Goal: Task Accomplishment & Management: Use online tool/utility

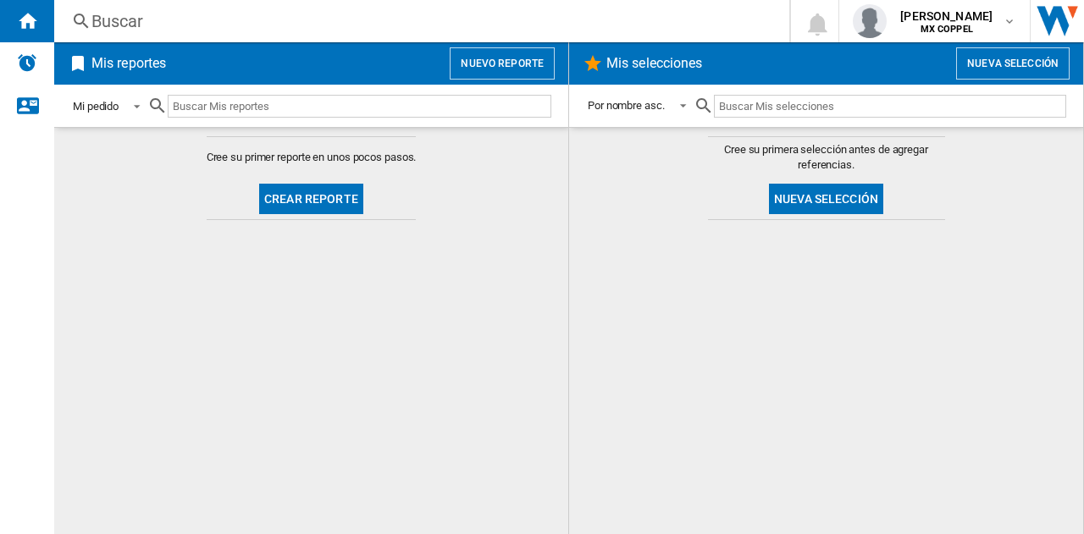
click at [97, 100] on div "Mi pedido" at bounding box center [96, 106] width 46 height 13
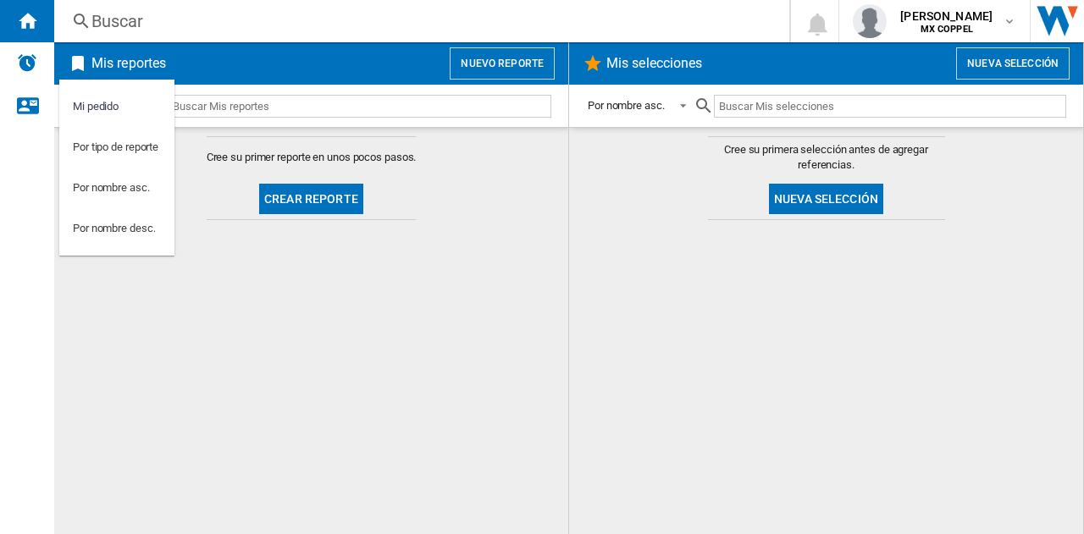
click at [22, 104] on md-backdrop at bounding box center [542, 267] width 1084 height 534
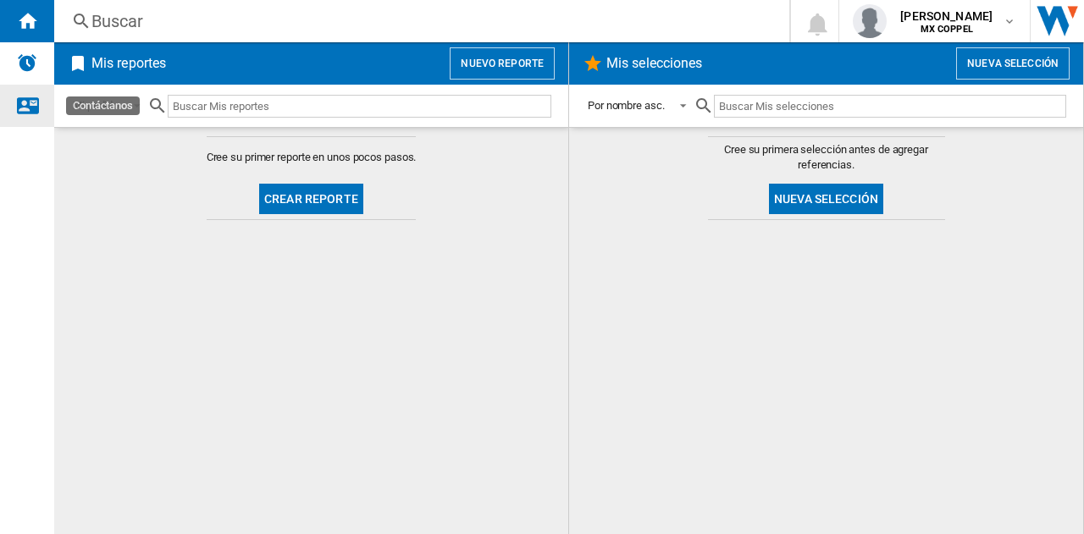
click at [24, 104] on ng-md-icon "Contáctanos" at bounding box center [27, 105] width 20 height 20
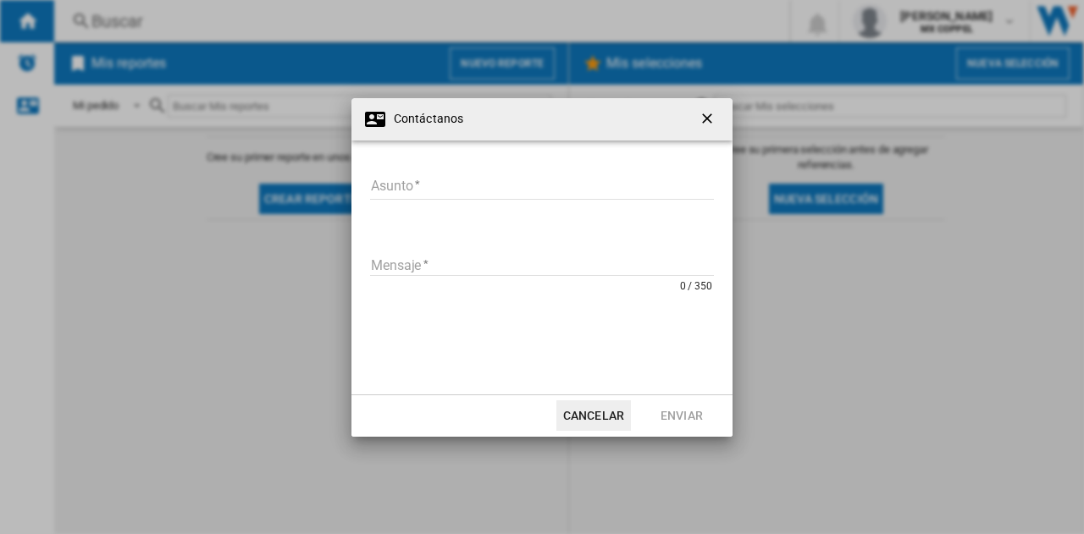
click at [718, 121] on ng-md-icon "getI18NText('BUTTONS.CLOSE_DIALOG')" at bounding box center [709, 120] width 20 height 20
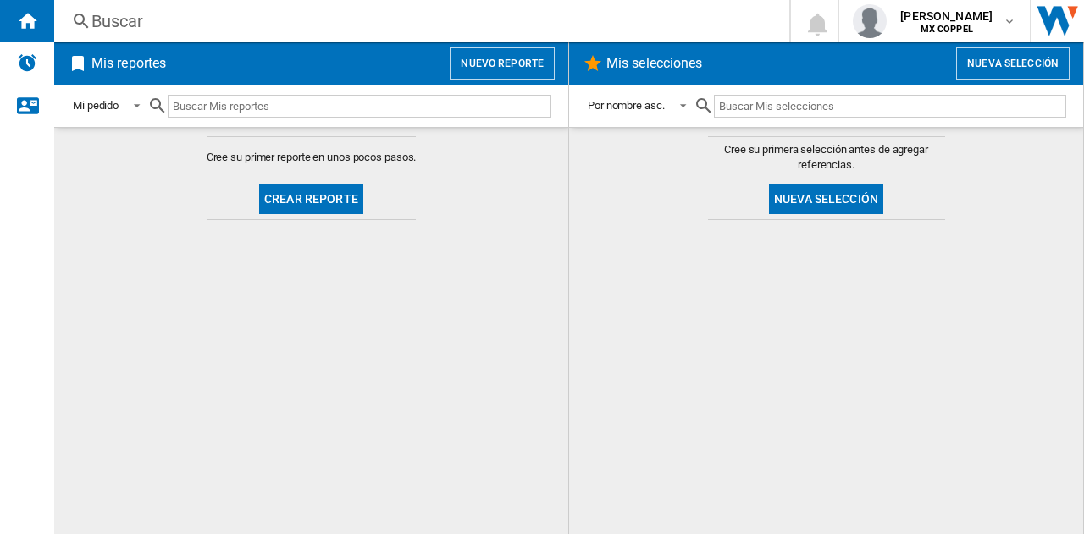
click at [226, 102] on input "text" at bounding box center [360, 106] width 384 height 23
click at [530, 59] on button "Nuevo reporte" at bounding box center [502, 63] width 105 height 32
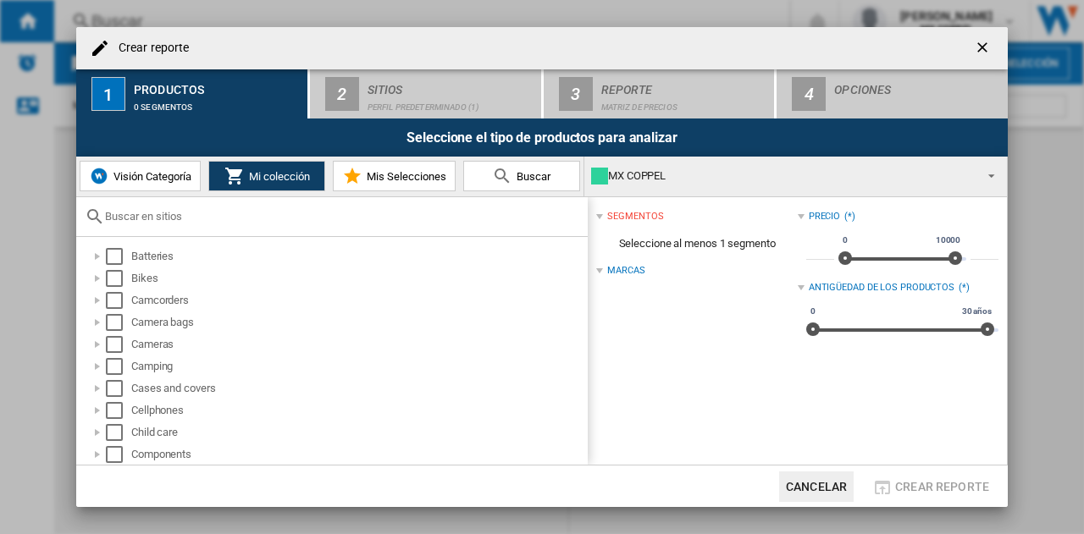
click at [163, 216] on input "text" at bounding box center [342, 216] width 474 height 13
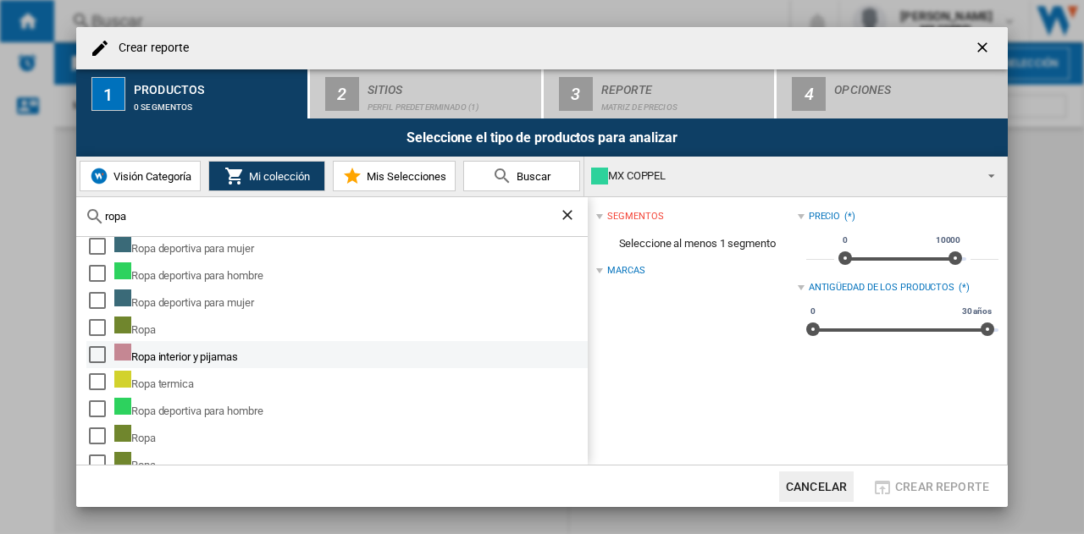
scroll to position [254, 0]
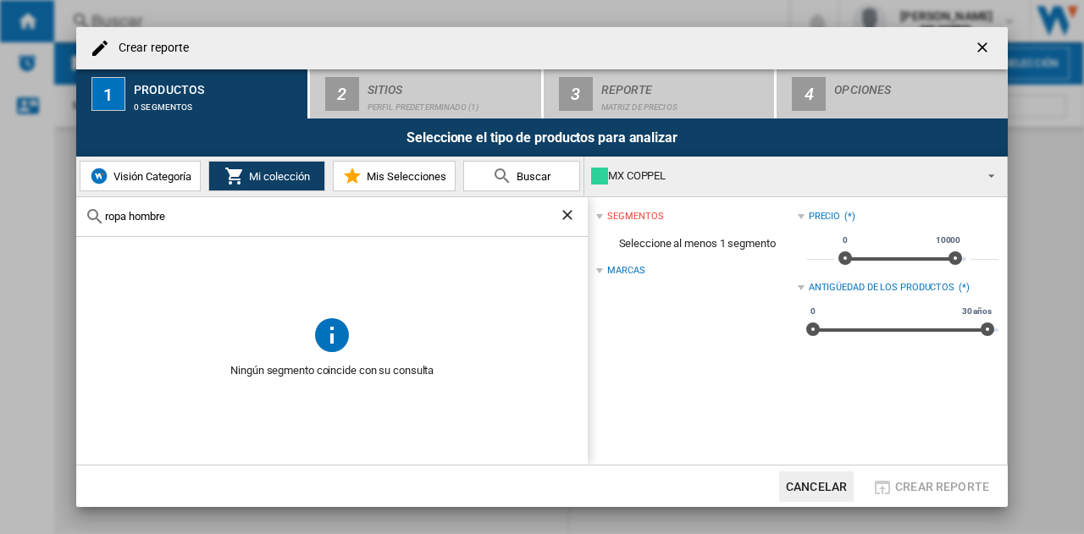
drag, startPoint x: 237, startPoint y: 218, endPoint x: 69, endPoint y: 194, distance: 169.3
click at [69, 194] on div "Crear reporte 1 Productos 0 segmentos 2 Sitios Perfil predeterminado (1) 3 Repo…" at bounding box center [542, 267] width 1084 height 534
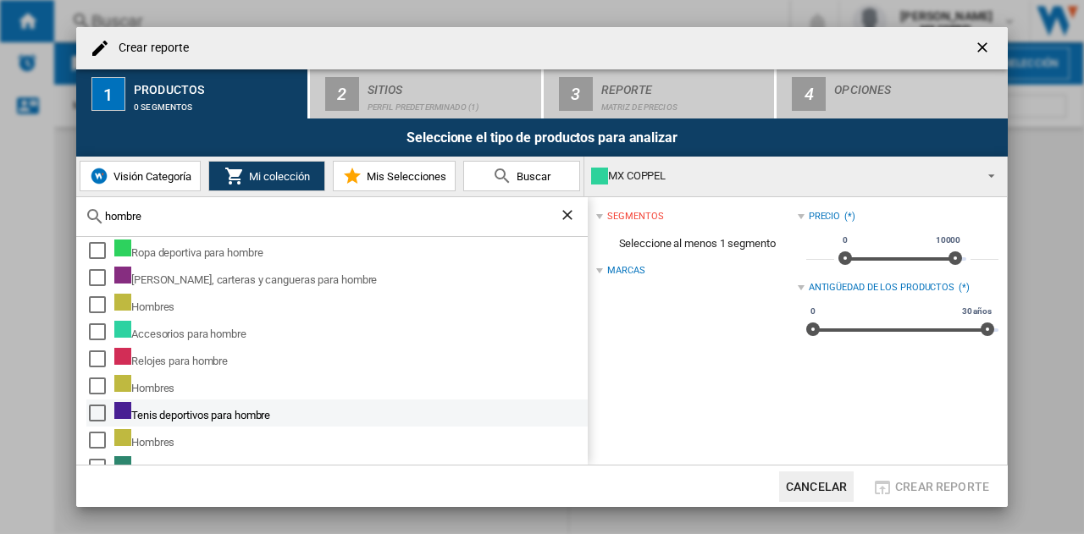
scroll to position [0, 0]
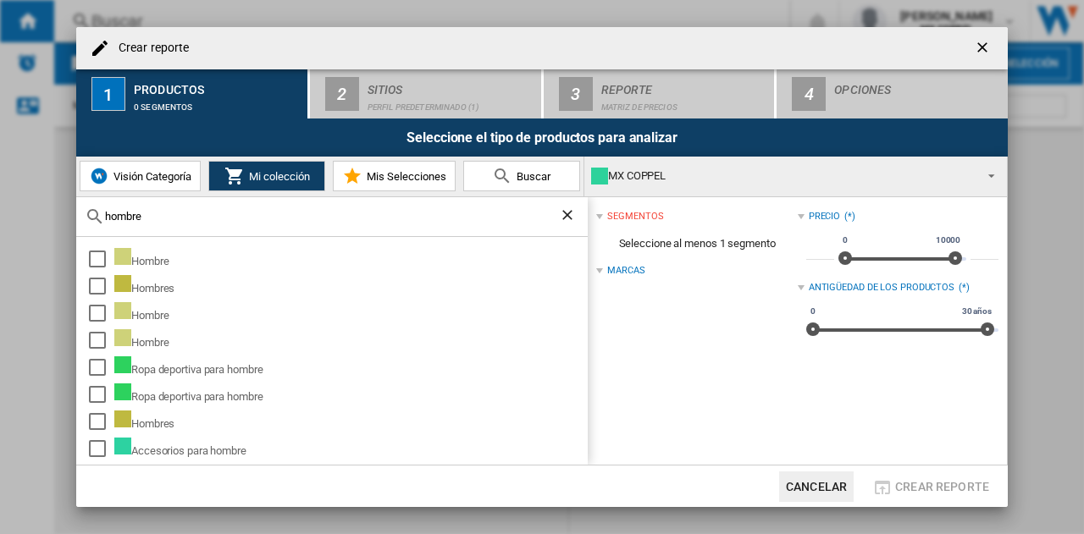
type input "hombre"
click at [181, 184] on button "Visión Categoría" at bounding box center [140, 176] width 121 height 30
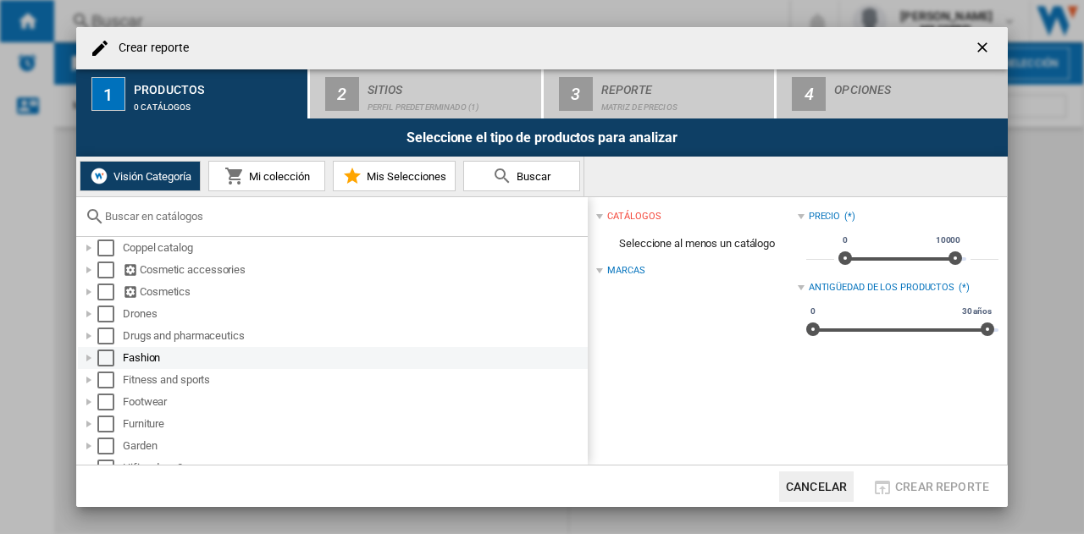
scroll to position [423, 0]
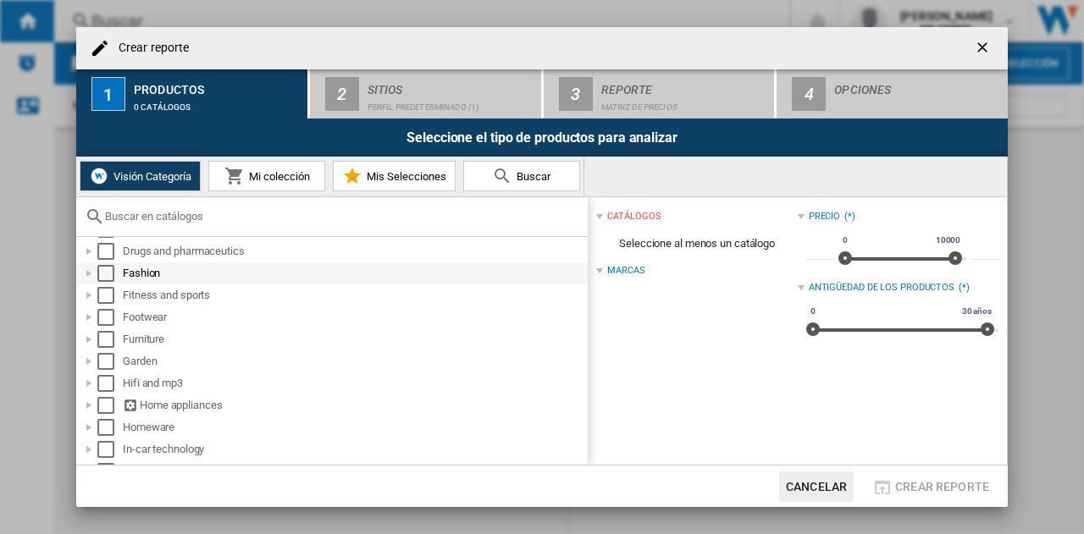
click at [90, 275] on div at bounding box center [88, 273] width 17 height 17
click at [110, 273] on div "Select" at bounding box center [105, 273] width 17 height 17
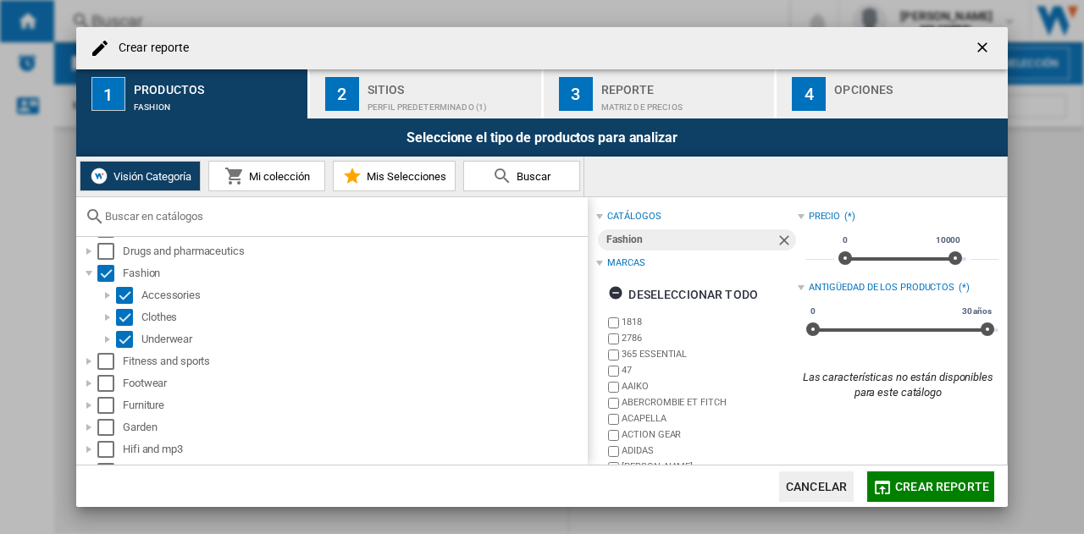
click at [584, 60] on div "Crear reporte" at bounding box center [541, 48] width 931 height 42
click at [398, 102] on div "Perfil predeterminado (1)" at bounding box center [450, 103] width 167 height 18
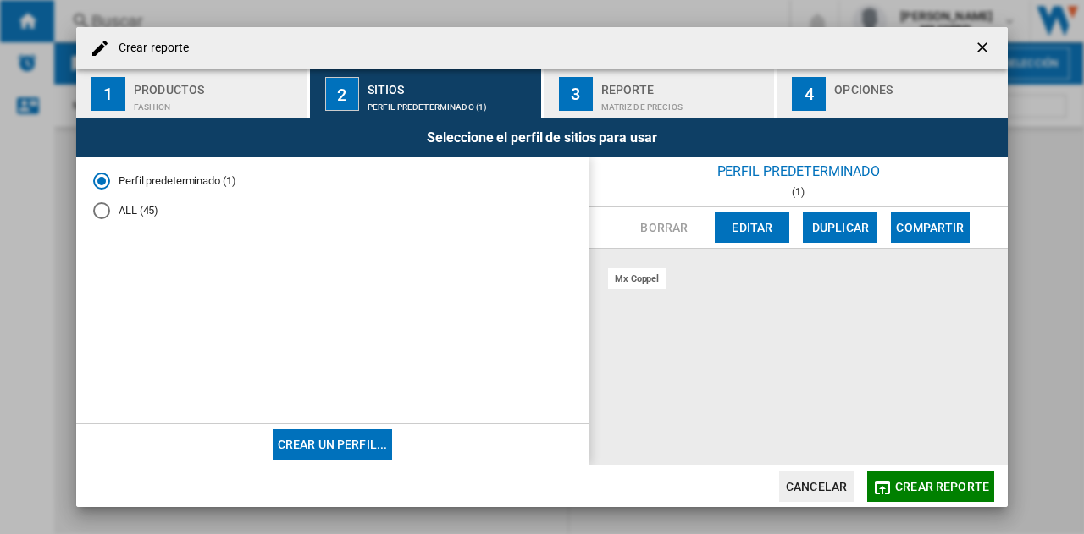
click at [123, 214] on md-radio-button "ALL (45)" at bounding box center [332, 210] width 478 height 16
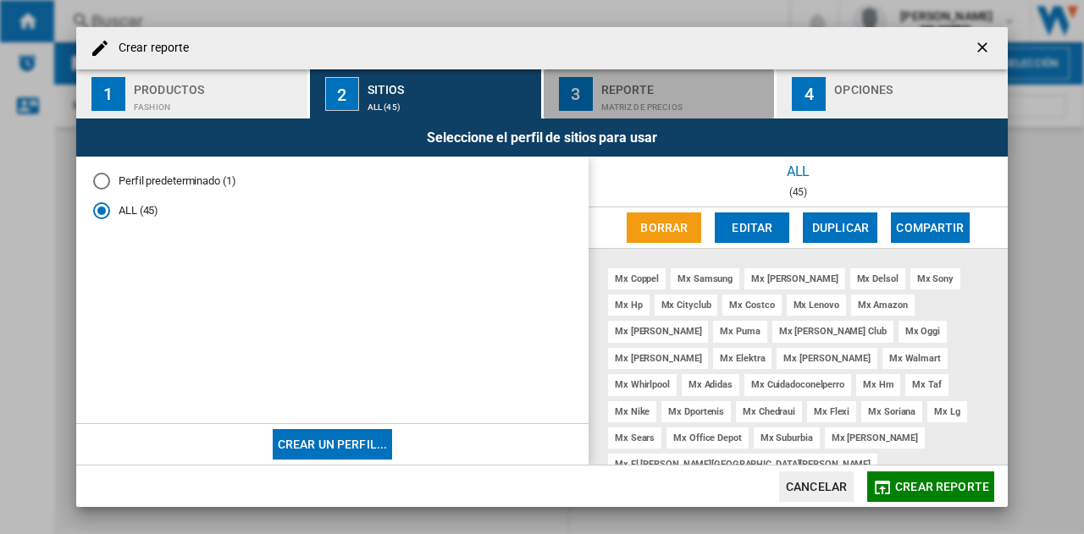
click at [679, 109] on div "Matriz de precios" at bounding box center [684, 103] width 167 height 18
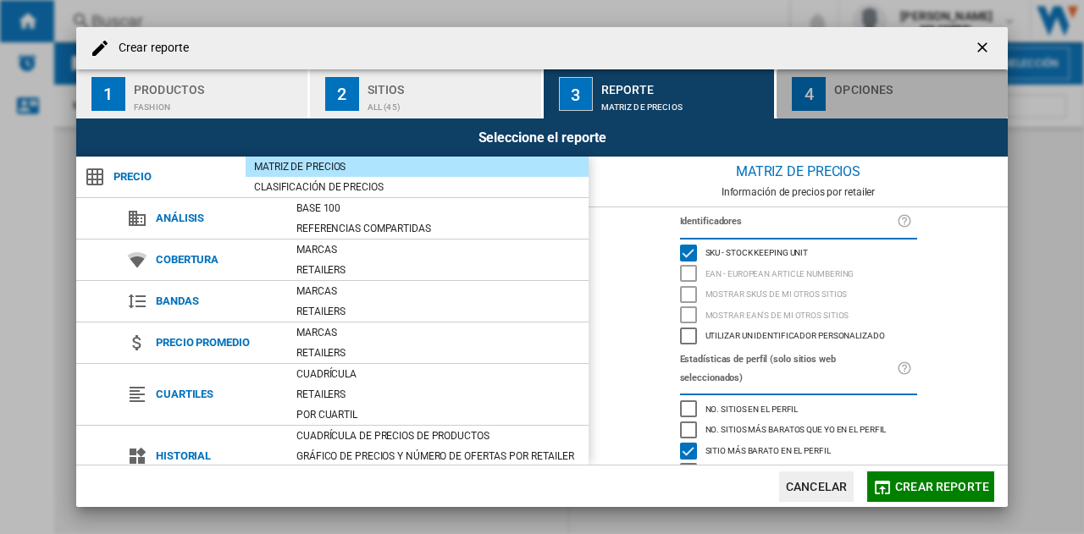
click at [825, 99] on div "4" at bounding box center [809, 94] width 34 height 34
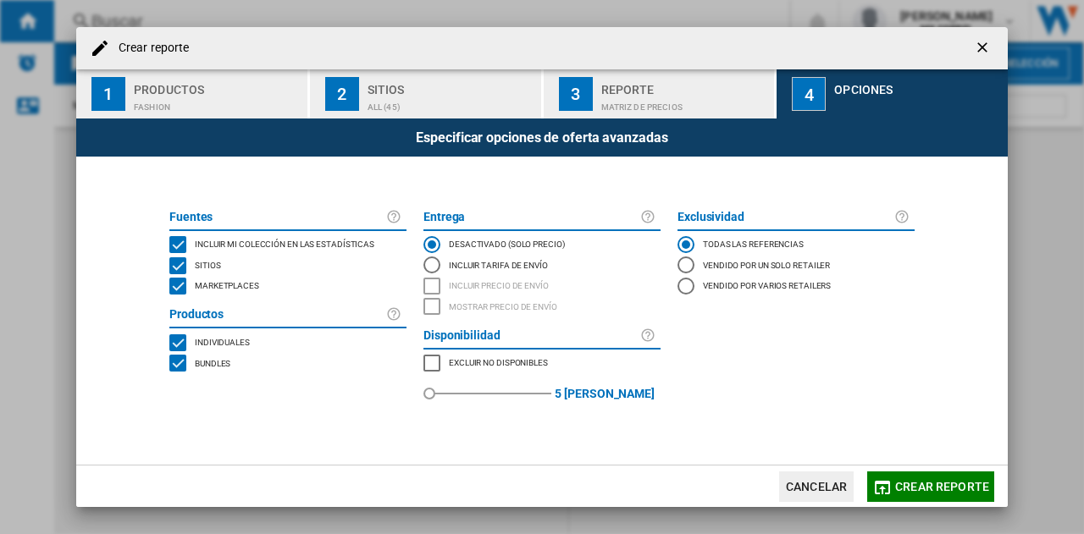
click at [930, 483] on span "Crear reporte" at bounding box center [942, 487] width 94 height 14
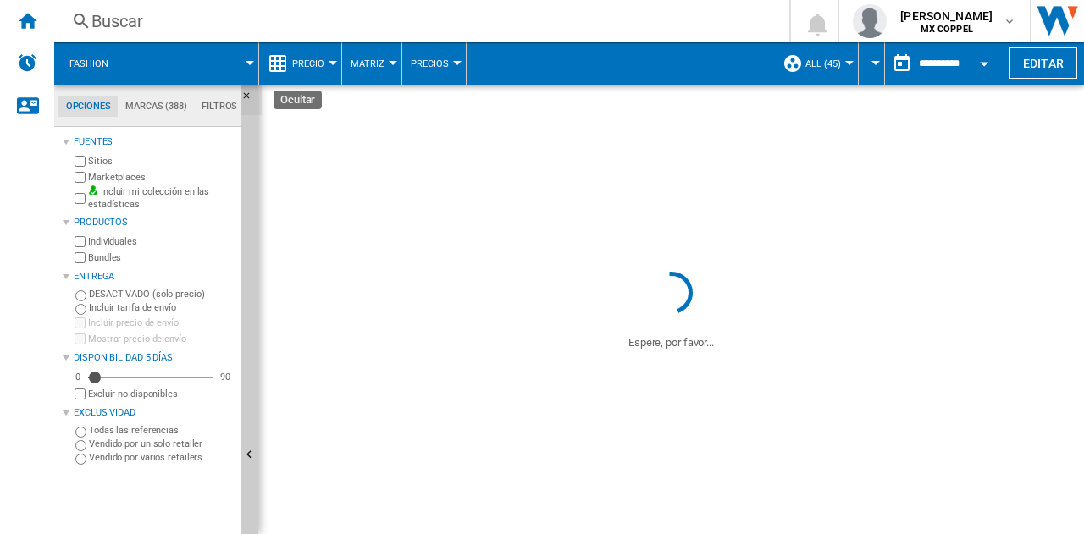
click at [248, 96] on ng-md-icon "Ocultar" at bounding box center [251, 101] width 20 height 20
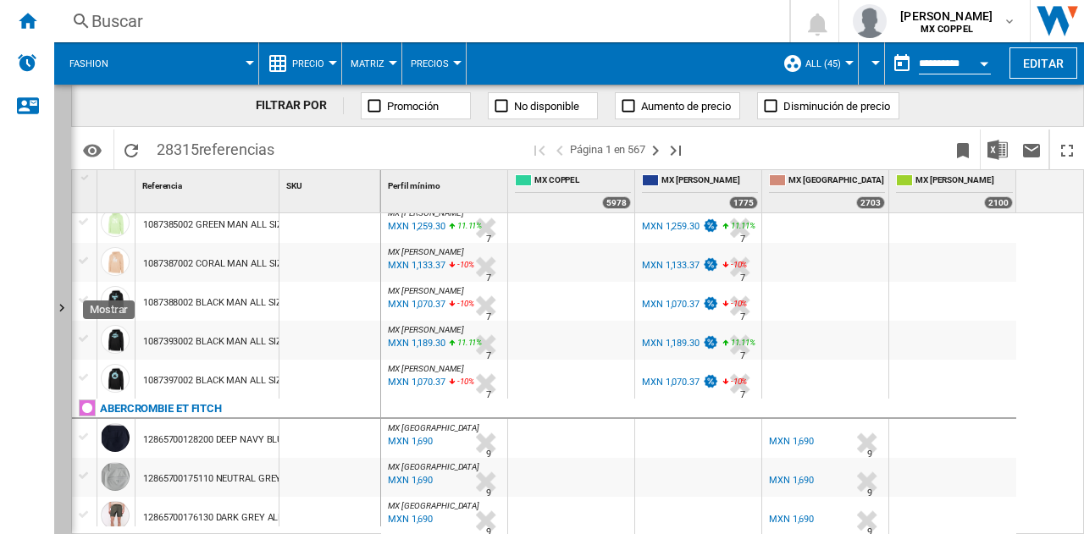
click at [69, 290] on button "Mostrar" at bounding box center [62, 310] width 17 height 450
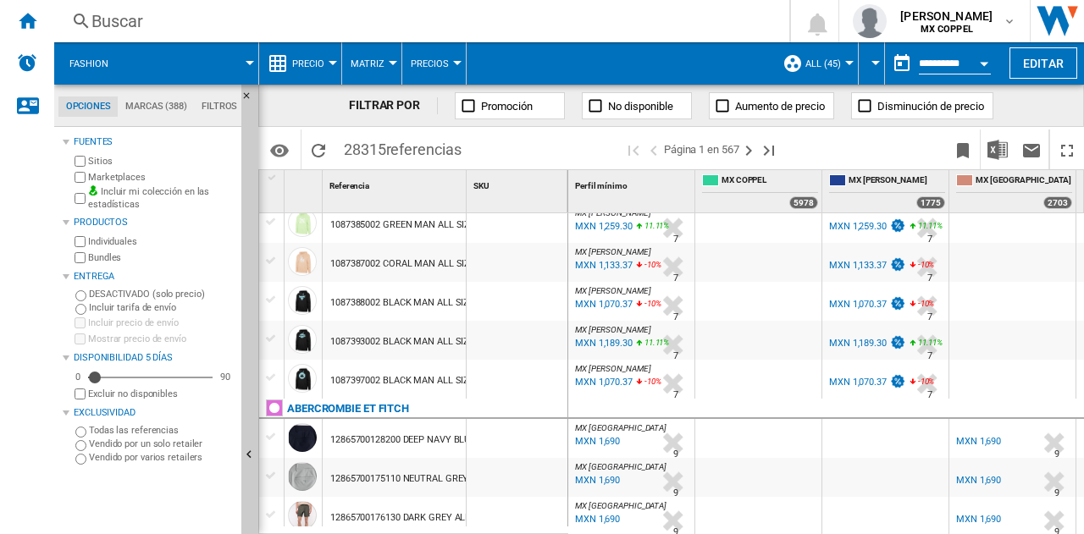
click at [154, 100] on md-tab-item "Marcas (388)" at bounding box center [156, 107] width 76 height 20
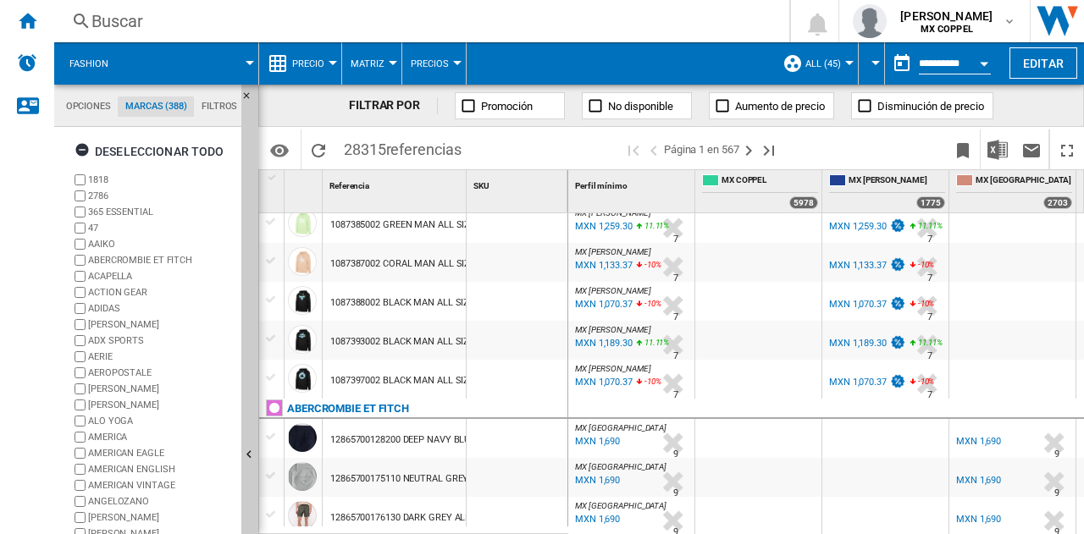
click at [104, 177] on label "1818" at bounding box center [161, 180] width 146 height 13
click at [99, 194] on label "2786" at bounding box center [161, 196] width 146 height 13
click at [103, 207] on label "365 ESSENTIAL" at bounding box center [161, 212] width 146 height 13
click at [97, 225] on label "47" at bounding box center [161, 228] width 146 height 13
click at [105, 246] on label "AAIKO" at bounding box center [161, 244] width 146 height 13
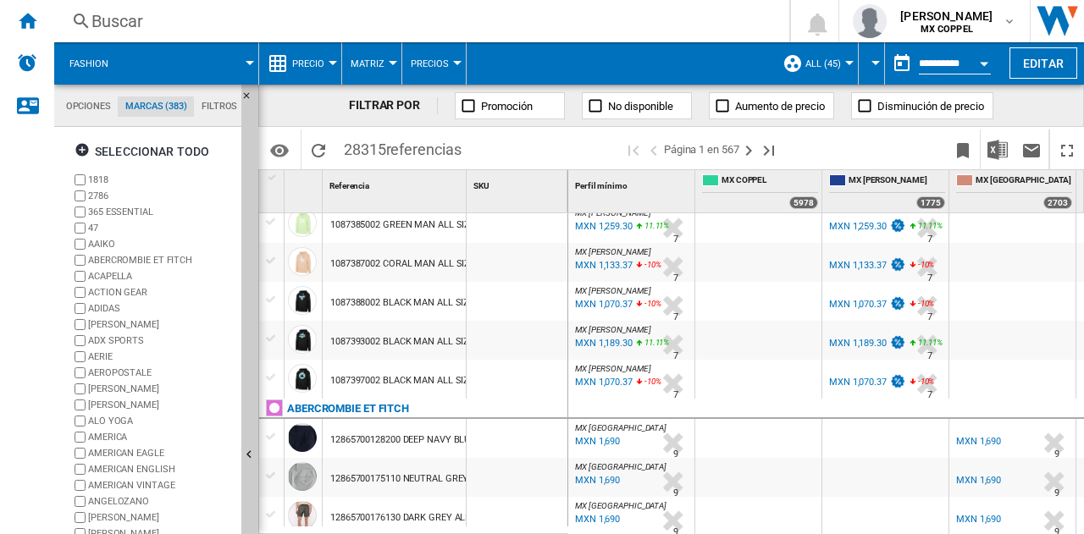
click at [108, 264] on label "ABERCROMBIE ET FITCH" at bounding box center [161, 260] width 146 height 13
click at [107, 279] on label "ACAPELLA" at bounding box center [161, 276] width 146 height 13
click at [110, 296] on label "ACTION GEAR" at bounding box center [161, 292] width 146 height 13
click at [119, 326] on label "[PERSON_NAME]" at bounding box center [161, 324] width 146 height 13
click at [125, 343] on label "ADX SPORTS" at bounding box center [161, 340] width 146 height 13
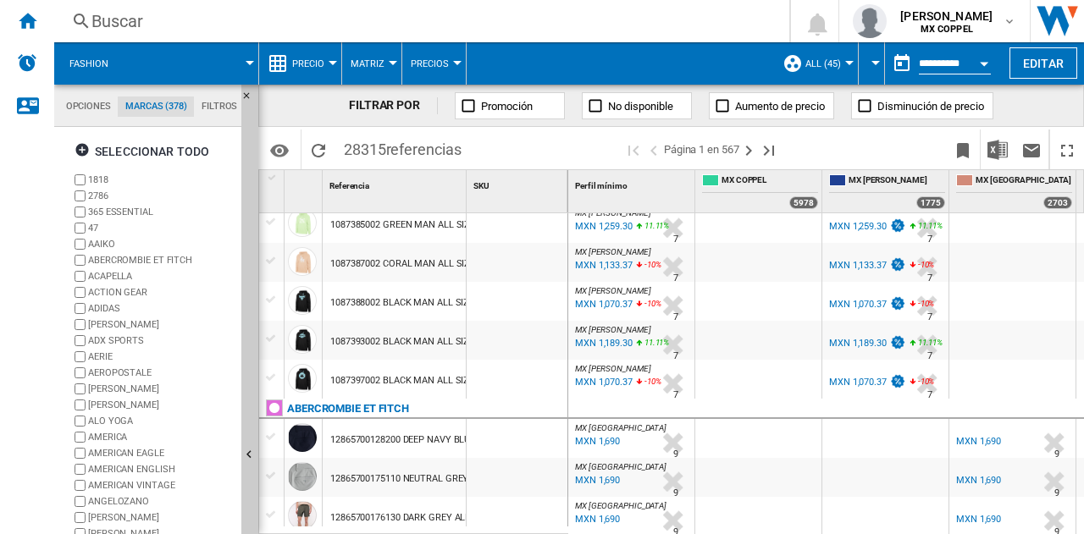
click at [104, 356] on label "AERIE" at bounding box center [161, 357] width 146 height 13
click at [117, 370] on label "AEROPOSTALE" at bounding box center [161, 373] width 146 height 13
click at [101, 387] on label "[PERSON_NAME]" at bounding box center [161, 389] width 146 height 13
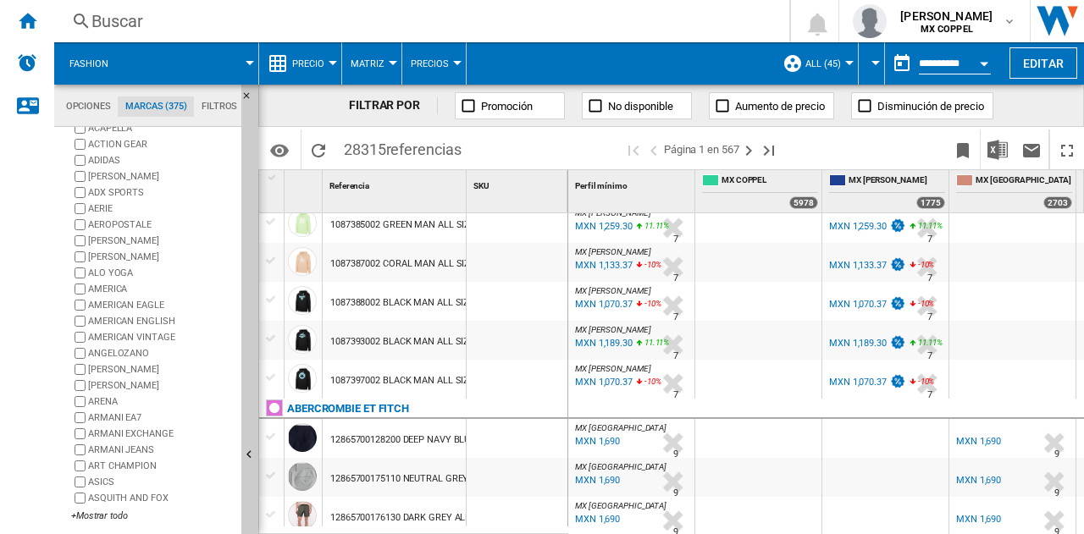
click at [129, 251] on label "[PERSON_NAME]" at bounding box center [161, 257] width 146 height 13
click at [120, 272] on label "ALO YOGA" at bounding box center [161, 273] width 146 height 13
click at [114, 289] on label "AMERICA" at bounding box center [161, 289] width 146 height 13
click at [115, 305] on label "AMERICAN EAGLE" at bounding box center [161, 305] width 146 height 13
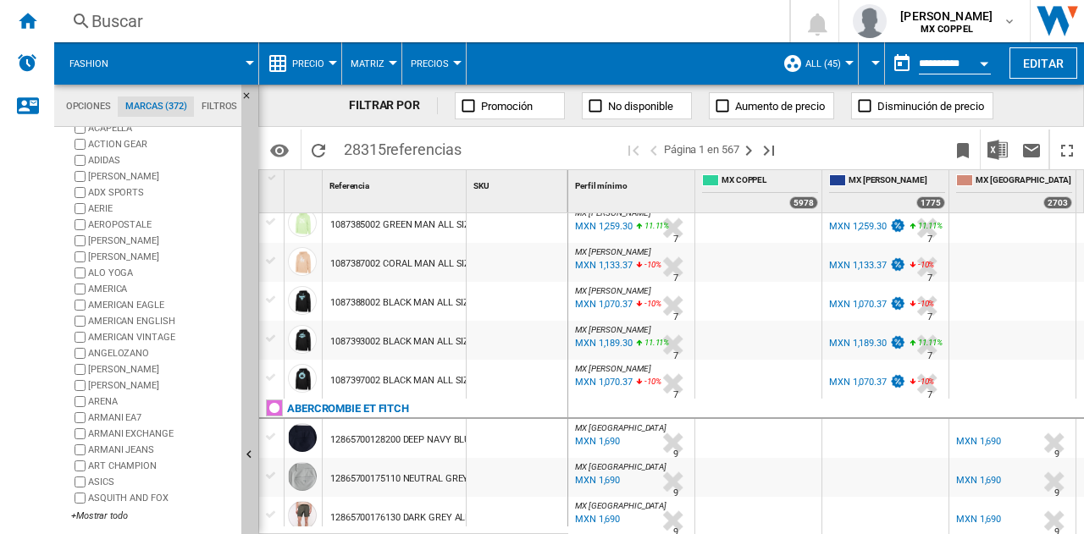
click at [134, 323] on label "AMERICAN ENGLISH" at bounding box center [161, 321] width 146 height 13
click at [120, 343] on label "AMERICAN VINTAGE" at bounding box center [161, 337] width 146 height 13
click at [119, 351] on label "ANGELOZANO" at bounding box center [161, 353] width 146 height 13
click at [105, 373] on label "[PERSON_NAME]" at bounding box center [161, 369] width 146 height 13
click at [117, 395] on label "ARENA" at bounding box center [161, 401] width 146 height 13
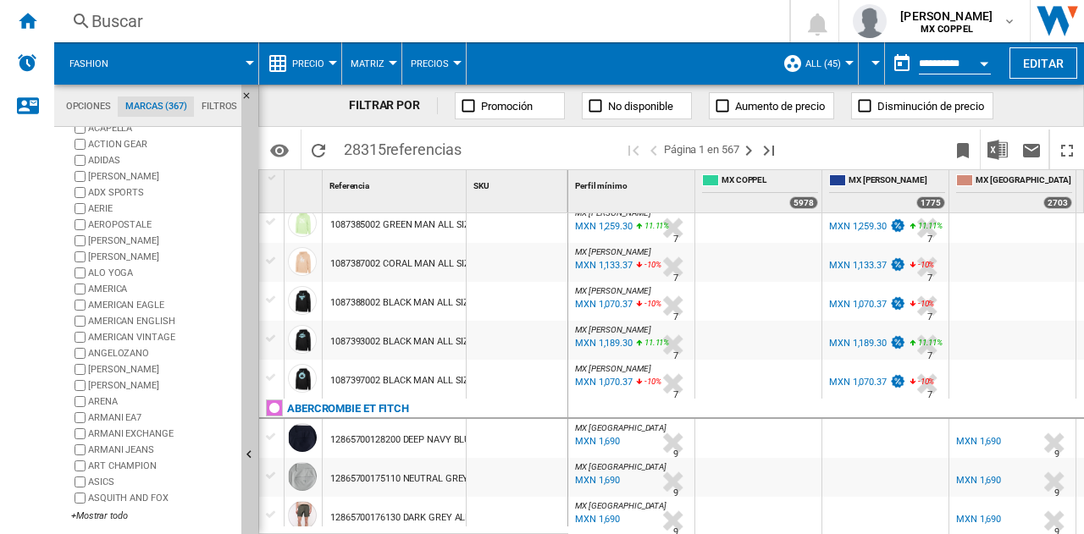
click at [119, 415] on label "ARMANI EA7" at bounding box center [161, 417] width 146 height 13
click at [120, 387] on label "ANNE KLEIN" at bounding box center [161, 385] width 146 height 13
click at [129, 439] on label "ARMANI EXCHANGE" at bounding box center [161, 434] width 146 height 13
click at [121, 446] on label "ARMANI JEANS" at bounding box center [161, 450] width 146 height 13
click at [115, 465] on label "ART CHAMPION" at bounding box center [161, 466] width 146 height 13
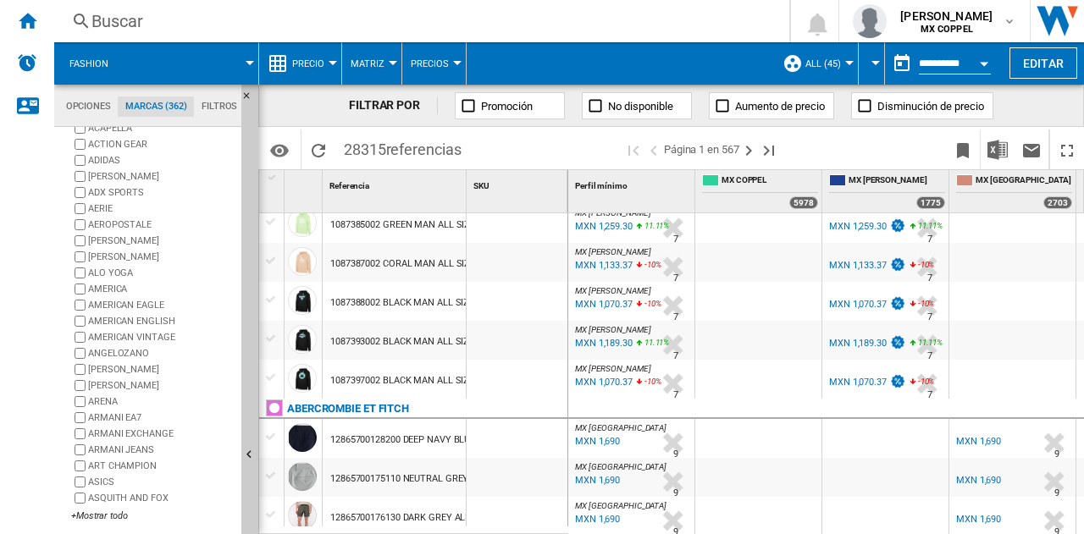
click at [90, 488] on label "ASICS" at bounding box center [161, 482] width 146 height 13
click at [103, 504] on label "ASQUITH AND FOX" at bounding box center [161, 498] width 146 height 13
click at [101, 519] on div "+Mostrar todo" at bounding box center [152, 516] width 163 height 13
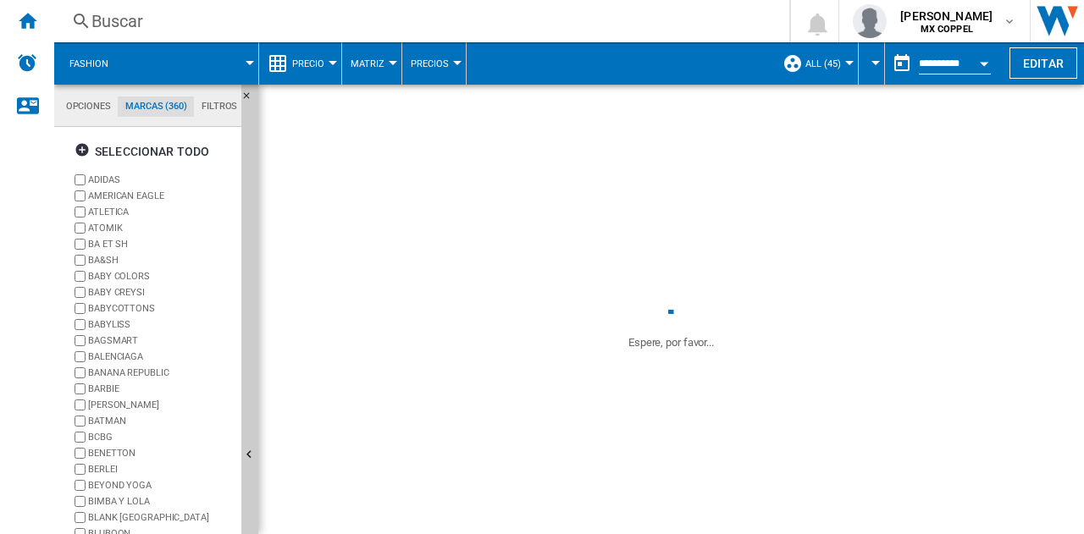
click at [122, 208] on label "ATLETICA" at bounding box center [161, 212] width 146 height 13
click at [112, 228] on label "ATOMIK" at bounding box center [161, 228] width 146 height 13
click at [113, 245] on label "BA ET SH" at bounding box center [161, 244] width 146 height 13
click at [100, 257] on label "BA&SH" at bounding box center [161, 260] width 146 height 13
click at [140, 292] on label "BABY CREYSI" at bounding box center [161, 292] width 146 height 13
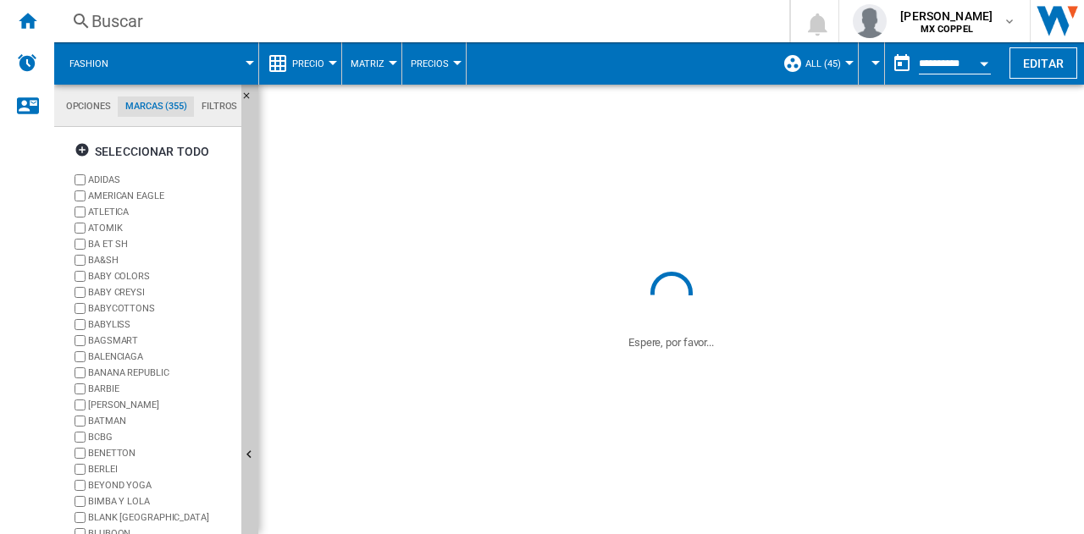
click at [135, 272] on label "BABY COLORS" at bounding box center [161, 276] width 146 height 13
click at [133, 312] on label "BABYCOTTONS" at bounding box center [161, 308] width 146 height 13
click at [115, 323] on label "BABYLISS" at bounding box center [161, 324] width 146 height 13
click at [117, 335] on label "BAGSMART" at bounding box center [161, 340] width 146 height 13
click at [120, 351] on label "BALENCIAGA" at bounding box center [161, 357] width 146 height 13
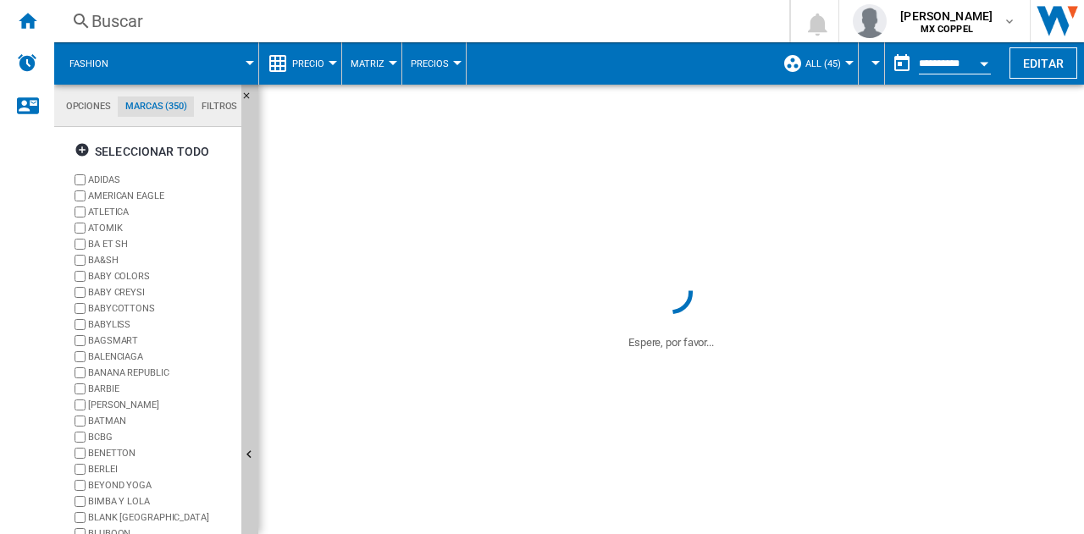
click at [124, 368] on label "BANANA REPUBLIC" at bounding box center [161, 373] width 146 height 13
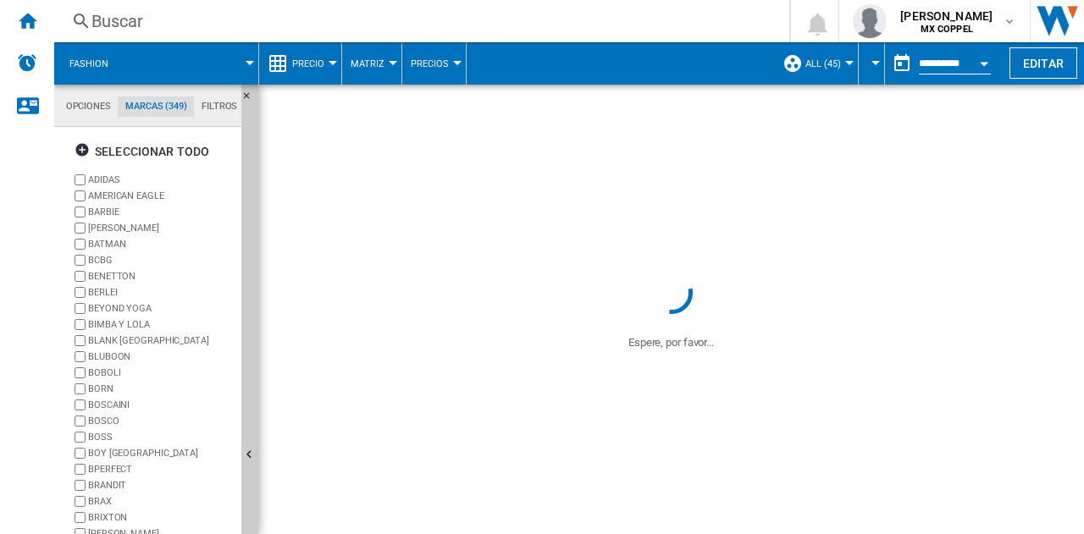
click at [113, 212] on label "BARBIE" at bounding box center [161, 212] width 146 height 13
click at [112, 232] on label "[PERSON_NAME]" at bounding box center [161, 228] width 146 height 13
click at [108, 241] on label "BATMAN" at bounding box center [161, 244] width 146 height 13
click at [105, 258] on label "BCBG" at bounding box center [161, 260] width 146 height 13
click at [111, 277] on label "BENETTON" at bounding box center [161, 276] width 146 height 13
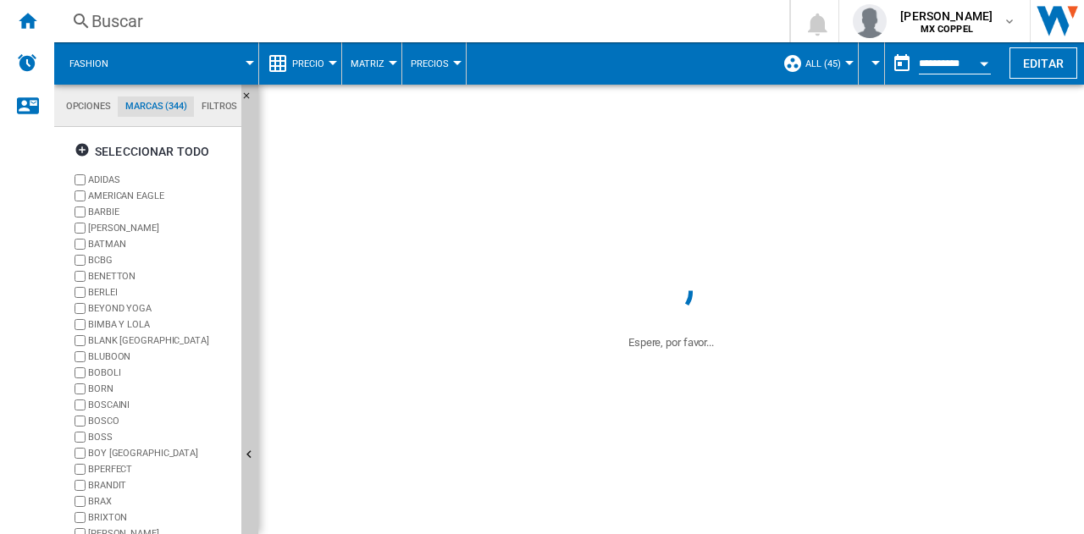
click at [110, 290] on label "BERLEI" at bounding box center [161, 292] width 146 height 13
click at [112, 305] on label "BEYOND YOGA" at bounding box center [161, 308] width 146 height 13
click at [108, 323] on label "BIMBA Y LOLA" at bounding box center [161, 324] width 146 height 13
click at [110, 346] on label "BLANK NYC" at bounding box center [161, 340] width 146 height 13
click at [110, 362] on label "BLUBOON" at bounding box center [161, 357] width 146 height 13
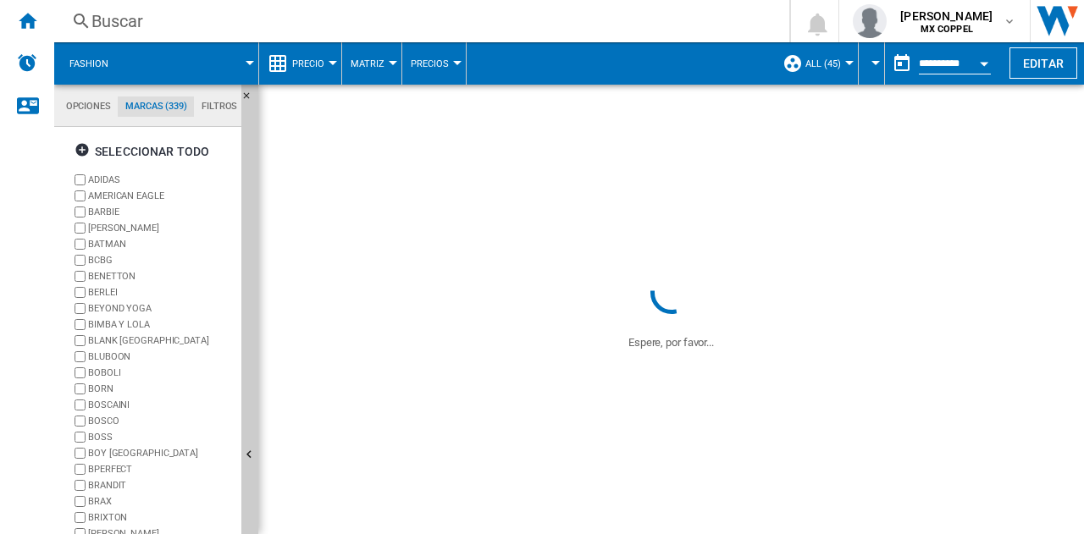
click at [110, 377] on label "BOBOLI" at bounding box center [161, 373] width 146 height 13
click at [107, 389] on label "BORN" at bounding box center [161, 389] width 146 height 13
click at [110, 404] on label "BOSCAINI" at bounding box center [161, 405] width 146 height 13
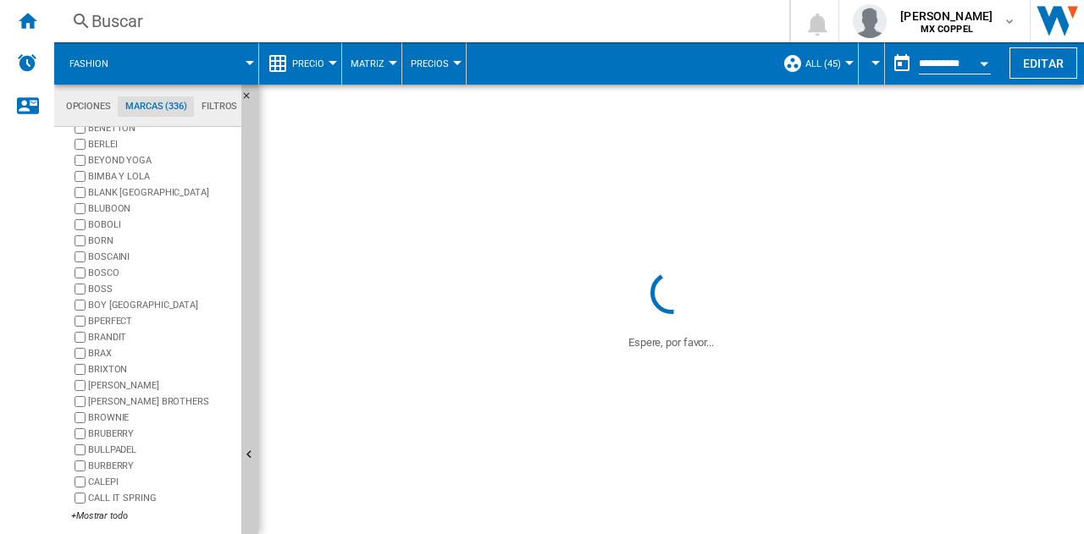
click at [113, 273] on label "BOSCO" at bounding box center [161, 273] width 146 height 13
click at [99, 290] on label "BOSS" at bounding box center [161, 289] width 146 height 13
click at [117, 304] on label "BOY [GEOGRAPHIC_DATA]" at bounding box center [161, 305] width 146 height 13
click at [119, 318] on label "BPERFECT" at bounding box center [161, 321] width 146 height 13
click at [111, 341] on label "BRANDIT" at bounding box center [161, 337] width 146 height 13
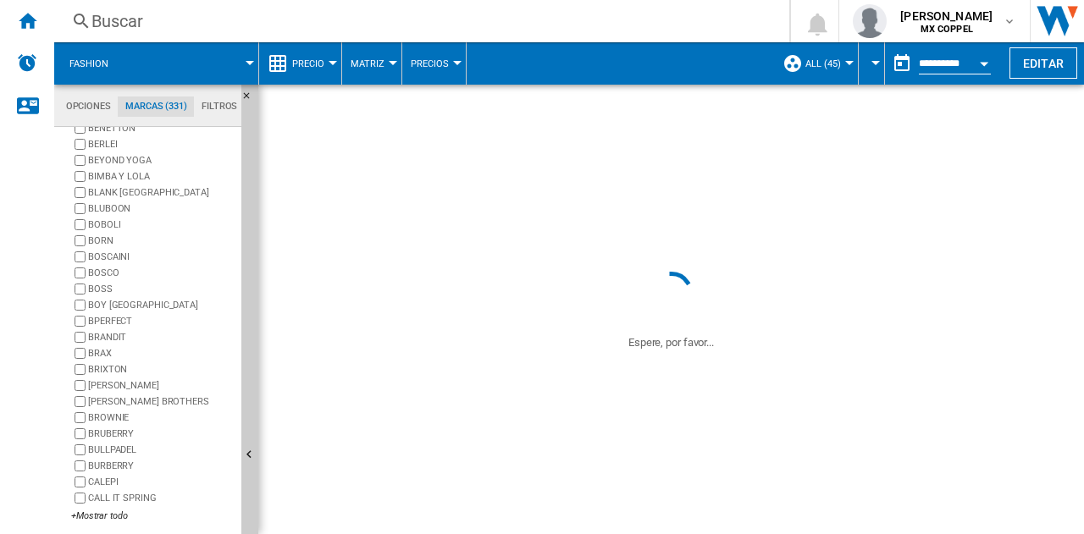
click at [107, 354] on label "BRAX" at bounding box center [161, 353] width 146 height 13
click at [110, 368] on label "BRIXTON" at bounding box center [161, 369] width 146 height 13
click at [117, 382] on label "[PERSON_NAME]" at bounding box center [161, 385] width 146 height 13
click at [120, 404] on label "[PERSON_NAME] BROTHERS" at bounding box center [161, 401] width 146 height 13
click at [117, 420] on label "BROWNIE" at bounding box center [161, 417] width 146 height 13
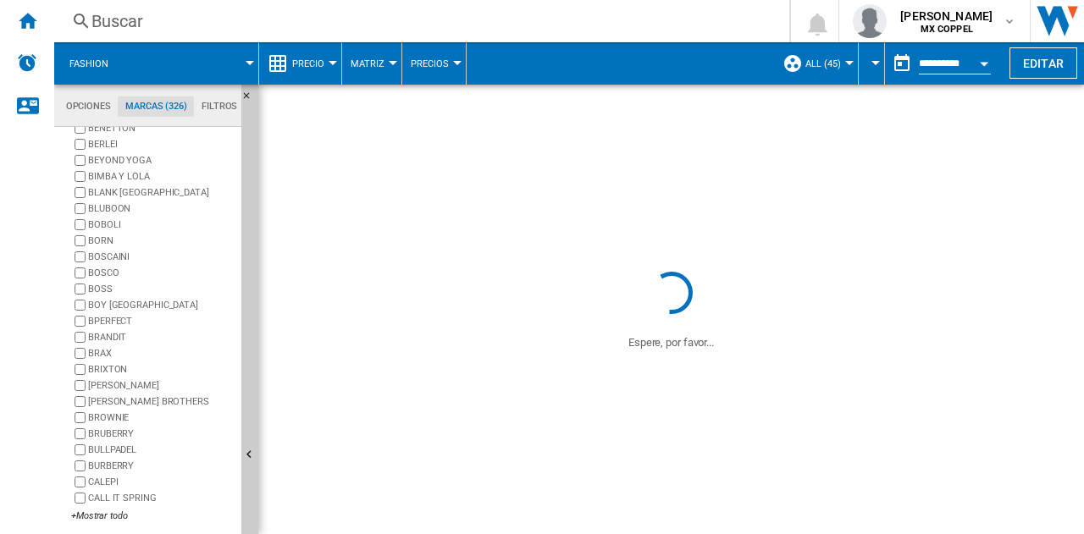
click at [115, 433] on label "BRUBERRY" at bounding box center [161, 434] width 146 height 13
click at [114, 448] on label "BULLPADEL" at bounding box center [161, 450] width 146 height 13
click at [110, 462] on label "BURBERRY" at bounding box center [161, 466] width 146 height 13
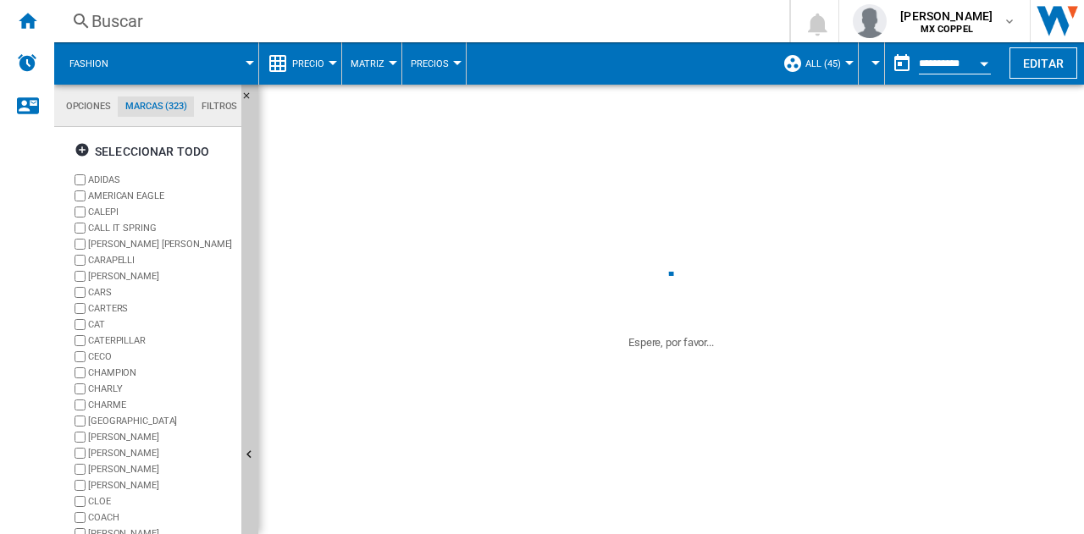
click at [108, 209] on label "CALEPI" at bounding box center [161, 212] width 146 height 13
click at [111, 223] on label "CALL IT SPRING" at bounding box center [161, 228] width 146 height 13
click at [141, 240] on label "[PERSON_NAME] [PERSON_NAME]" at bounding box center [161, 244] width 146 height 13
click at [129, 260] on label "CARAPELLI" at bounding box center [161, 260] width 146 height 13
click at [133, 275] on label "CAROLINA HERRERA" at bounding box center [161, 276] width 146 height 13
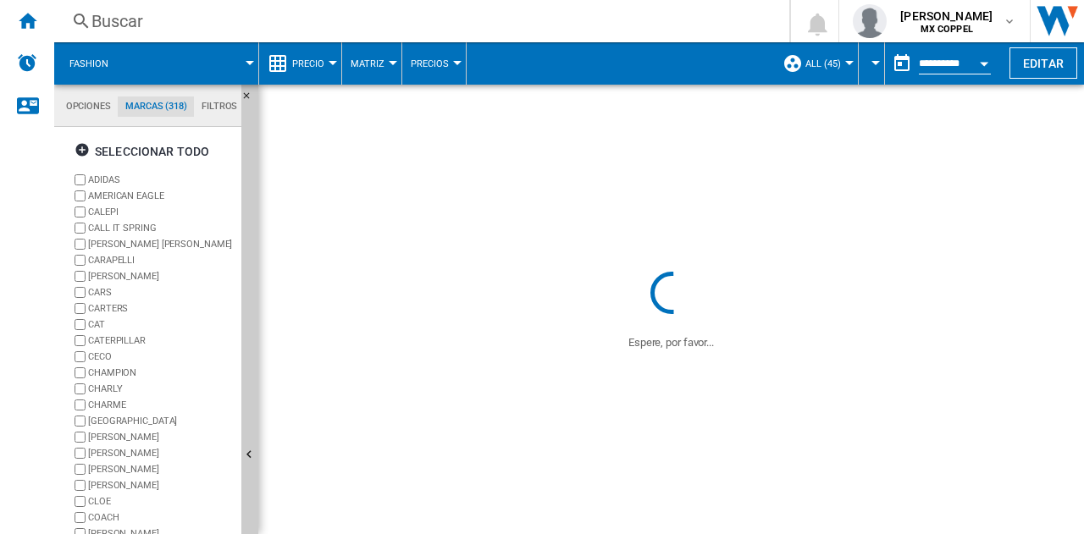
click at [107, 292] on label "CARS" at bounding box center [161, 292] width 146 height 13
click at [109, 306] on label "CARTERS" at bounding box center [161, 308] width 146 height 13
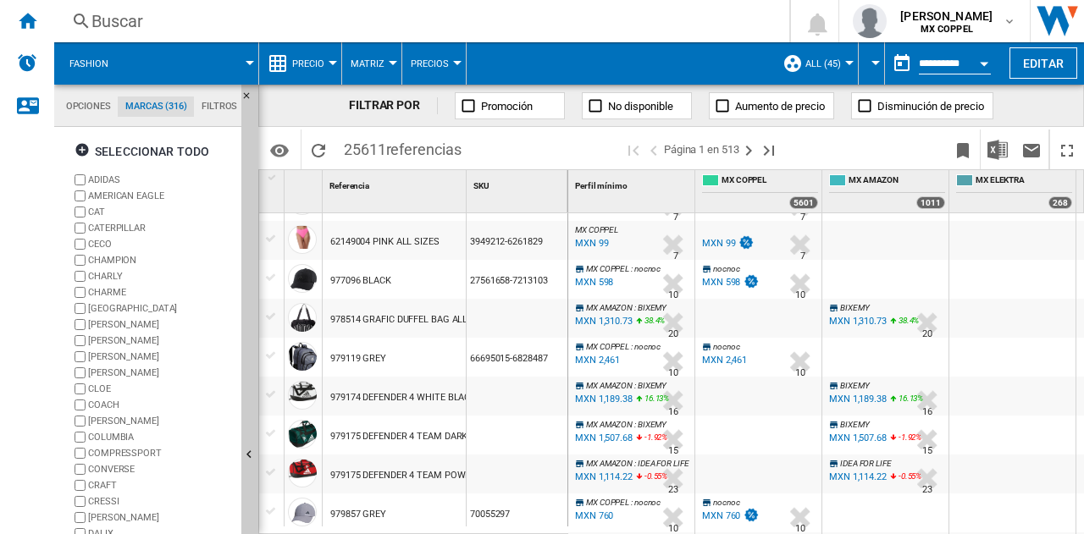
scroll to position [339, 0]
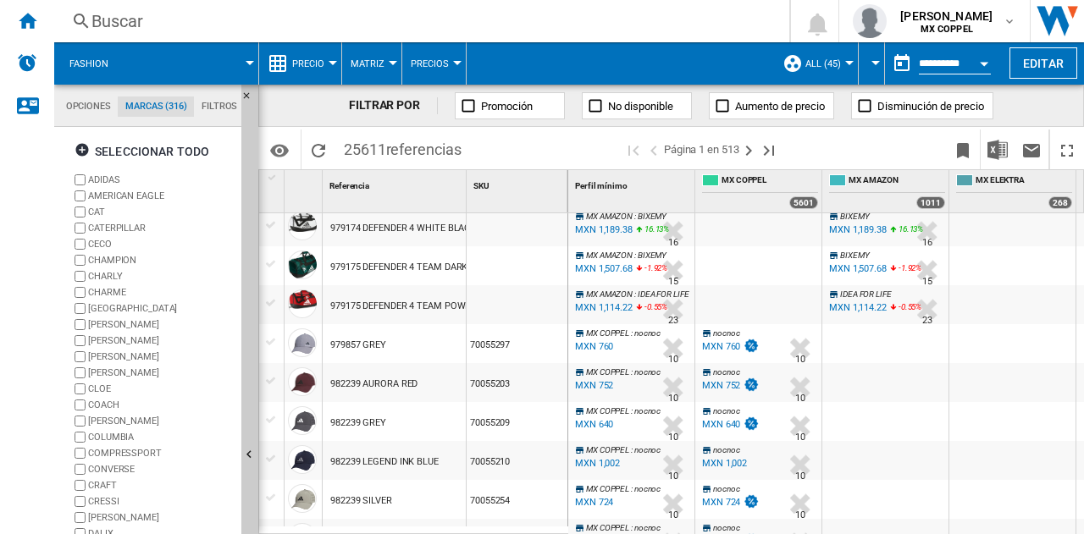
click at [377, 7] on div "Buscar Buscar 0 diego alvarez MX COPPEL MX COPPEL Mi configuración Cerrar sesión" at bounding box center [569, 21] width 1030 height 42
click at [124, 243] on label "CECO" at bounding box center [161, 244] width 146 height 13
click at [123, 270] on label "CHARLY" at bounding box center [161, 276] width 146 height 13
click at [120, 287] on label "CHARME" at bounding box center [161, 292] width 146 height 13
click at [132, 303] on label "CHATEAU GRAND PUY LACOSTE" at bounding box center [161, 308] width 146 height 13
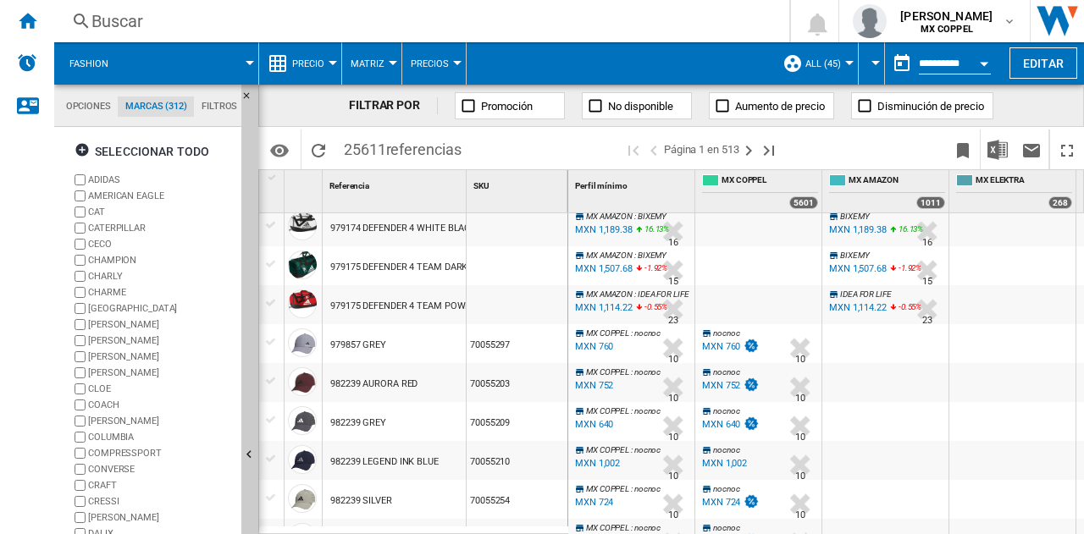
click at [119, 319] on label "CHENSON" at bounding box center [161, 324] width 146 height 13
click at [119, 340] on label "[PERSON_NAME]" at bounding box center [161, 340] width 146 height 13
click at [124, 354] on label "[PERSON_NAME]" at bounding box center [161, 357] width 146 height 13
click at [118, 373] on label "[PERSON_NAME]" at bounding box center [161, 373] width 146 height 13
click at [105, 395] on label "CLOE" at bounding box center [152, 389] width 163 height 16
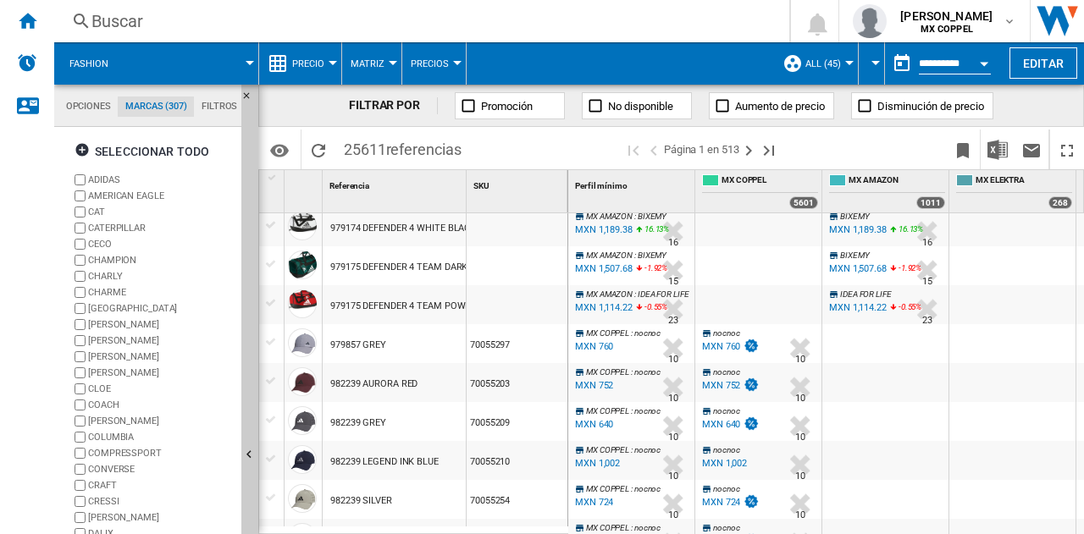
click at [105, 408] on label "COACH" at bounding box center [161, 405] width 146 height 13
click at [106, 424] on label "COLE HAAN" at bounding box center [161, 421] width 146 height 13
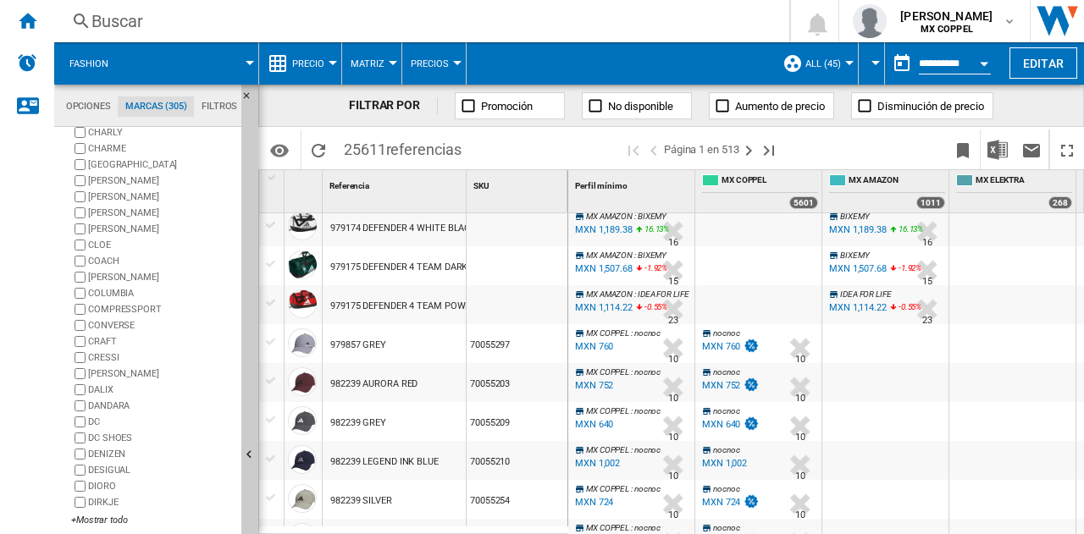
scroll to position [148, 0]
click at [127, 290] on label "COLUMBIA" at bounding box center [161, 289] width 146 height 13
click at [129, 302] on label "COMPRESSPORT" at bounding box center [161, 305] width 146 height 13
click at [122, 316] on label "CONVERSE" at bounding box center [161, 321] width 146 height 13
click at [112, 334] on label "CRAFT" at bounding box center [161, 337] width 146 height 13
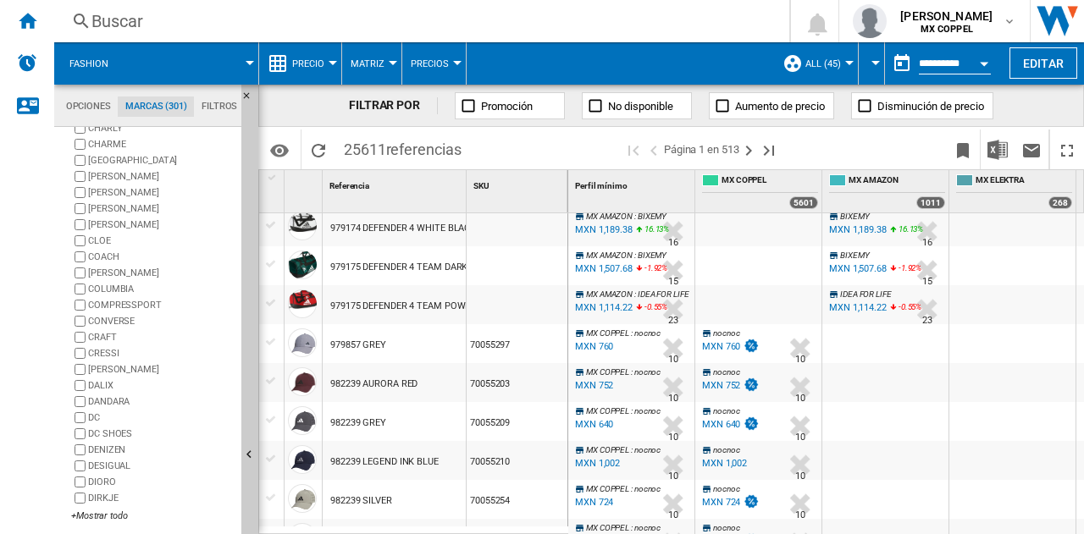
click at [113, 352] on label "CRESSI" at bounding box center [161, 353] width 146 height 13
click at [110, 367] on label "CUADRA" at bounding box center [161, 369] width 146 height 13
click at [108, 381] on label "DALIX" at bounding box center [161, 385] width 146 height 13
click at [105, 400] on label "DANDARA" at bounding box center [161, 401] width 146 height 13
click at [95, 433] on label "DC SHOES" at bounding box center [161, 434] width 146 height 13
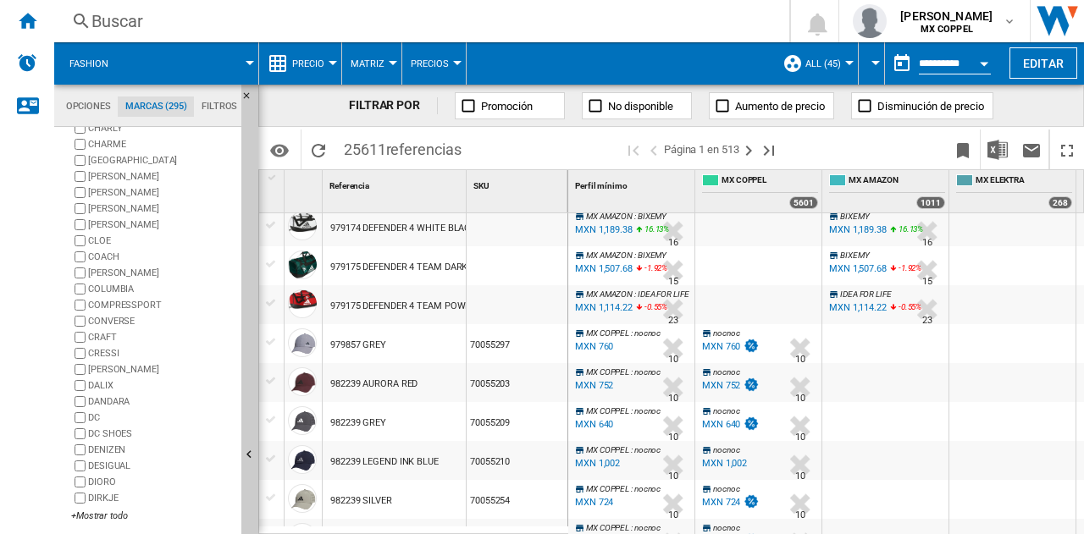
click at [97, 451] on label "DENIZEN" at bounding box center [161, 450] width 146 height 13
click at [97, 468] on label "DESIGUAL" at bounding box center [161, 466] width 146 height 13
drag, startPoint x: 97, startPoint y: 483, endPoint x: 99, endPoint y: 497, distance: 14.6
click at [97, 483] on label "DIORO" at bounding box center [161, 482] width 146 height 13
click at [100, 498] on label "DIRKJE" at bounding box center [161, 498] width 146 height 13
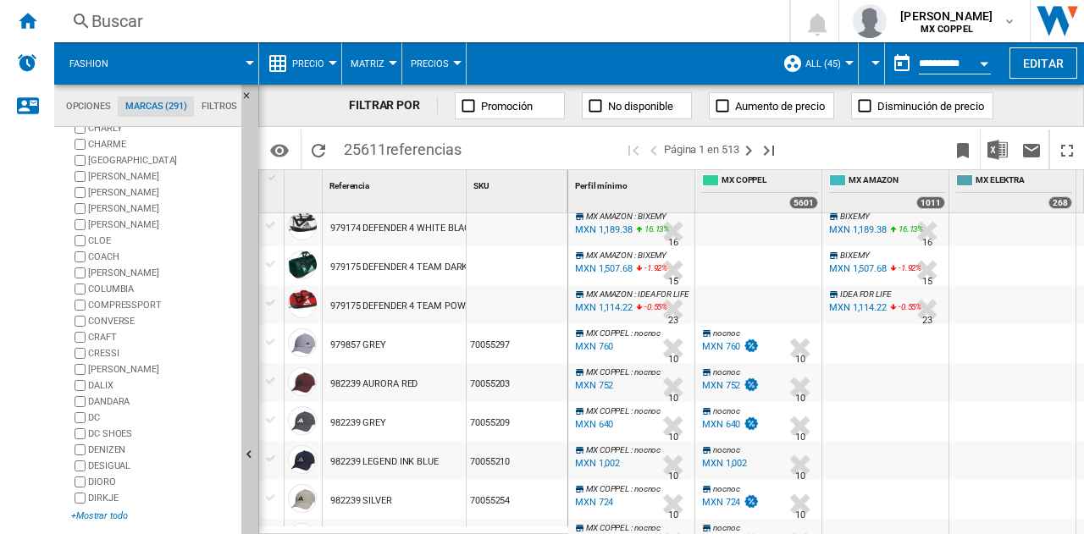
click at [103, 515] on div "+Mostrar todo" at bounding box center [152, 516] width 163 height 13
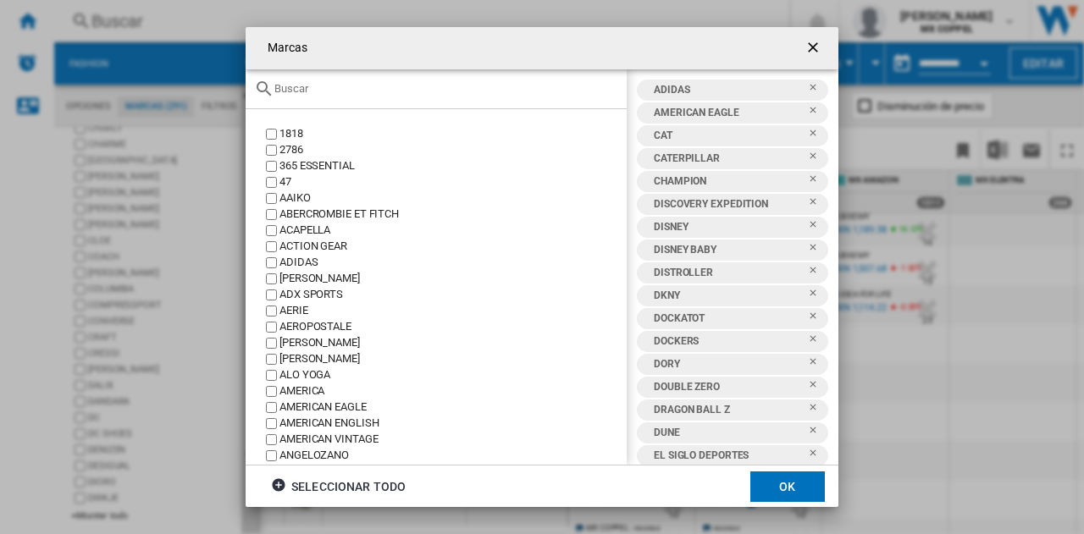
click at [770, 489] on button "OK" at bounding box center [787, 487] width 75 height 30
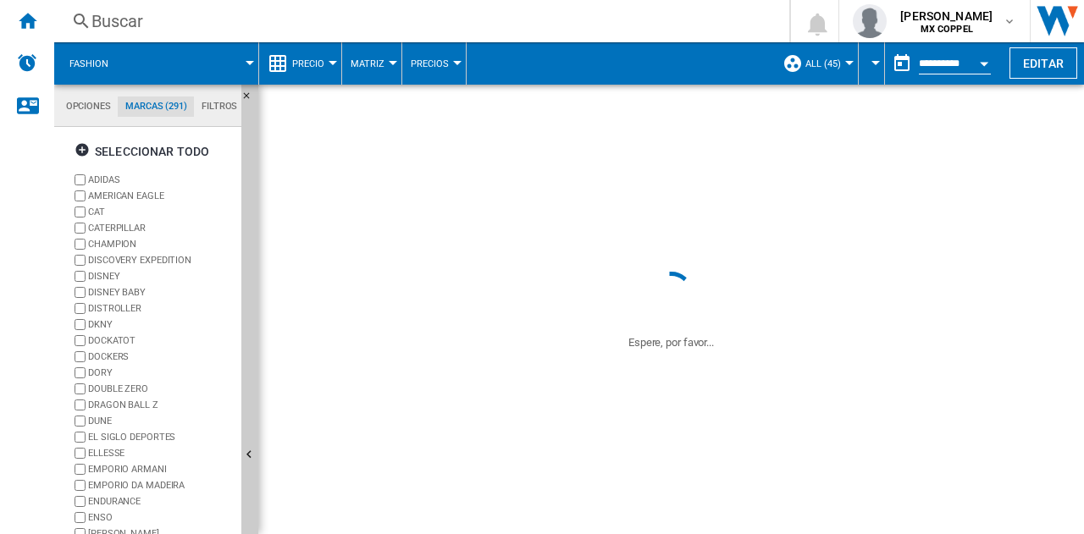
click at [132, 260] on label "DISCOVERY EXPEDITION" at bounding box center [161, 260] width 146 height 13
click at [107, 272] on label "DISNEY" at bounding box center [161, 276] width 146 height 13
click at [113, 288] on label "DISNEY BABY" at bounding box center [161, 292] width 146 height 13
click at [105, 306] on label "DISTROLLER" at bounding box center [161, 308] width 146 height 13
click at [108, 324] on label "DKNY" at bounding box center [161, 324] width 146 height 13
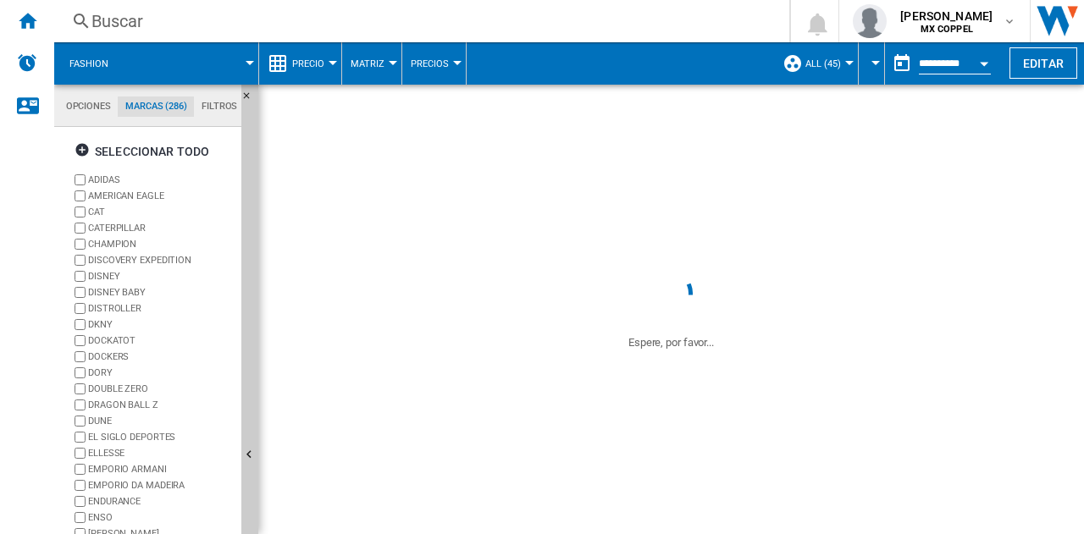
click at [127, 341] on label "DOCKATOT" at bounding box center [161, 340] width 146 height 13
click at [113, 357] on label "DOCKERS" at bounding box center [161, 357] width 146 height 13
click at [113, 355] on label "DOCKERS" at bounding box center [161, 357] width 146 height 13
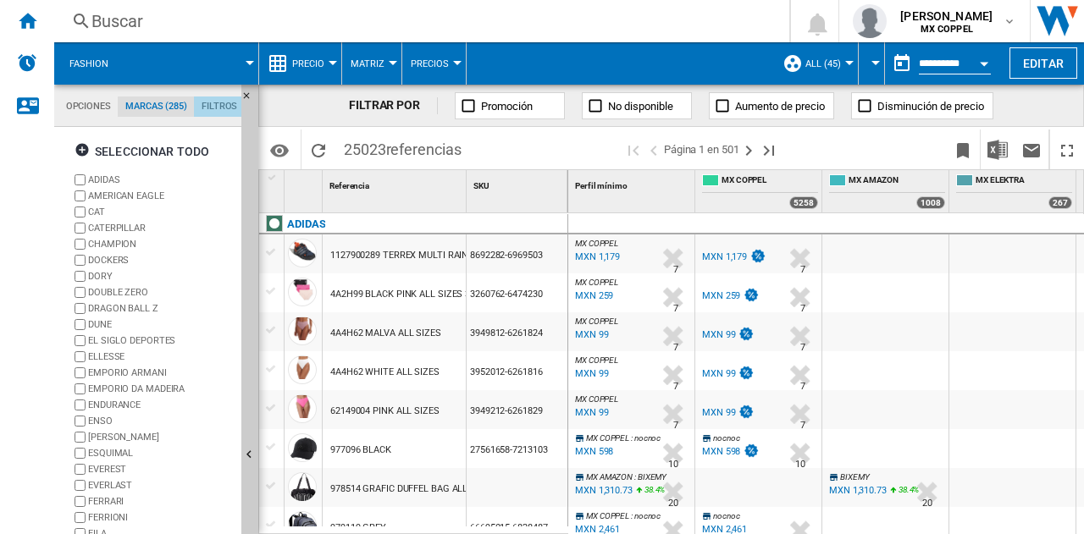
click at [224, 109] on md-tab-item "Filtros" at bounding box center [219, 107] width 51 height 20
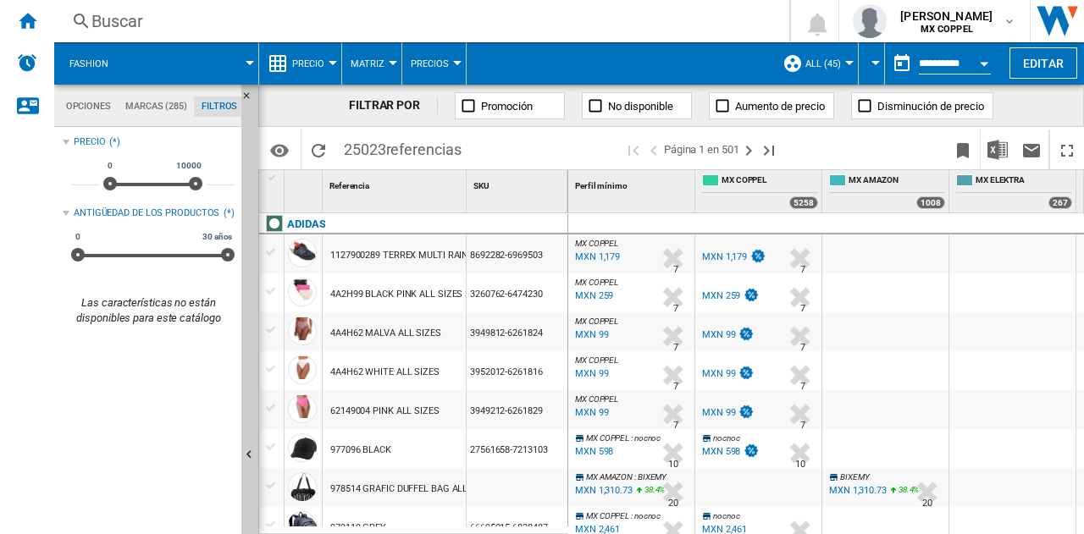
click at [146, 111] on md-tab-item "Marcas (285)" at bounding box center [156, 107] width 76 height 20
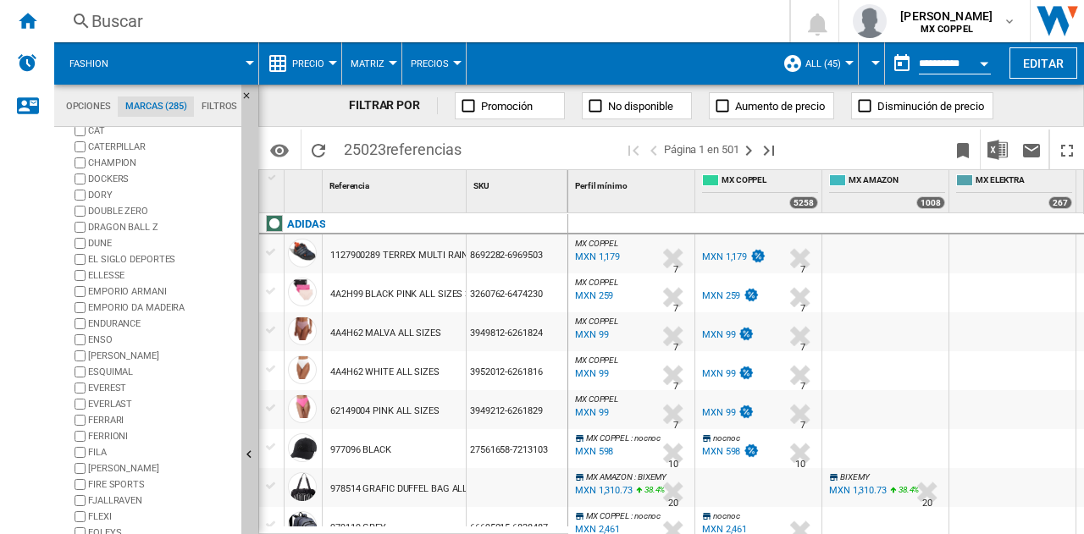
scroll to position [0, 0]
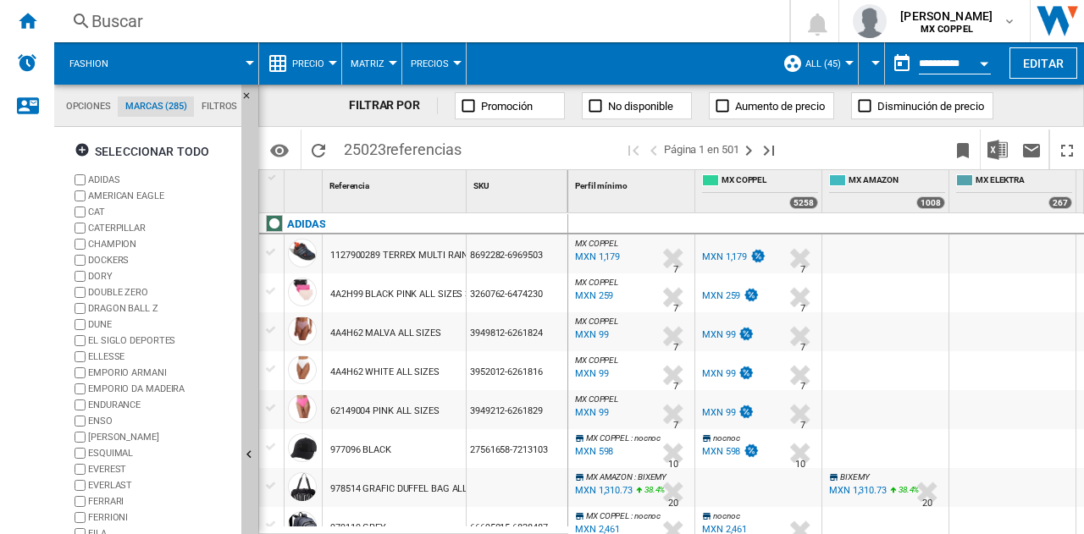
click at [107, 274] on label "DORY" at bounding box center [161, 276] width 146 height 13
click at [113, 288] on label "DOUBLE ZERO" at bounding box center [161, 292] width 146 height 13
click at [107, 323] on label "DUNE" at bounding box center [161, 324] width 146 height 13
click at [136, 334] on label "EL SIGLO DEPORTES" at bounding box center [161, 340] width 146 height 13
click at [113, 355] on label "ELLESSE" at bounding box center [161, 357] width 146 height 13
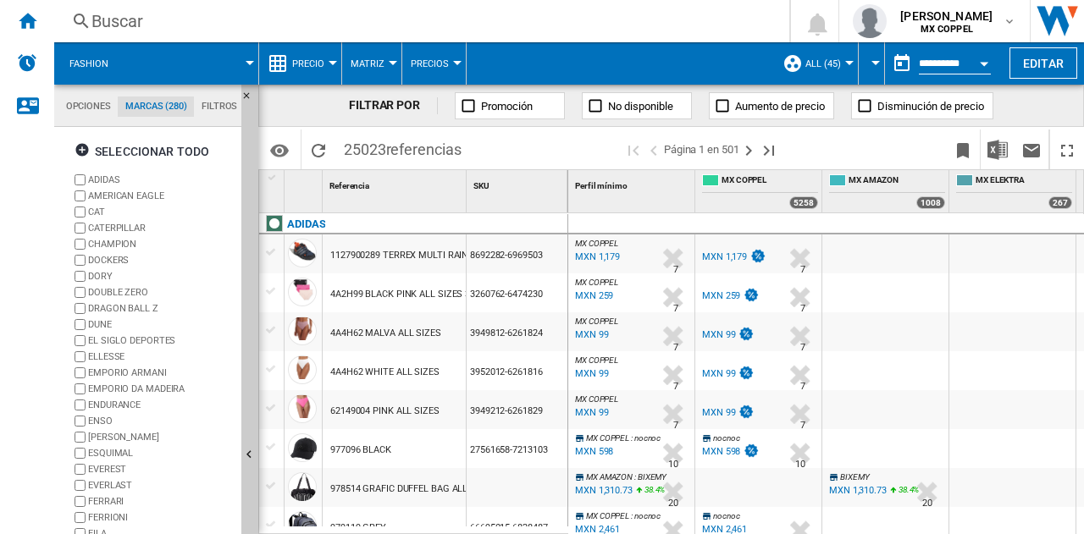
click at [146, 367] on label "EMPORIO ARMANI" at bounding box center [161, 373] width 146 height 13
click at [139, 383] on label "EMPORIO DA MADEIRA" at bounding box center [161, 389] width 146 height 13
click at [123, 399] on label "ENDURANCE" at bounding box center [161, 405] width 146 height 13
click at [117, 422] on label "ENSO" at bounding box center [161, 421] width 146 height 13
click at [122, 436] on label "ERMENEGILDO ZEGNA" at bounding box center [161, 437] width 146 height 13
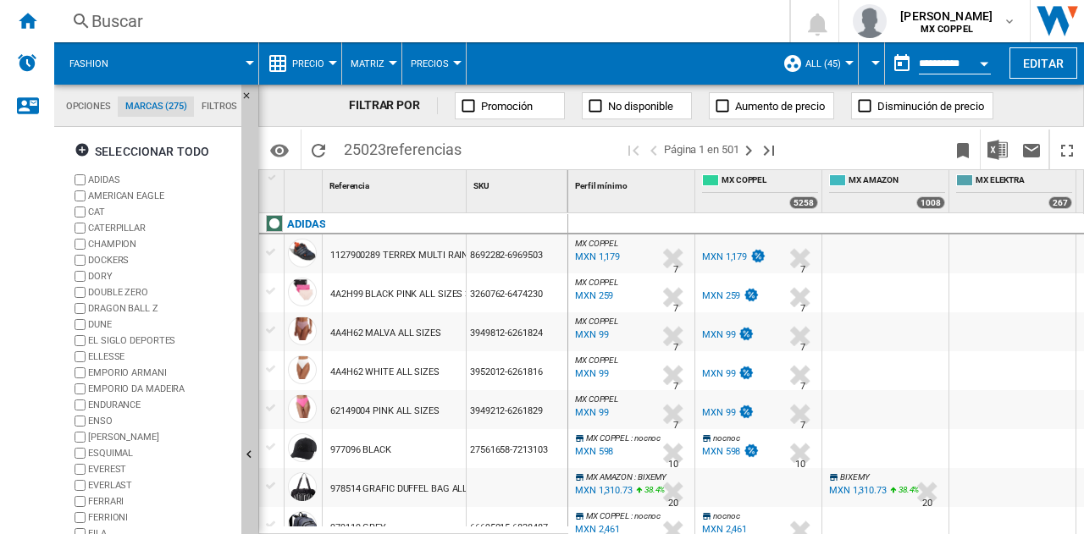
click at [124, 453] on label "ESQUIMAL" at bounding box center [161, 453] width 146 height 13
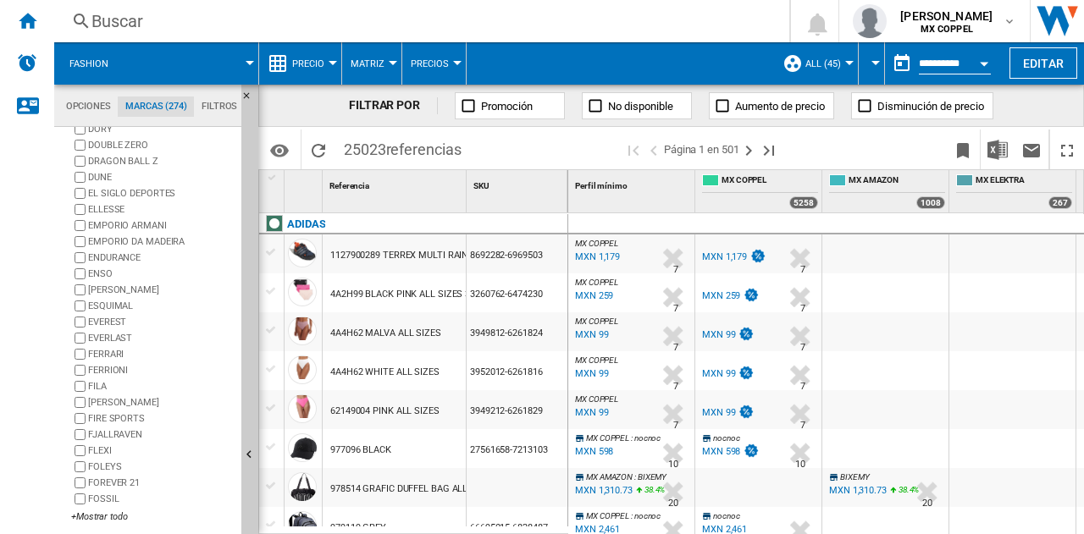
scroll to position [148, 0]
click at [124, 320] on label "EVEREST" at bounding box center [161, 321] width 146 height 13
click at [120, 329] on label "EVERLAST" at bounding box center [152, 337] width 163 height 16
click at [124, 351] on label "FERRARI" at bounding box center [161, 353] width 146 height 13
click at [118, 370] on label "FERRIONI" at bounding box center [161, 369] width 146 height 13
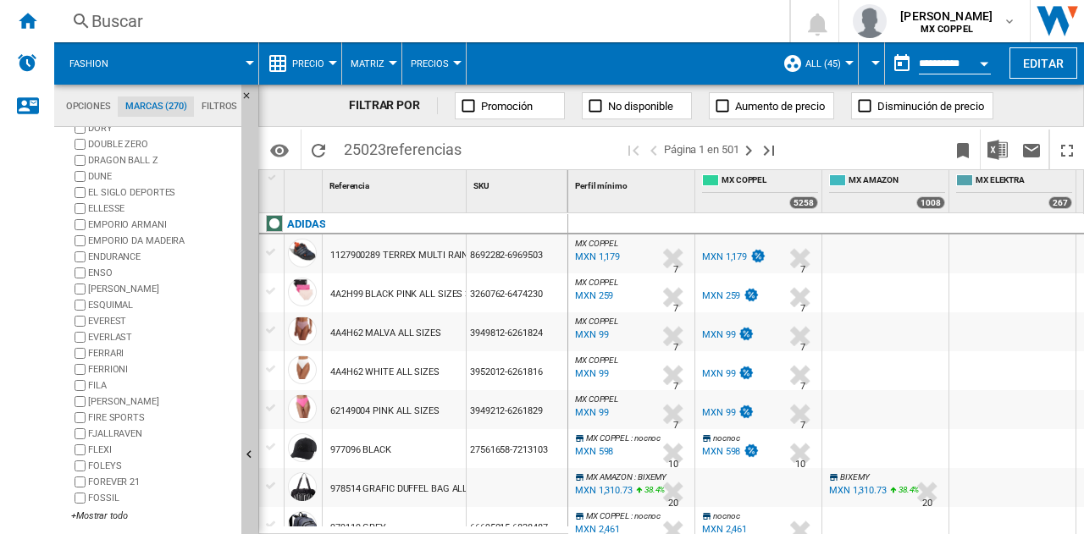
click at [111, 385] on label "FILA" at bounding box center [161, 385] width 146 height 13
click at [116, 402] on label "FIORELLA" at bounding box center [161, 401] width 146 height 13
click at [126, 421] on label "FIRE SPORTS" at bounding box center [161, 417] width 146 height 13
click at [138, 438] on label "FJALLRAVEN" at bounding box center [161, 434] width 146 height 13
click at [113, 450] on label "FLEXI" at bounding box center [161, 450] width 146 height 13
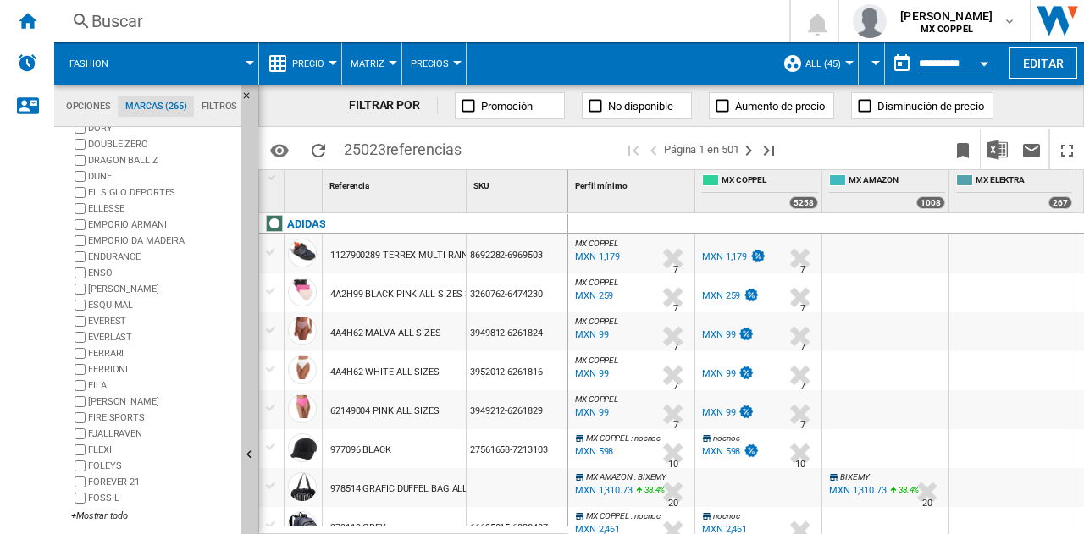
click at [122, 469] on label "FOLEYS" at bounding box center [161, 466] width 146 height 13
click at [115, 482] on label "FOREVER 21" at bounding box center [161, 482] width 146 height 13
click at [108, 498] on label "FOSSIL" at bounding box center [161, 498] width 146 height 13
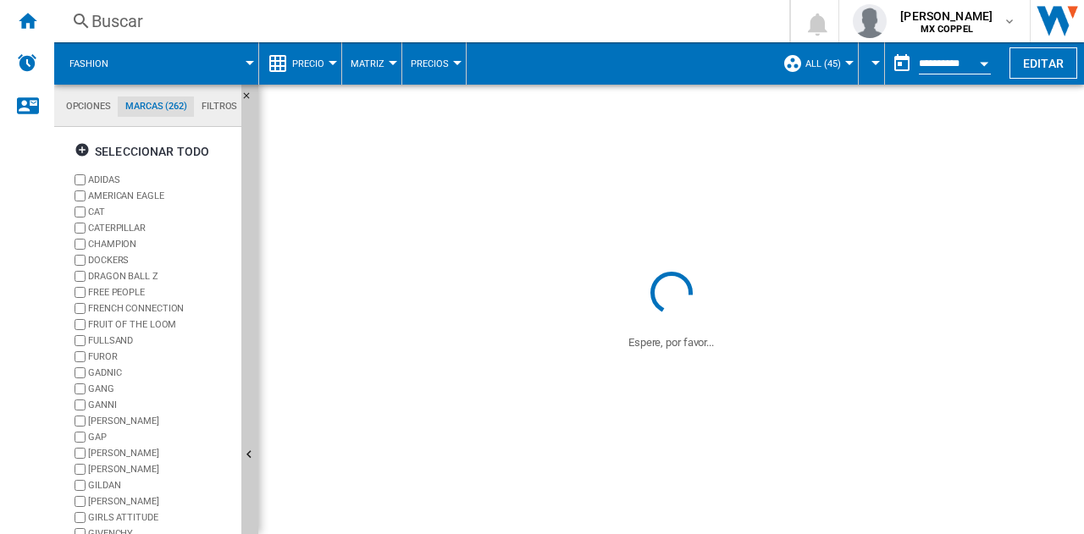
click at [144, 291] on label "FREE PEOPLE" at bounding box center [161, 292] width 146 height 13
click at [152, 307] on label "FRENCH CONNECTION" at bounding box center [161, 308] width 146 height 13
click at [147, 327] on label "FRUIT OF THE LOOM" at bounding box center [161, 324] width 146 height 13
click at [121, 343] on label "FULLSAND" at bounding box center [161, 340] width 146 height 13
click at [119, 356] on label "FUROR" at bounding box center [161, 357] width 146 height 13
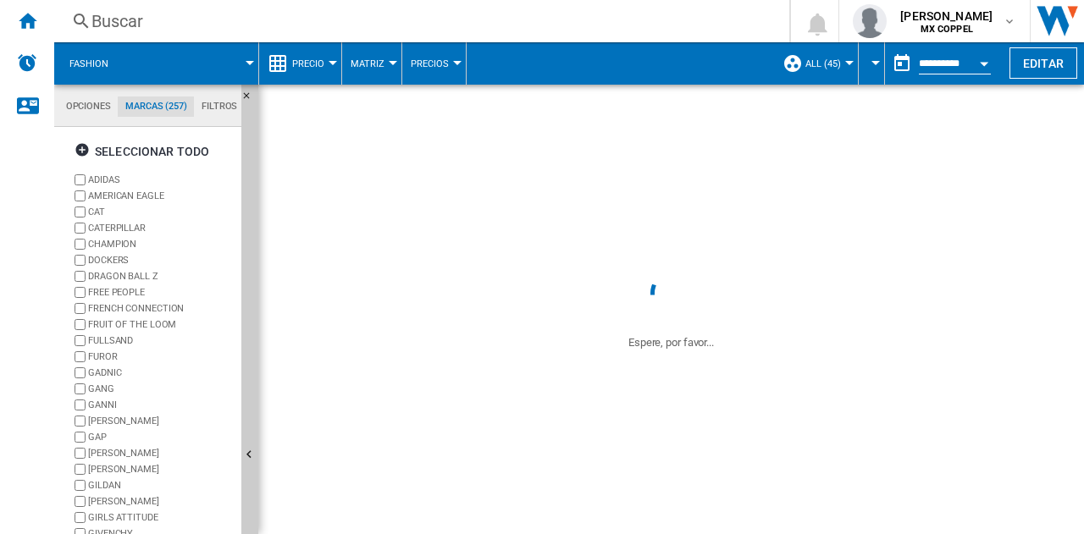
click at [113, 368] on label "GADNIC" at bounding box center [161, 373] width 146 height 13
click at [115, 387] on label "GANG" at bounding box center [161, 389] width 146 height 13
drag, startPoint x: 112, startPoint y: 355, endPoint x: 110, endPoint y: 375, distance: 20.4
click at [110, 355] on label "FUROR" at bounding box center [161, 357] width 146 height 13
click at [109, 407] on label "GANNI" at bounding box center [161, 405] width 146 height 13
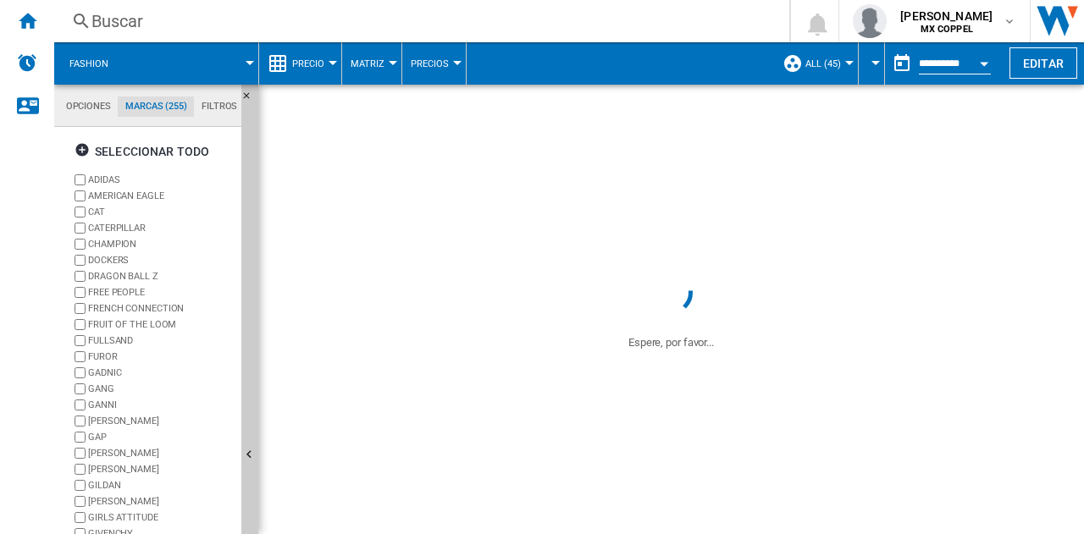
click at [107, 422] on label "GANT" at bounding box center [161, 421] width 146 height 13
click at [103, 438] on label "GAP" at bounding box center [161, 437] width 146 height 13
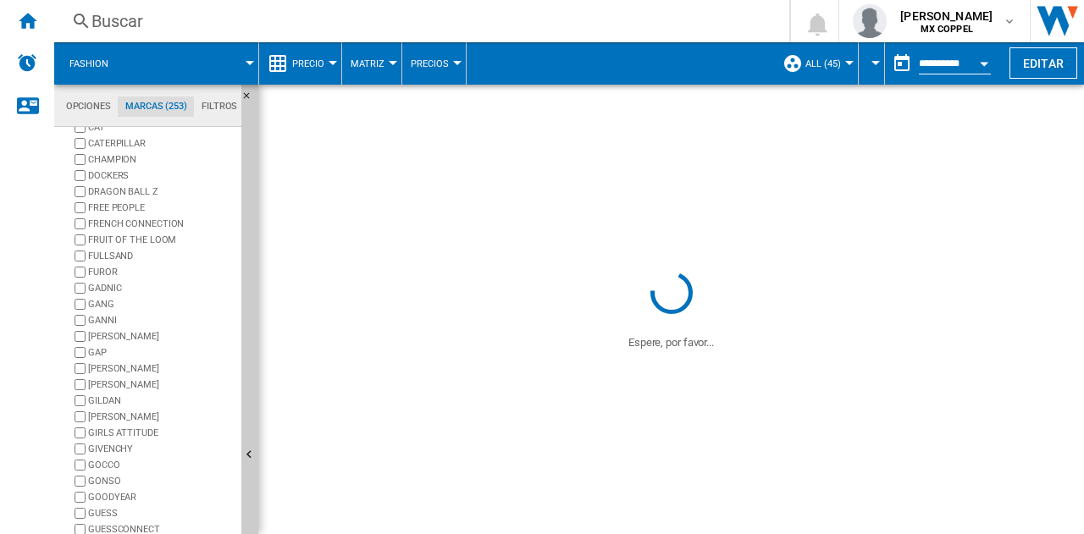
click at [124, 372] on label "GARCIA" at bounding box center [161, 368] width 146 height 13
click at [130, 386] on label "GERARD DAREL" at bounding box center [161, 384] width 146 height 13
click at [118, 398] on label "GILDAN" at bounding box center [161, 401] width 146 height 13
click at [124, 411] on label "GIORGIO ARMANI" at bounding box center [161, 417] width 146 height 13
click at [113, 430] on label "GIRLS ATTITUDE" at bounding box center [161, 433] width 146 height 13
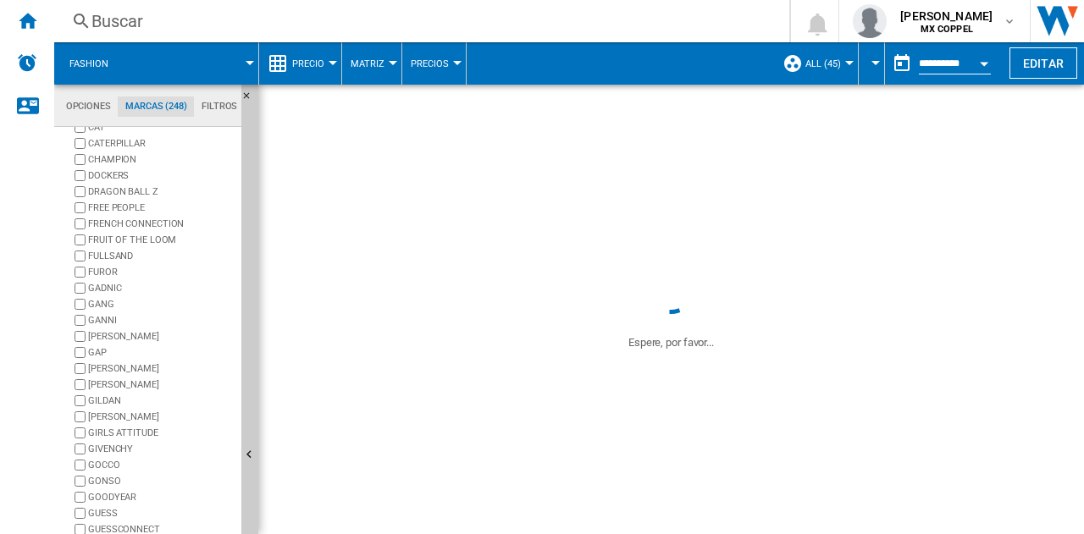
scroll to position [148, 0]
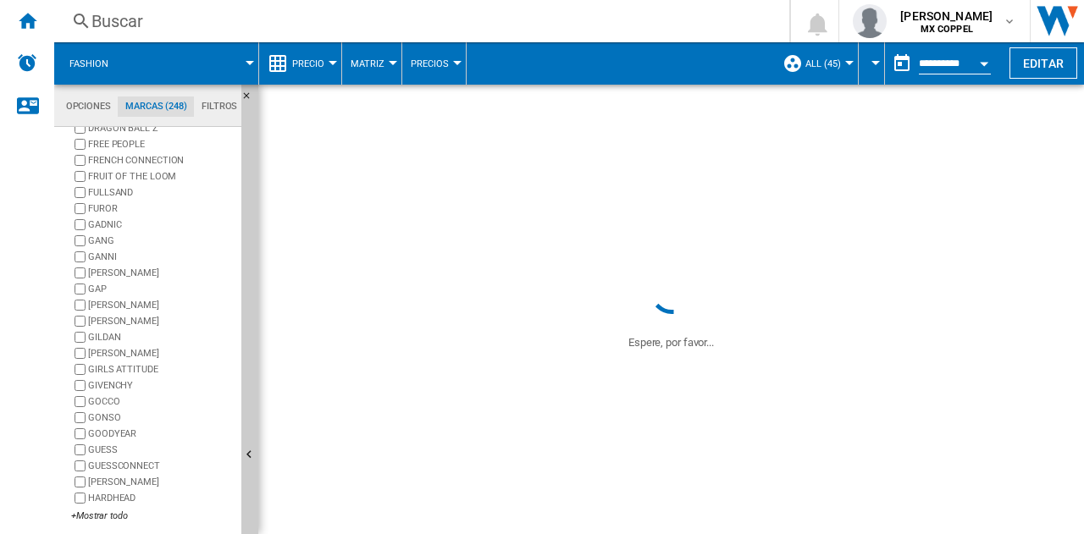
click at [124, 381] on label "GIVENCHY" at bounding box center [161, 385] width 146 height 13
click at [113, 402] on label "GOCCO" at bounding box center [161, 401] width 146 height 13
click at [116, 419] on label "GONSO" at bounding box center [161, 417] width 146 height 13
click at [120, 433] on label "GOODYEAR" at bounding box center [161, 434] width 146 height 13
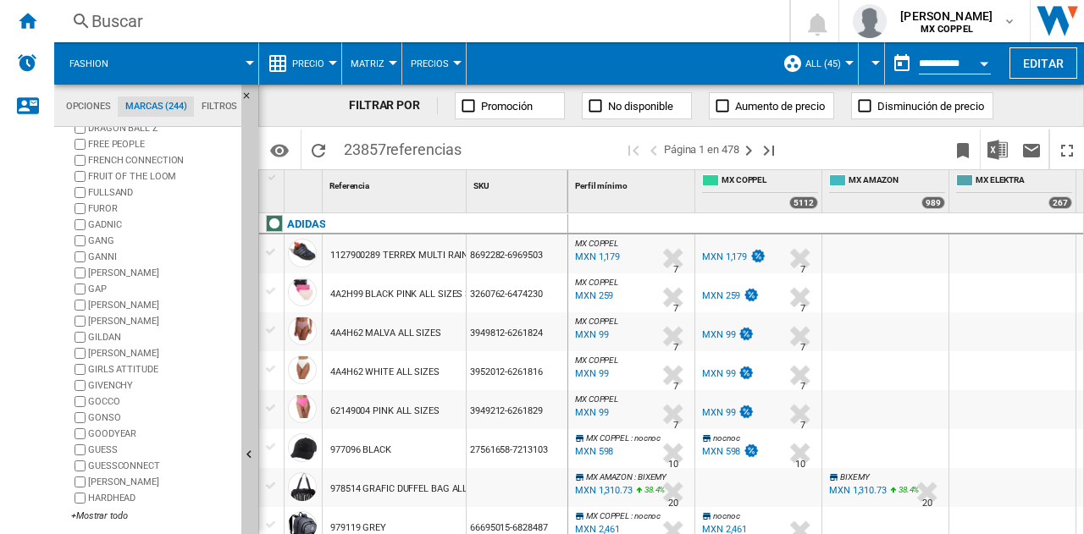
click at [117, 453] on label "GUESS" at bounding box center [161, 450] width 146 height 13
click at [115, 450] on label "GUESS" at bounding box center [161, 450] width 146 height 13
click at [131, 467] on label "GUESSCONNECT" at bounding box center [161, 466] width 146 height 13
click at [125, 482] on label "HAMILTON" at bounding box center [161, 482] width 146 height 13
click at [124, 499] on label "HARDHEAD" at bounding box center [161, 498] width 146 height 13
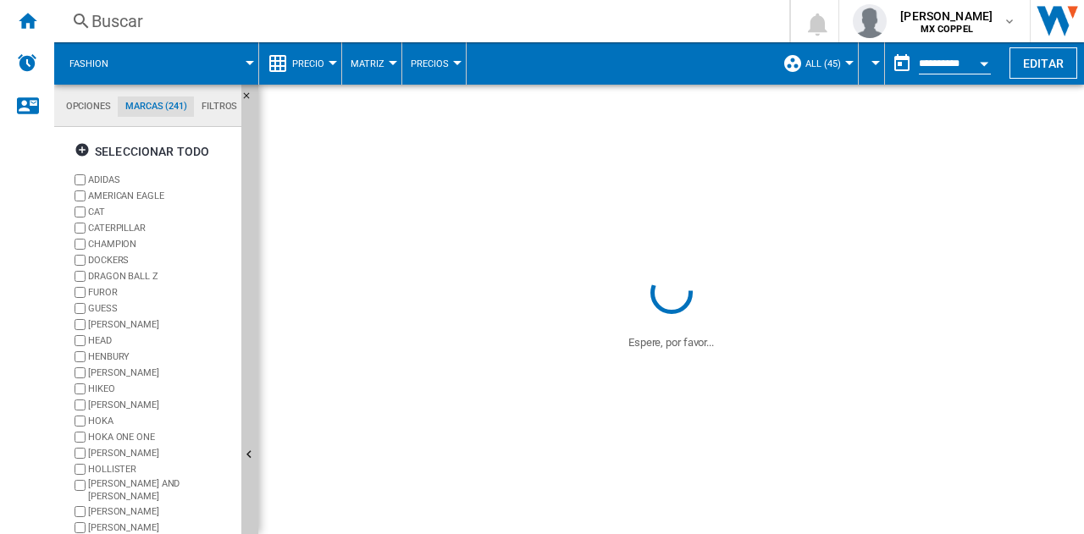
click at [139, 319] on label "HARRY POTTER" at bounding box center [161, 324] width 146 height 13
click at [112, 335] on label "HEAD" at bounding box center [161, 340] width 146 height 13
click at [120, 355] on label "HENBURY" at bounding box center [161, 357] width 146 height 13
click at [113, 367] on label "HERSCHEL" at bounding box center [161, 373] width 146 height 13
click at [109, 388] on label "HIKEO" at bounding box center [161, 389] width 146 height 13
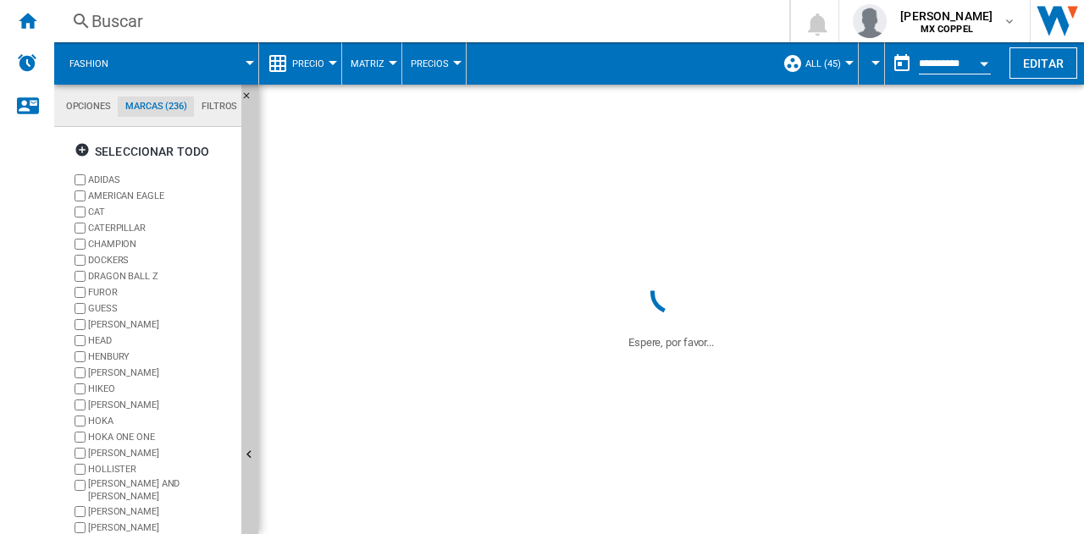
click at [113, 406] on label "HOBBS" at bounding box center [161, 405] width 146 height 13
click at [106, 428] on label "HOKA" at bounding box center [152, 421] width 163 height 16
click at [112, 440] on label "HOKA ONE ONE" at bounding box center [161, 437] width 146 height 13
click at [113, 451] on label "HOLLANDER" at bounding box center [161, 453] width 146 height 13
click at [113, 470] on label "HOLLISTER" at bounding box center [161, 469] width 146 height 13
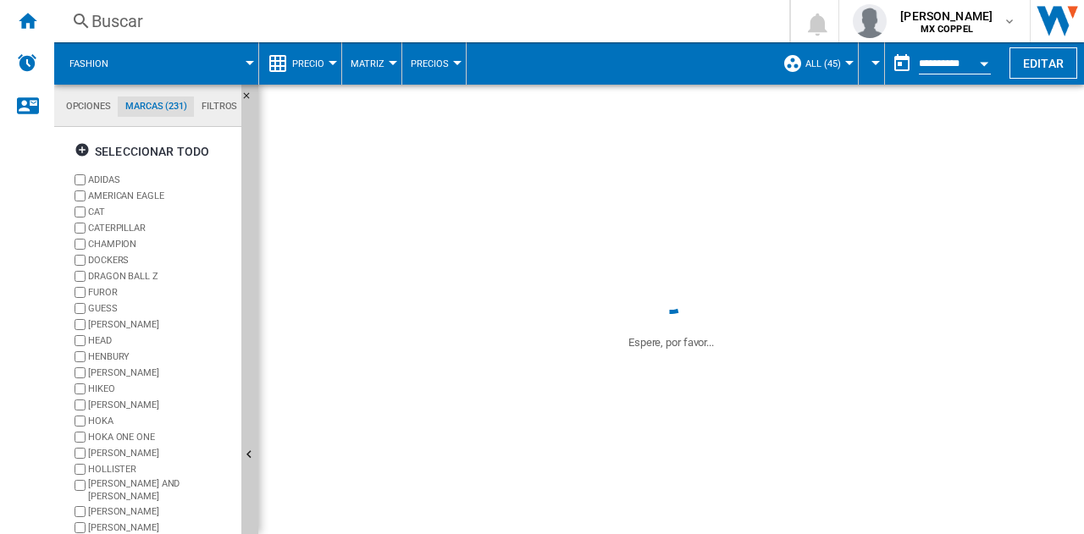
click at [113, 486] on label "HUGO AND HUDSON" at bounding box center [161, 491] width 146 height 26
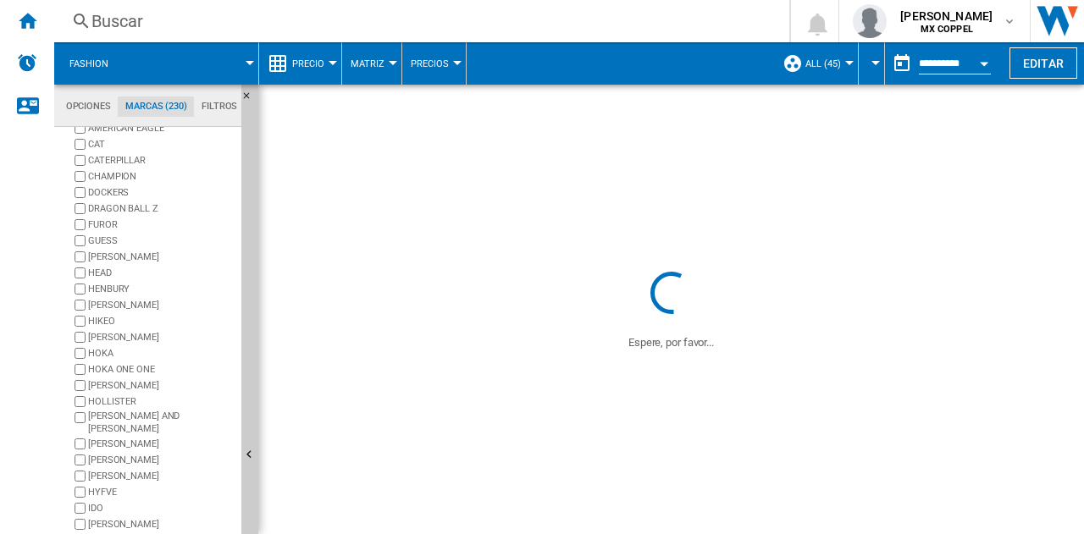
scroll to position [148, 0]
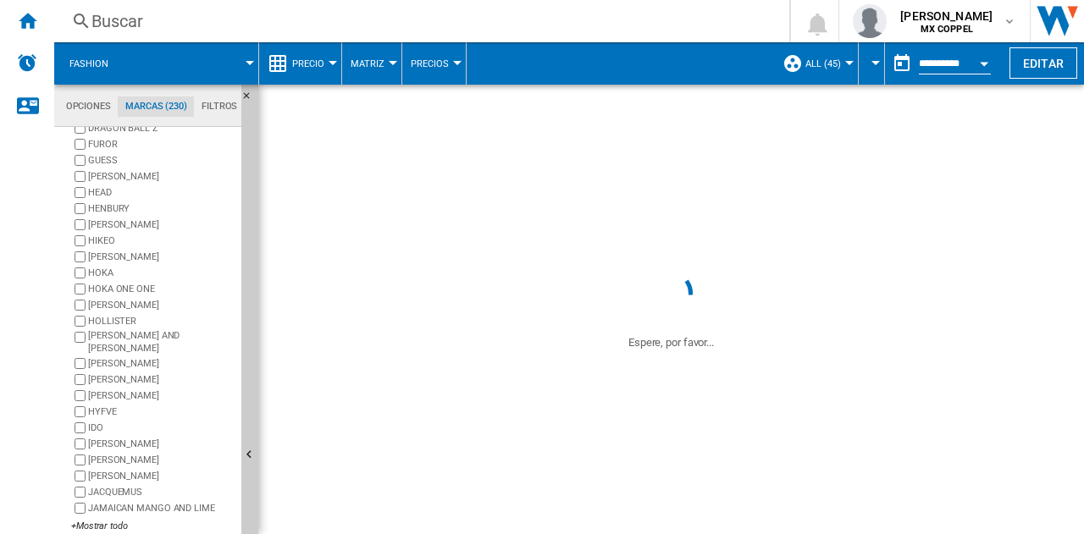
click at [135, 357] on label "HUGO BOSS" at bounding box center [161, 363] width 146 height 13
click at [122, 373] on label "HURLEY" at bounding box center [161, 379] width 146 height 13
click at [113, 389] on label "HUSER" at bounding box center [161, 395] width 146 height 13
click at [111, 406] on label "HYFVE" at bounding box center [161, 412] width 146 height 13
click at [102, 422] on label "IDO" at bounding box center [161, 428] width 146 height 13
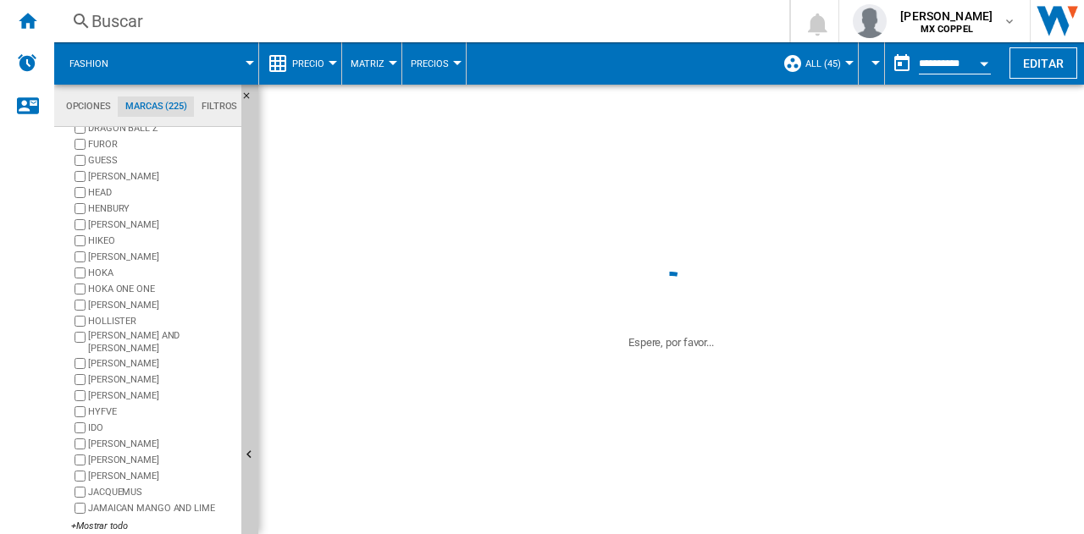
click at [117, 438] on label "ISABEL MARANT" at bounding box center [161, 444] width 146 height 13
click at [117, 454] on label "IVONNE" at bounding box center [161, 460] width 146 height 13
click at [118, 470] on label "JACK WOLFSKIN" at bounding box center [161, 476] width 146 height 13
click at [113, 486] on label "JACQUEMUS" at bounding box center [161, 492] width 146 height 13
click at [112, 502] on label "JAMAICAN MANGO AND LIME" at bounding box center [161, 508] width 146 height 13
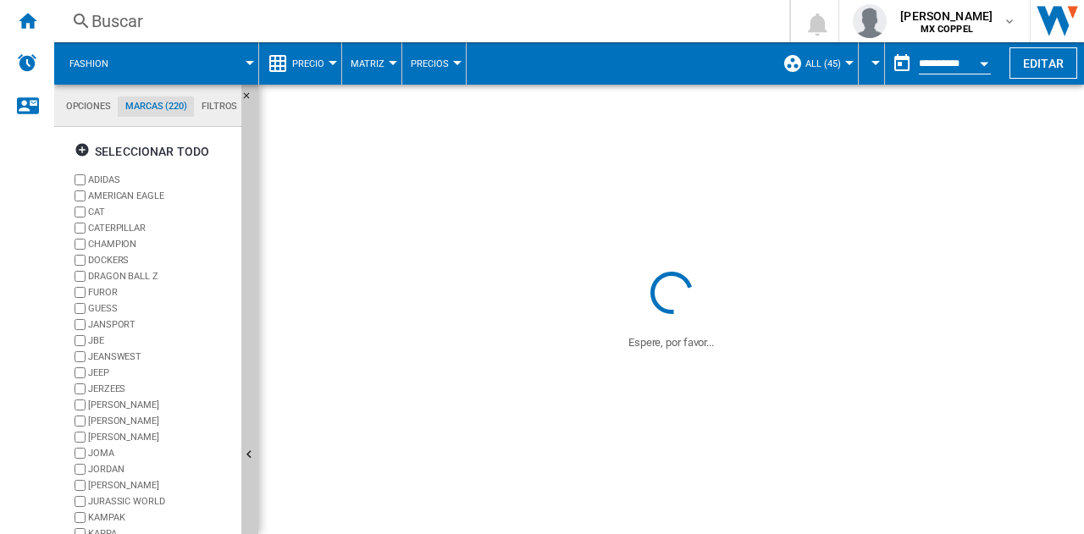
click at [128, 326] on label "JANSPORT" at bounding box center [161, 324] width 146 height 13
click at [118, 336] on label "JBE" at bounding box center [161, 340] width 146 height 13
click at [124, 356] on label "JEANSWEST" at bounding box center [161, 357] width 146 height 13
click at [119, 373] on label "JEEP" at bounding box center [161, 373] width 146 height 13
click at [111, 370] on label "JEEP" at bounding box center [161, 373] width 146 height 13
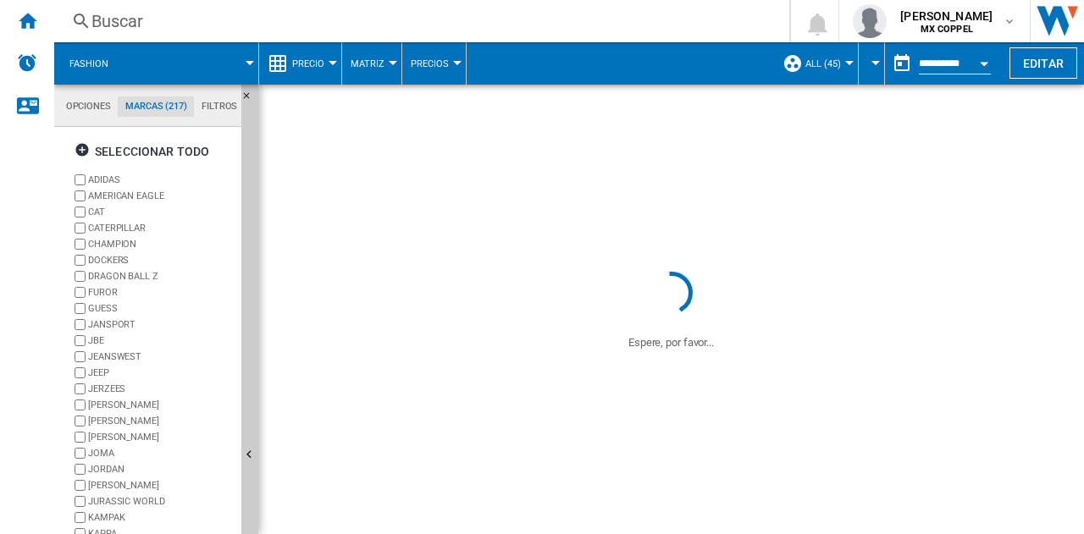
click at [121, 390] on label "JERZEES" at bounding box center [161, 389] width 146 height 13
click at [119, 401] on label "JIMJAMS" at bounding box center [161, 405] width 146 height 13
click at [117, 417] on label "JOE ROCKET" at bounding box center [161, 421] width 146 height 13
click at [126, 434] on label "JOHN LEOPARD" at bounding box center [161, 437] width 146 height 13
click at [125, 448] on label "JOMA" at bounding box center [161, 453] width 146 height 13
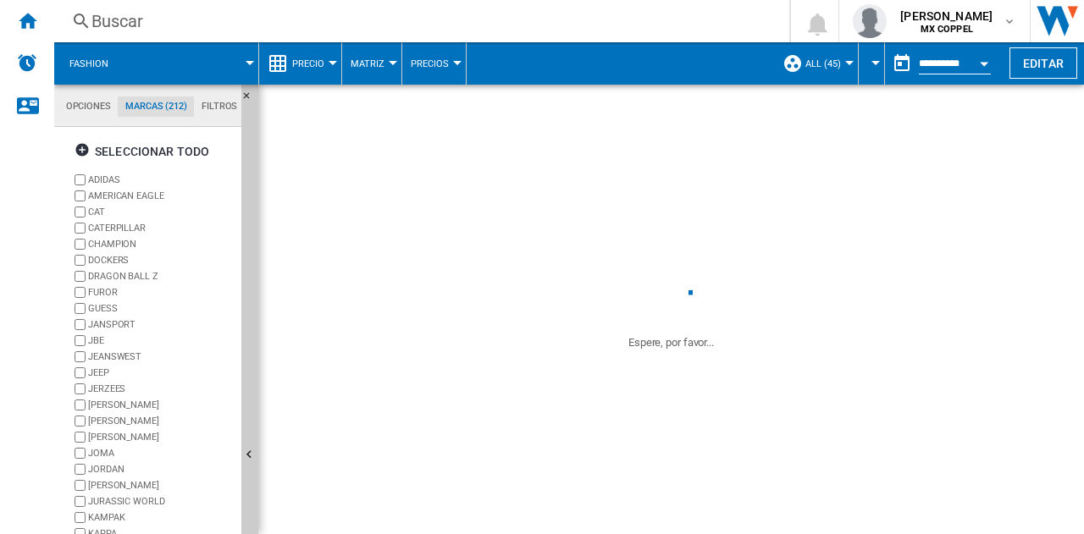
click at [122, 467] on label "JORDAN" at bounding box center [161, 469] width 146 height 13
click at [124, 486] on label "JULIO" at bounding box center [161, 485] width 146 height 13
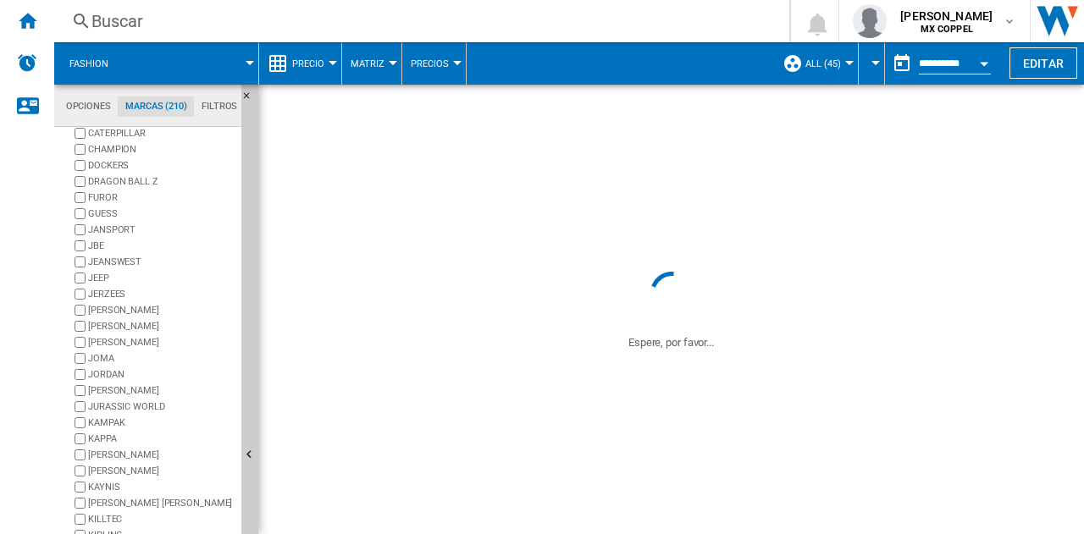
scroll to position [148, 0]
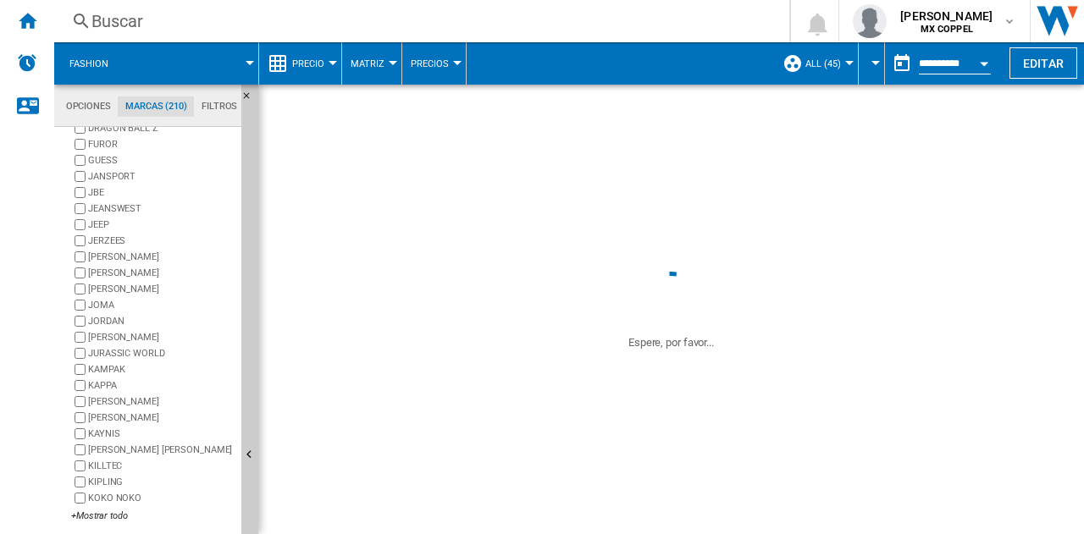
click at [163, 353] on label "JURASSIC WORLD" at bounding box center [161, 353] width 146 height 13
click at [131, 367] on label "KAMPAK" at bounding box center [161, 369] width 146 height 13
click at [126, 383] on label "KAPPA" at bounding box center [161, 385] width 146 height 13
click at [152, 395] on label "KARL LAGERFELD" at bounding box center [161, 401] width 146 height 13
click at [136, 414] on label "KATE SPADE" at bounding box center [161, 417] width 146 height 13
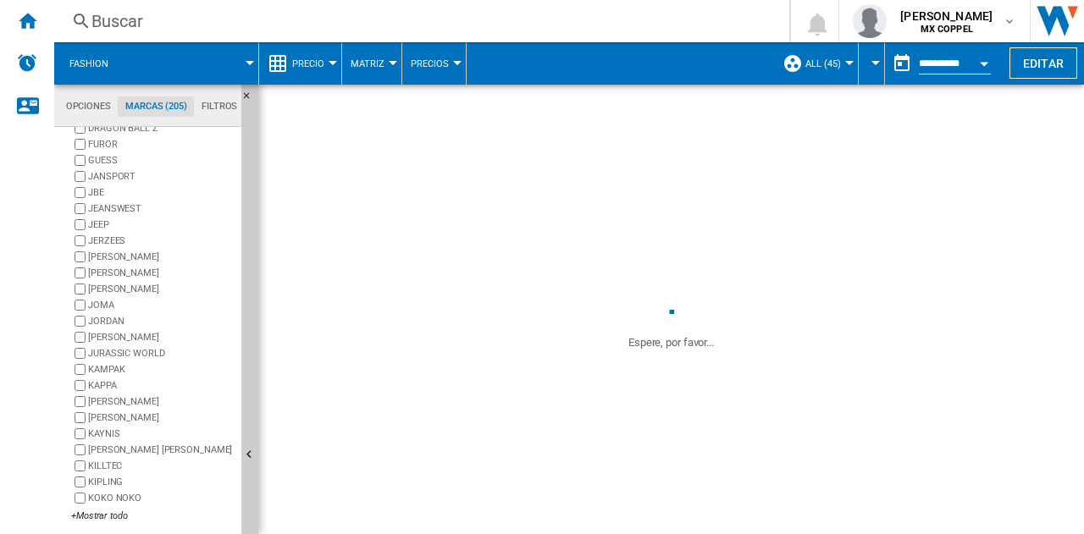
click at [115, 436] on label "KAYNIS" at bounding box center [161, 434] width 146 height 13
click at [113, 450] on label "KENNETH COLE" at bounding box center [161, 450] width 146 height 13
click at [110, 462] on label "KILLTEC" at bounding box center [161, 466] width 146 height 13
click at [106, 482] on label "KIPLING" at bounding box center [161, 482] width 146 height 13
click at [108, 505] on label "KOKO NOKO" at bounding box center [152, 498] width 163 height 16
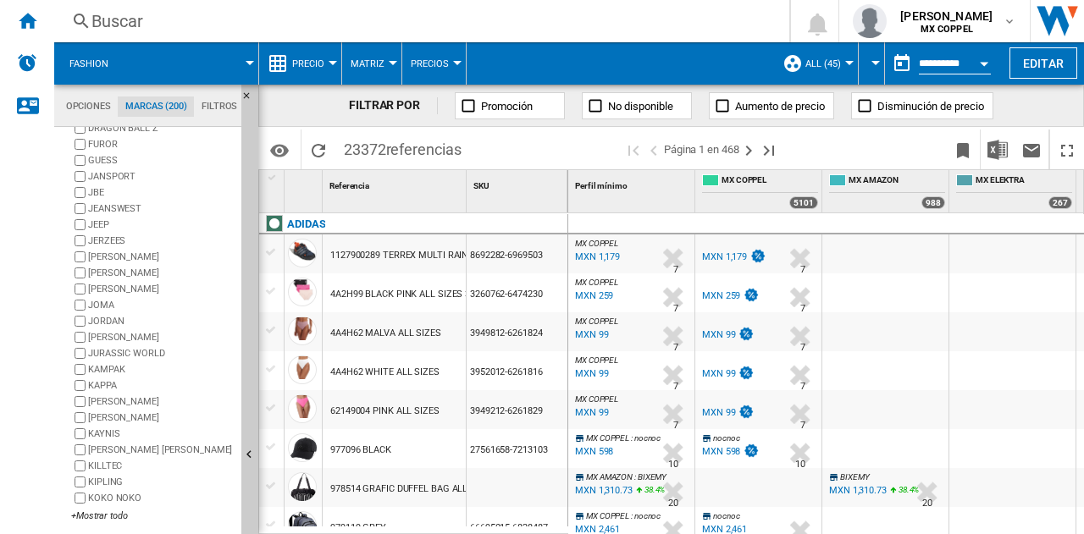
scroll to position [0, 0]
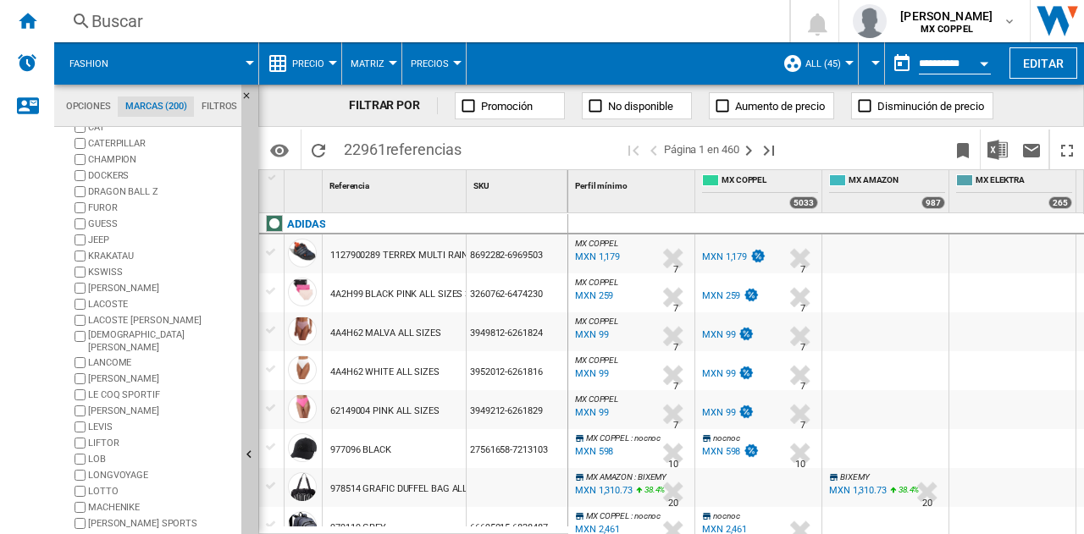
scroll to position [148, 0]
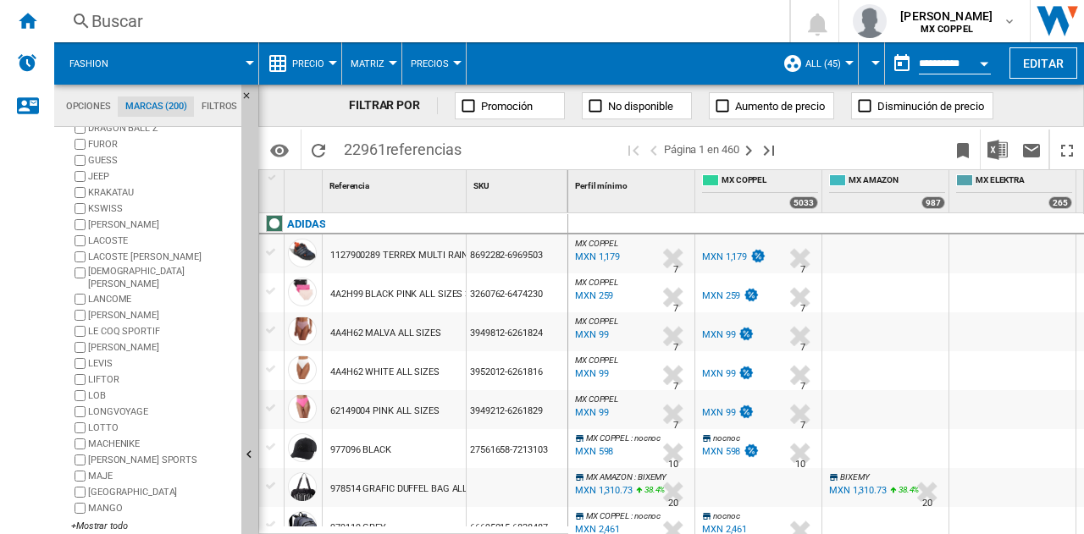
click at [103, 502] on label "MANGO" at bounding box center [161, 508] width 146 height 13
click at [105, 486] on label "MANCHESTER" at bounding box center [161, 492] width 146 height 13
click at [104, 470] on label "MAJE" at bounding box center [161, 476] width 146 height 13
click at [105, 454] on label "MAIER SPORTS" at bounding box center [161, 460] width 146 height 13
click at [108, 438] on label "MACHENIKE" at bounding box center [161, 444] width 146 height 13
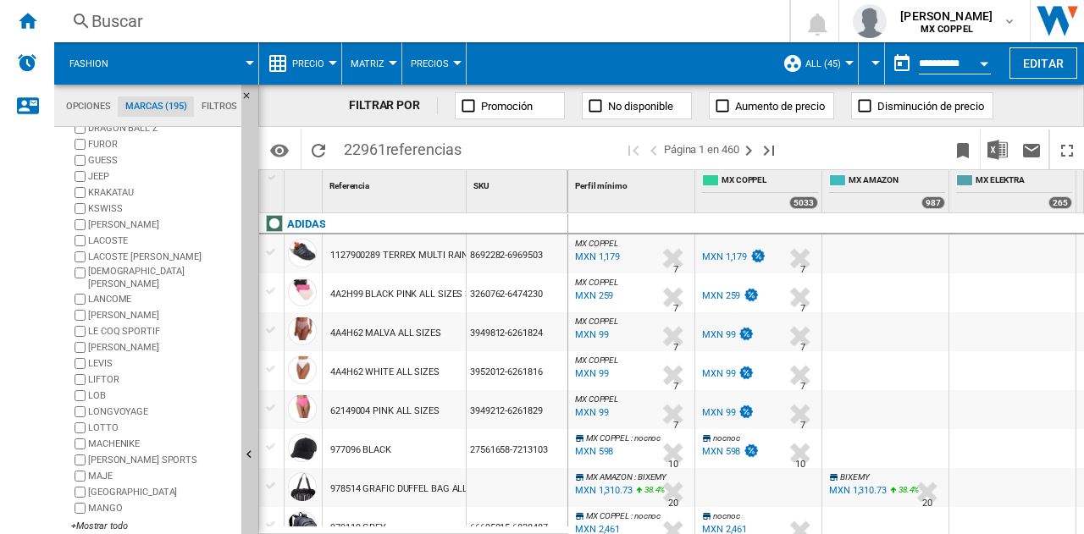
click at [111, 422] on label "LOTTO" at bounding box center [161, 428] width 146 height 13
click at [116, 404] on label "LONGVOYAGE" at bounding box center [152, 412] width 163 height 16
click at [97, 389] on label "LOB" at bounding box center [161, 395] width 146 height 13
click at [106, 373] on label "LIFTOR" at bounding box center [161, 379] width 146 height 13
click at [114, 325] on label "LE COQ SPORTIF" at bounding box center [161, 331] width 146 height 13
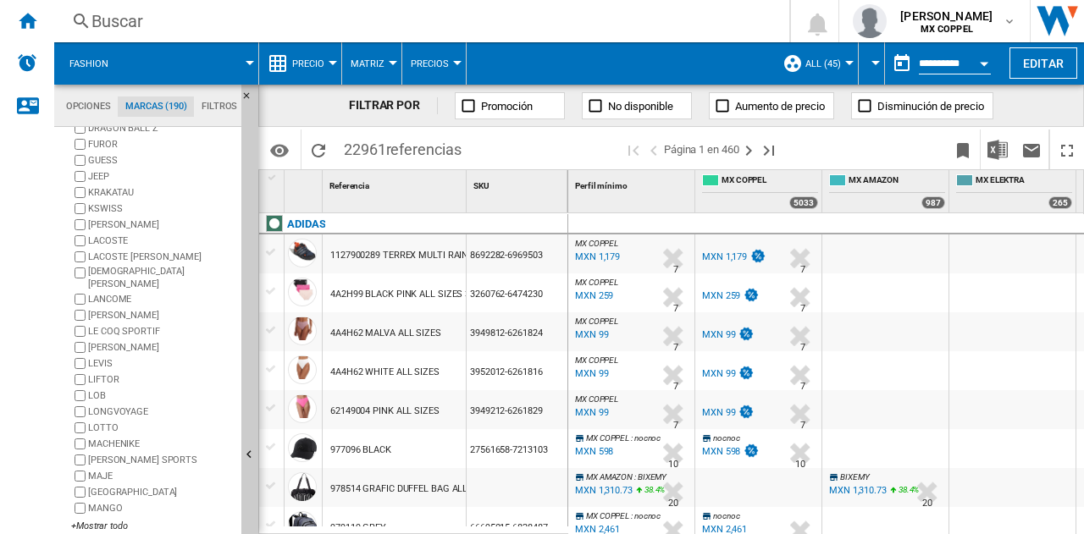
click at [116, 309] on label "LAUREN RALPH LAUREN" at bounding box center [161, 315] width 146 height 13
click at [119, 293] on label "LANCOME" at bounding box center [161, 299] width 146 height 13
click at [119, 276] on label "LADY SUN CONFORTO" at bounding box center [161, 278] width 146 height 26
click at [113, 257] on label "LACOSTE BORIE" at bounding box center [161, 257] width 146 height 13
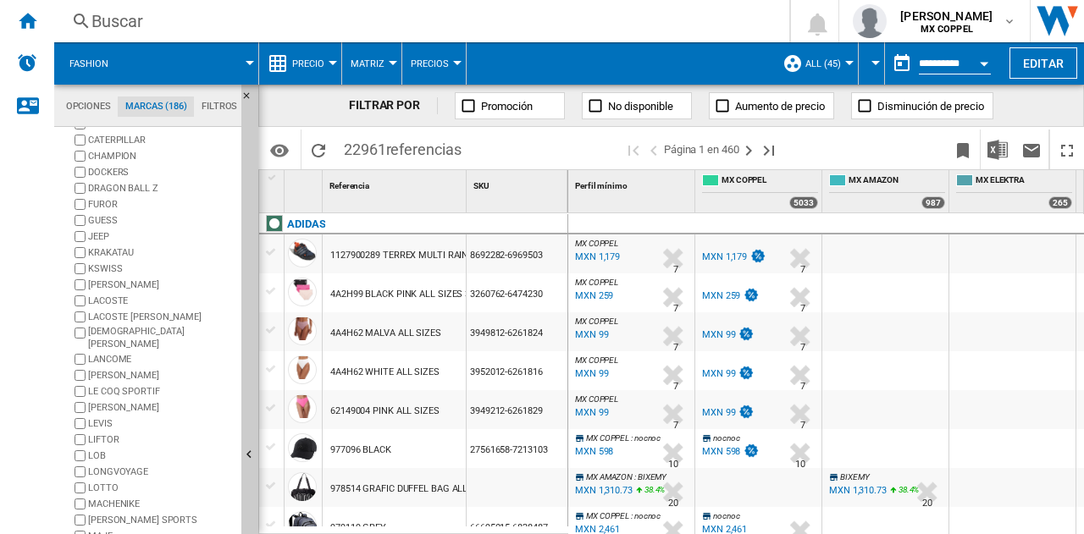
scroll to position [64, 0]
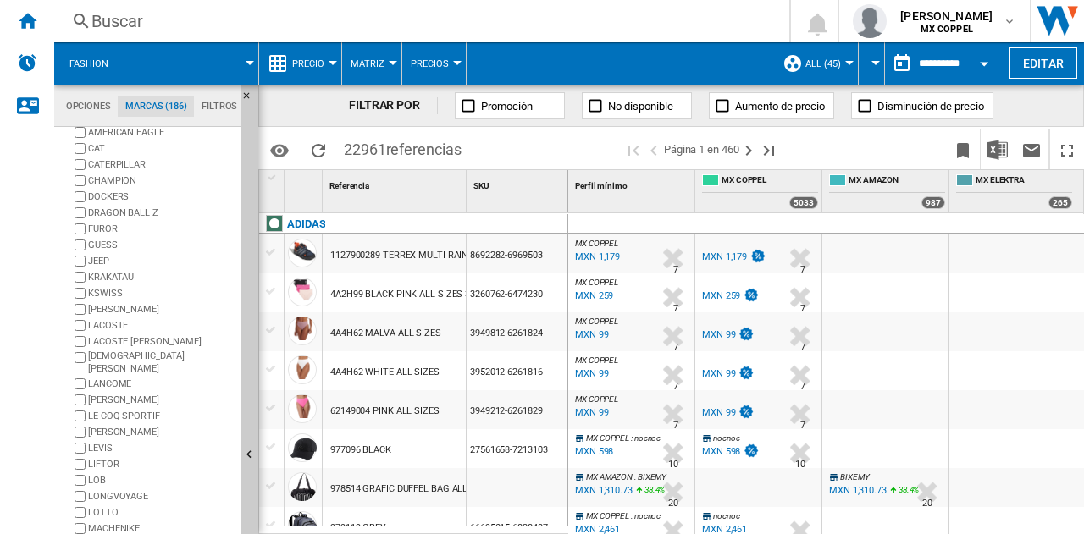
click at [120, 309] on label "KURT GEIGER" at bounding box center [161, 309] width 146 height 13
click at [111, 294] on label "KSWISS" at bounding box center [161, 293] width 146 height 13
click at [113, 273] on label "KRAKATAU" at bounding box center [161, 277] width 146 height 13
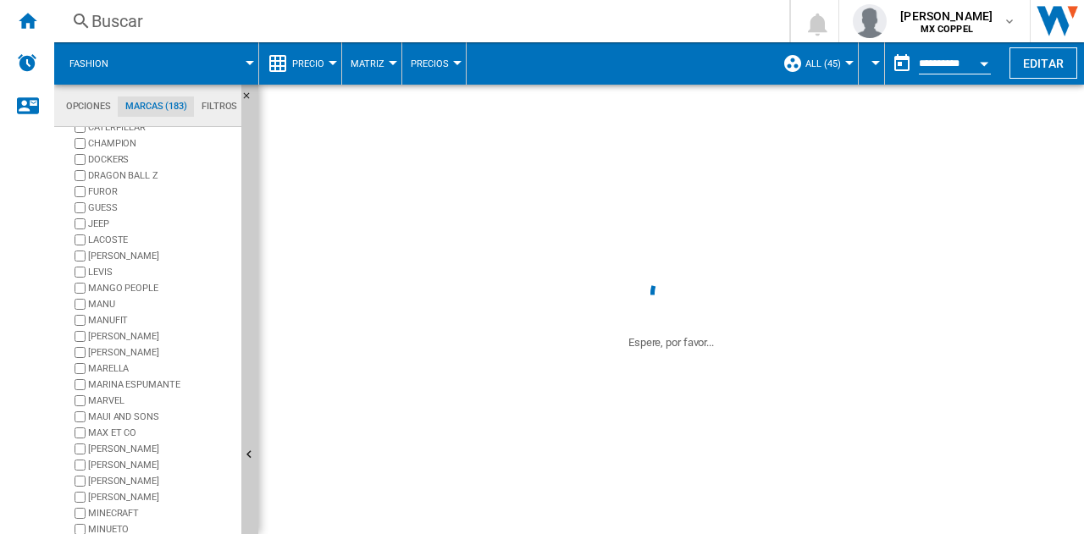
scroll to position [148, 0]
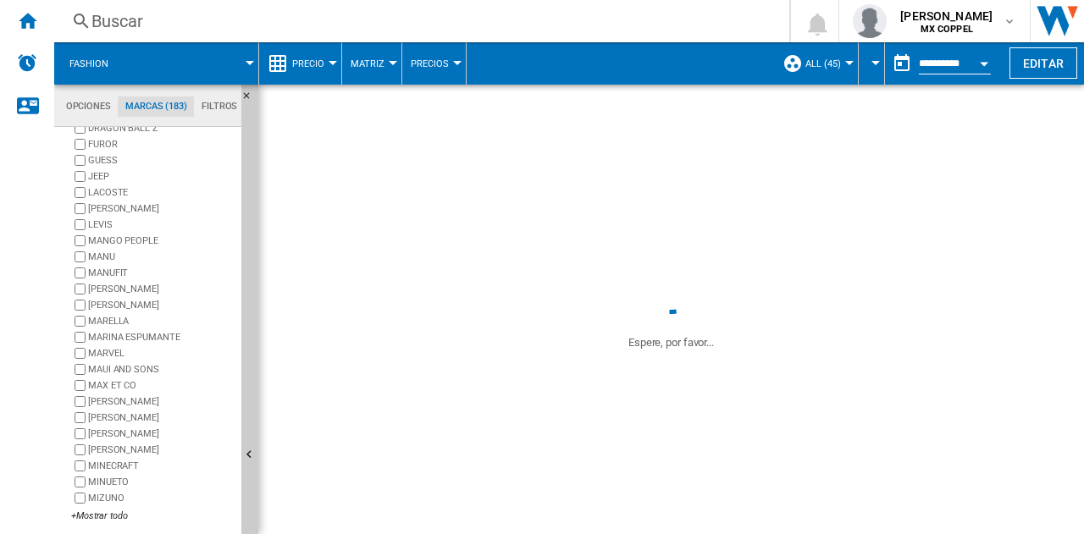
click at [105, 494] on label "MIZUNO" at bounding box center [161, 498] width 146 height 13
click at [107, 472] on label "MINECRAFT" at bounding box center [152, 466] width 163 height 16
click at [114, 478] on label "MINUETO" at bounding box center [161, 482] width 146 height 13
click at [126, 433] on label "[PERSON_NAME]" at bounding box center [161, 434] width 146 height 13
click at [110, 416] on label "[PERSON_NAME]" at bounding box center [161, 417] width 146 height 13
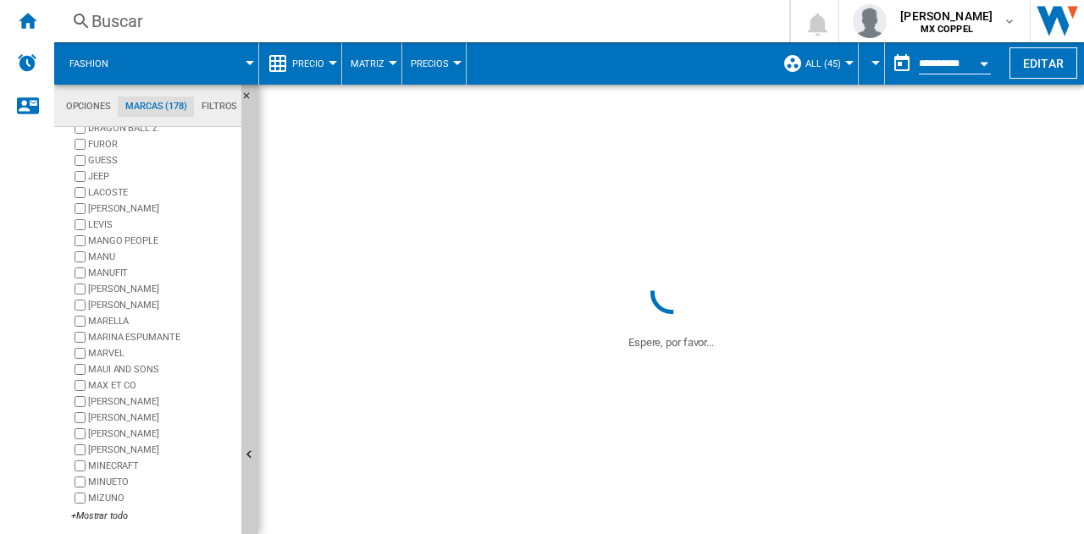
click at [113, 402] on label "[PERSON_NAME]" at bounding box center [161, 401] width 146 height 13
click at [113, 387] on label "MAX ET CO" at bounding box center [161, 385] width 146 height 13
click at [121, 370] on label "MAUI AND SONS" at bounding box center [161, 369] width 146 height 13
click at [112, 351] on label "MARVEL" at bounding box center [161, 353] width 146 height 13
click at [120, 335] on label "MARINA ESPUMANTE" at bounding box center [161, 337] width 146 height 13
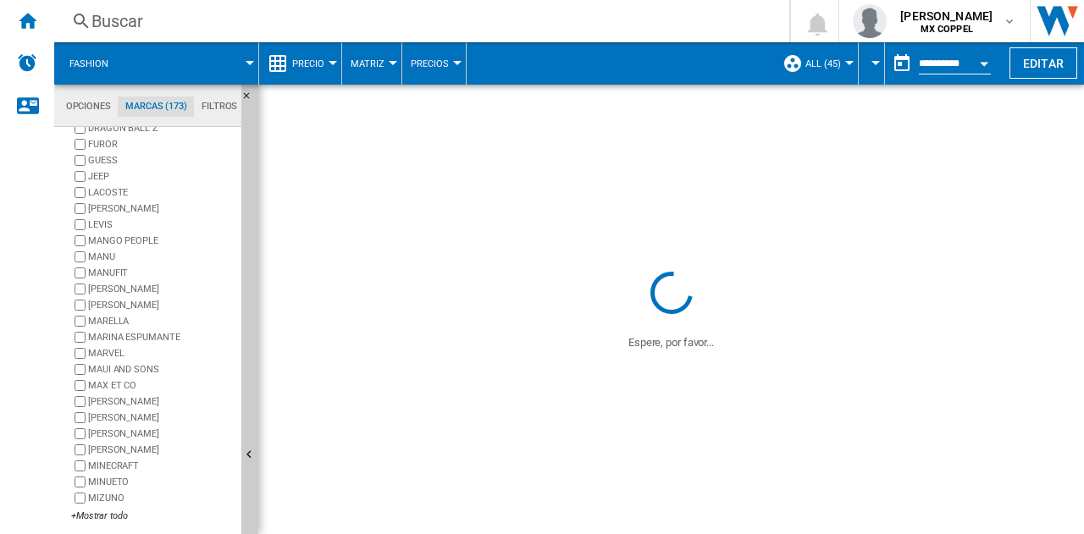
click at [107, 347] on label "MARVEL" at bounding box center [161, 353] width 146 height 13
click at [110, 320] on label "MARELLA" at bounding box center [161, 321] width 146 height 13
click at [117, 309] on label "[PERSON_NAME]" at bounding box center [161, 305] width 146 height 13
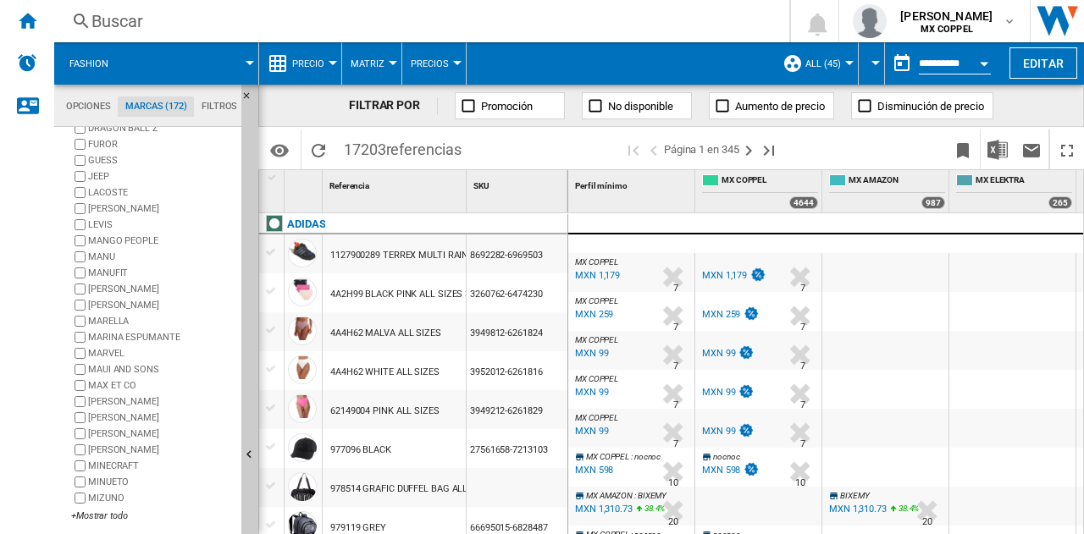
click at [124, 293] on label "[PERSON_NAME]" at bounding box center [161, 289] width 146 height 13
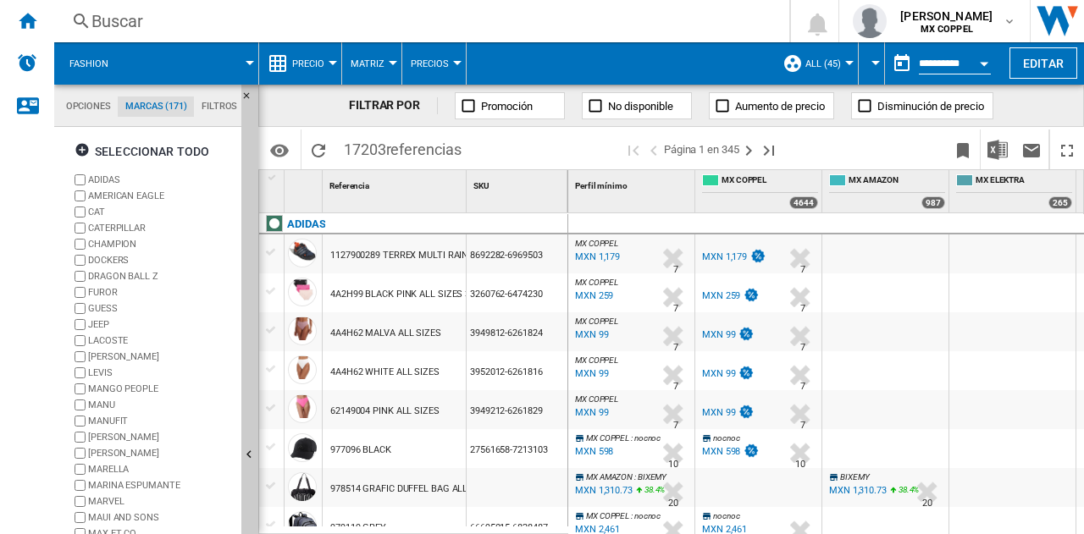
scroll to position [148, 0]
click at [378, 63] on span "Matriz" at bounding box center [368, 63] width 34 height 11
click at [381, 63] on md-backdrop at bounding box center [542, 267] width 1084 height 534
click at [247, 58] on span at bounding box center [191, 63] width 118 height 42
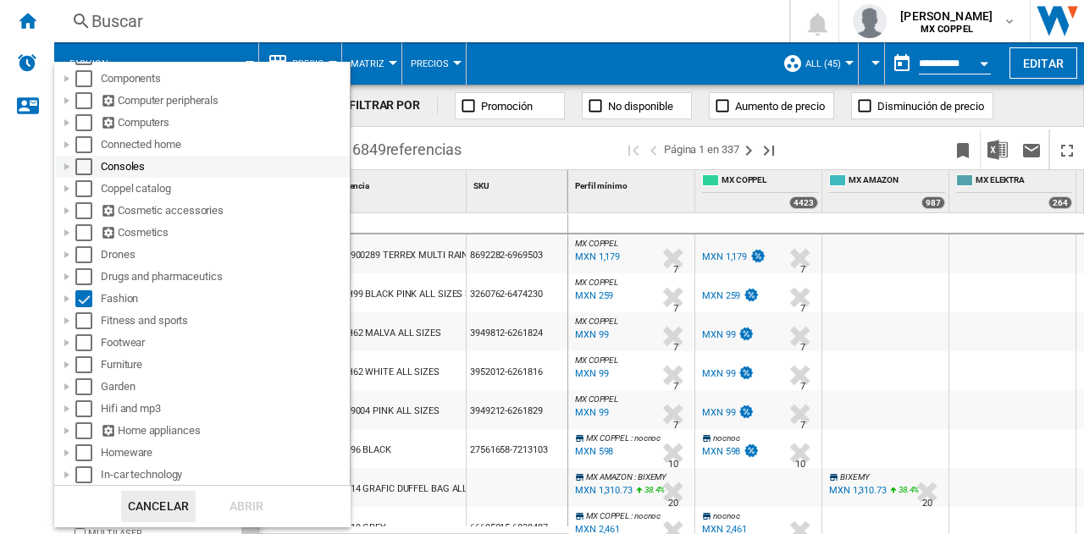
scroll to position [423, 0]
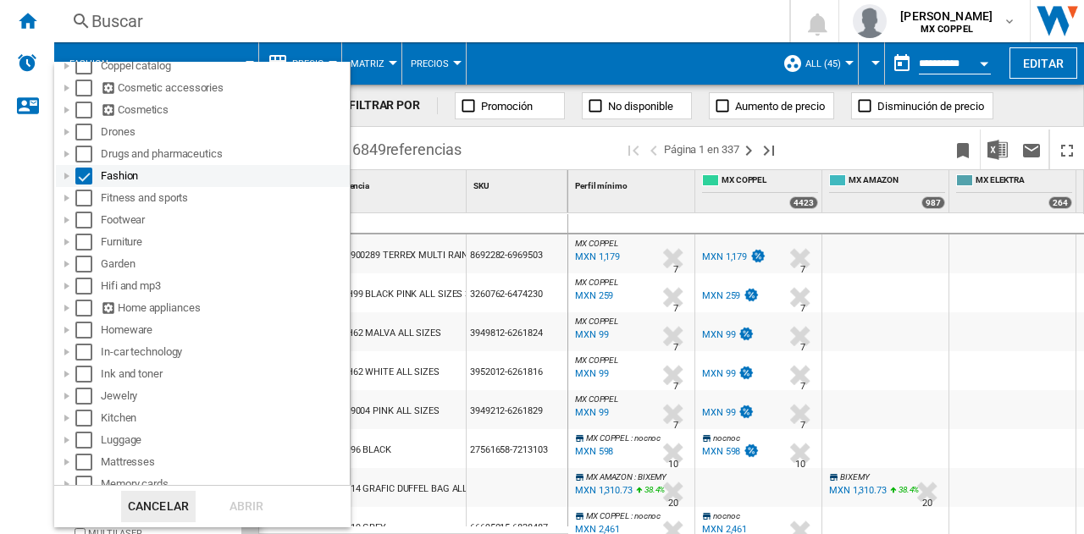
click at [69, 177] on div at bounding box center [66, 176] width 17 height 17
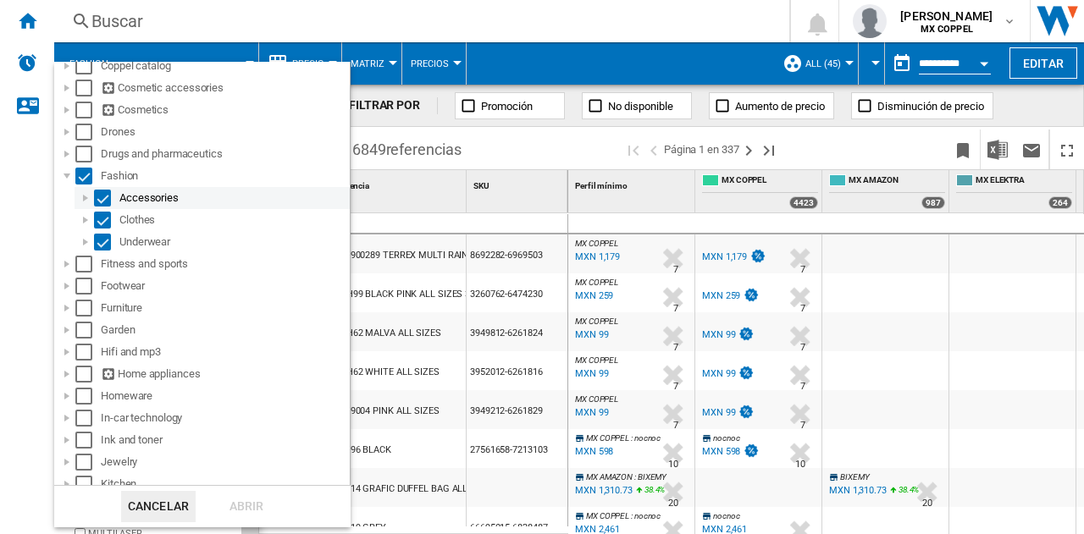
click at [89, 201] on div at bounding box center [85, 198] width 17 height 17
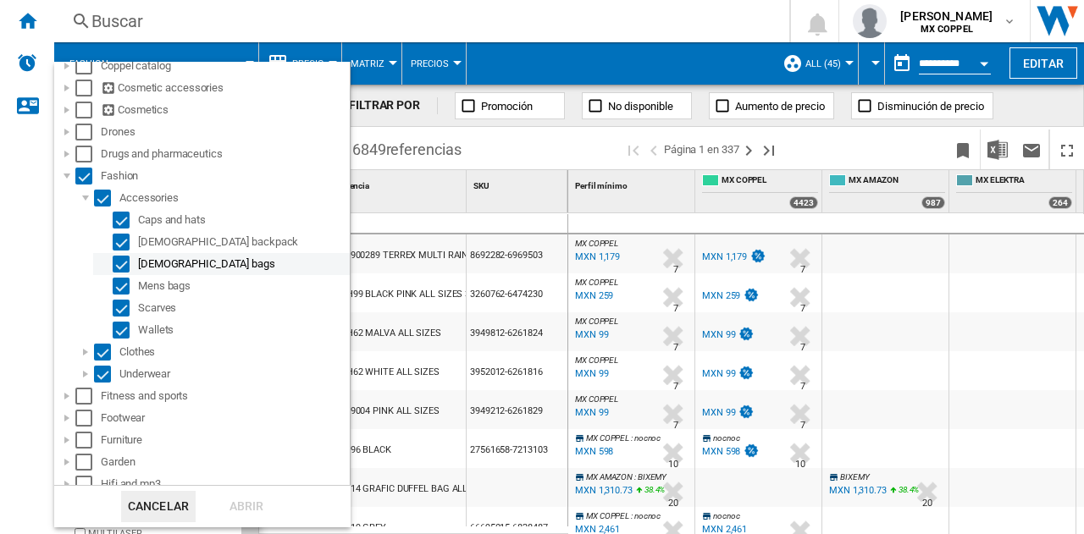
click at [124, 268] on div "Select" at bounding box center [121, 264] width 17 height 17
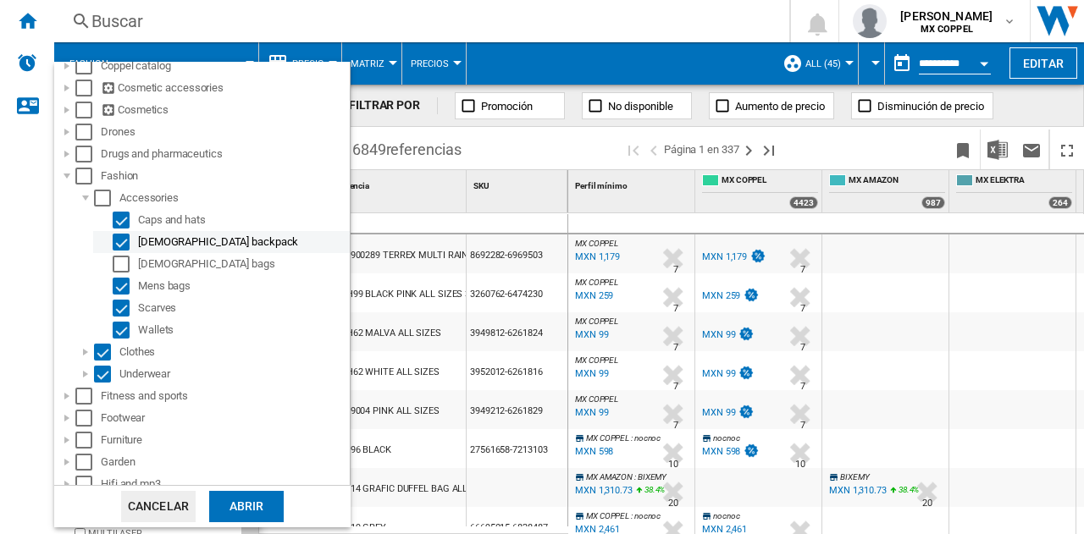
click at [122, 251] on div "Select" at bounding box center [121, 242] width 17 height 17
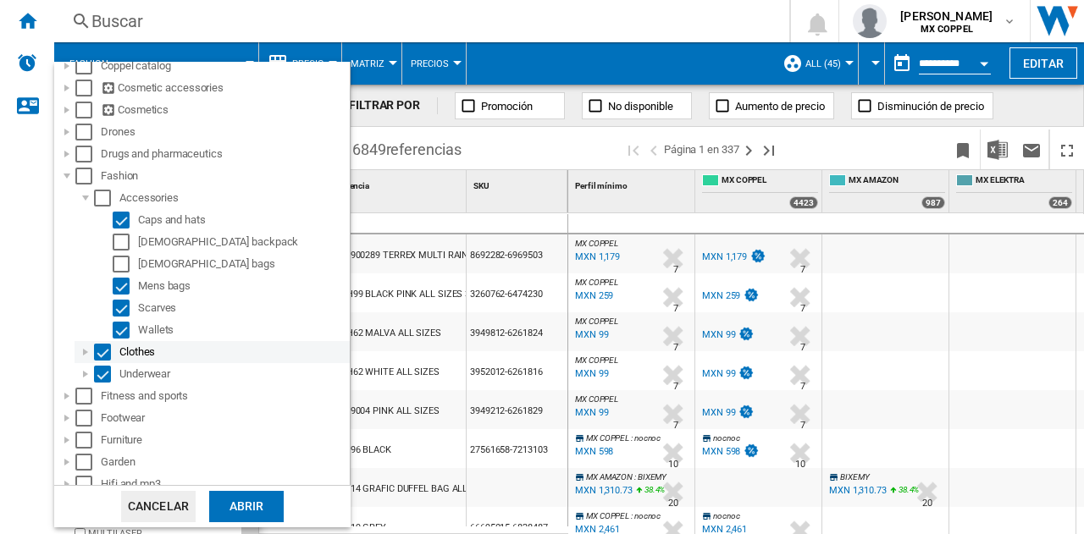
click at [86, 356] on div at bounding box center [85, 352] width 17 height 17
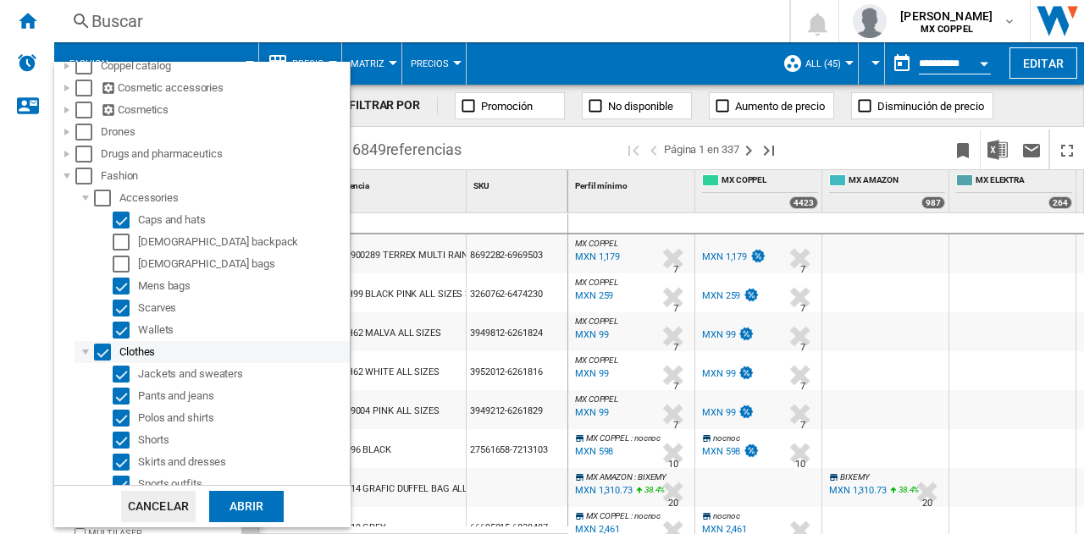
scroll to position [508, 0]
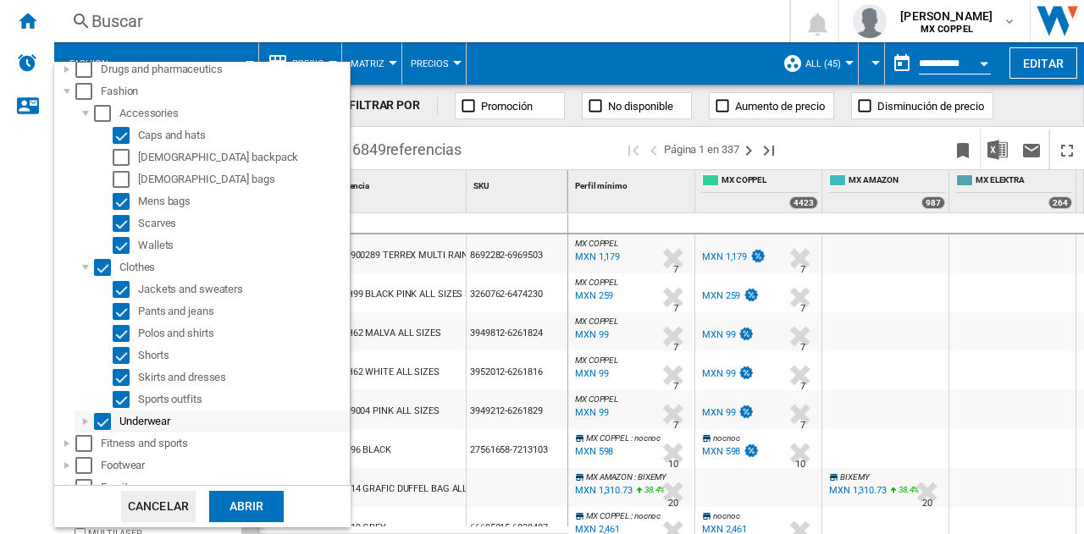
click at [82, 424] on div at bounding box center [85, 421] width 17 height 17
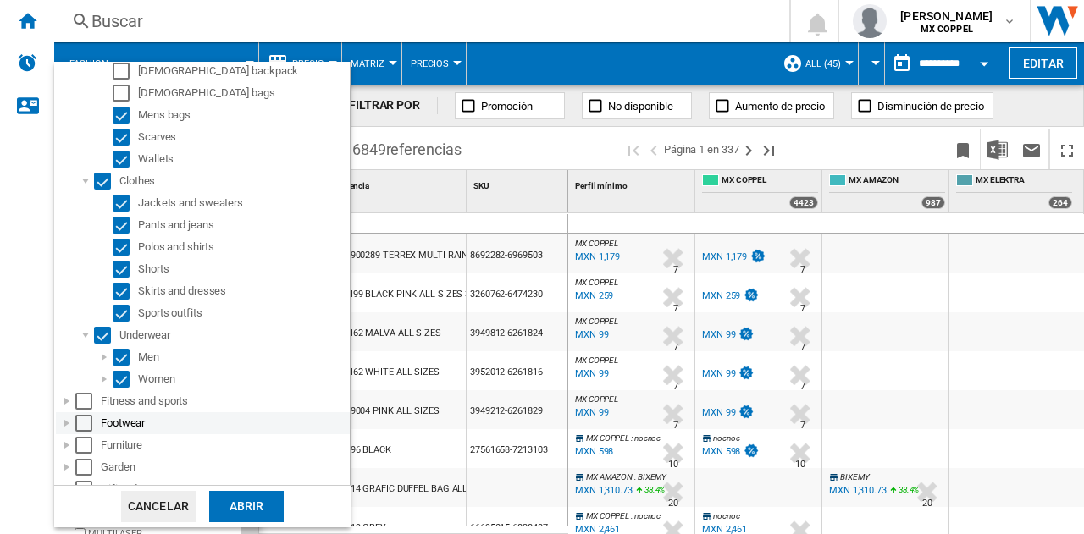
scroll to position [677, 0]
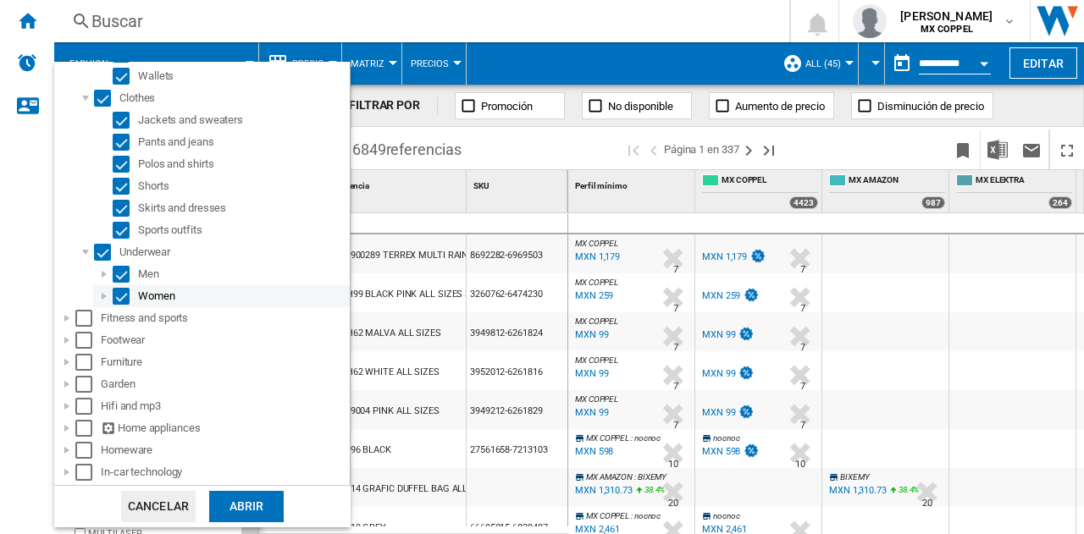
click at [123, 304] on div "Select" at bounding box center [121, 296] width 17 height 17
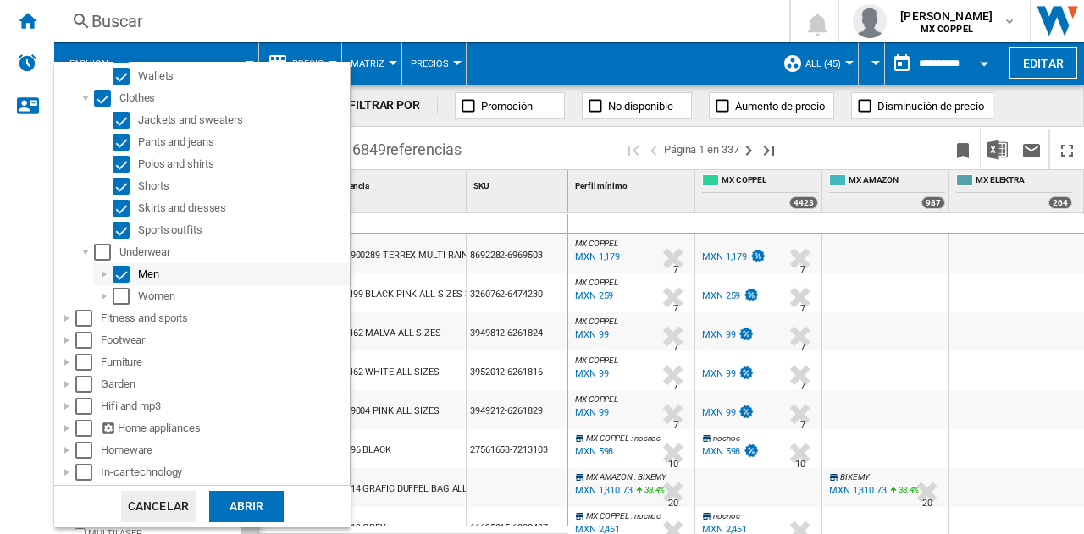
click at [124, 273] on div "Select" at bounding box center [121, 274] width 17 height 17
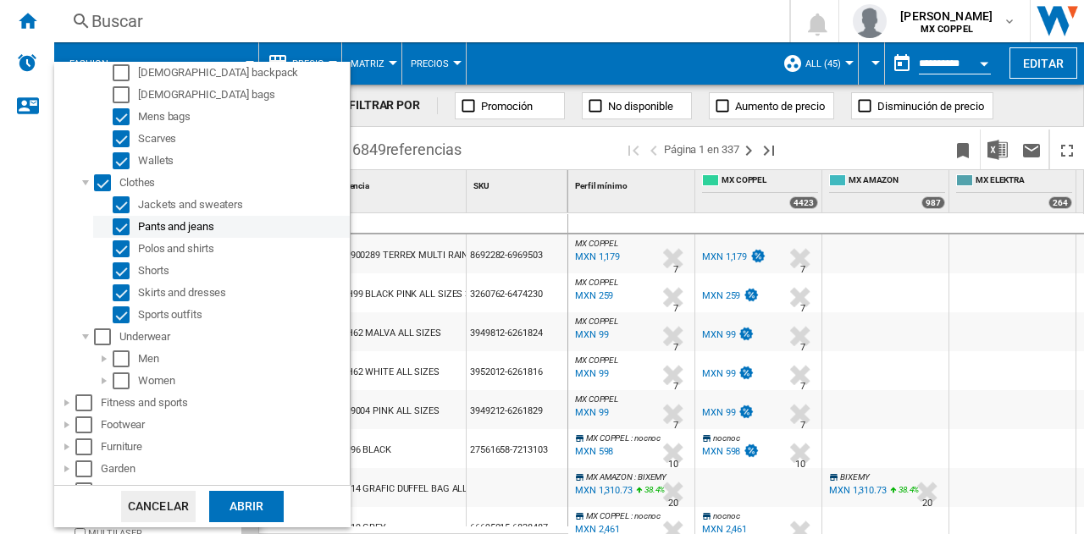
scroll to position [508, 0]
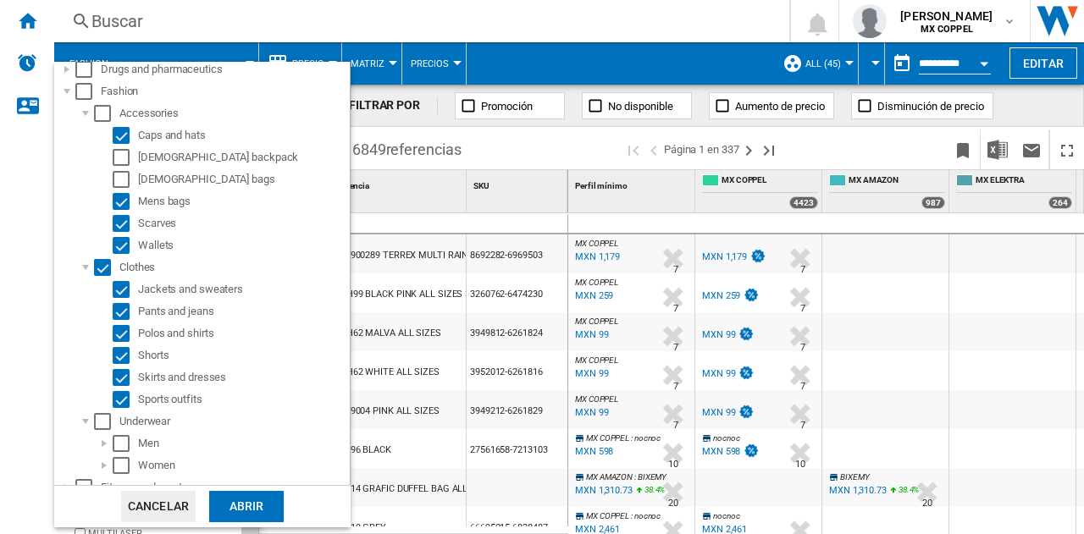
click at [247, 502] on div "Abrir" at bounding box center [246, 506] width 75 height 31
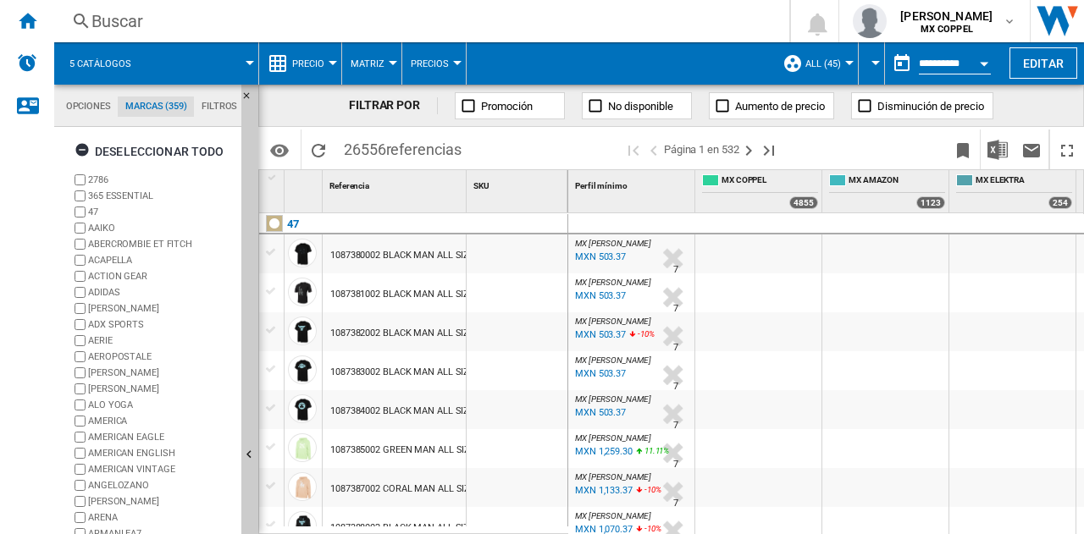
click at [809, 207] on div "4855" at bounding box center [803, 202] width 29 height 13
click at [798, 179] on span "MX COPPEL" at bounding box center [769, 181] width 97 height 14
click at [748, 182] on span "MX COPPEL" at bounding box center [769, 181] width 97 height 14
click at [212, 102] on md-tab-item "Filtros" at bounding box center [219, 107] width 51 height 20
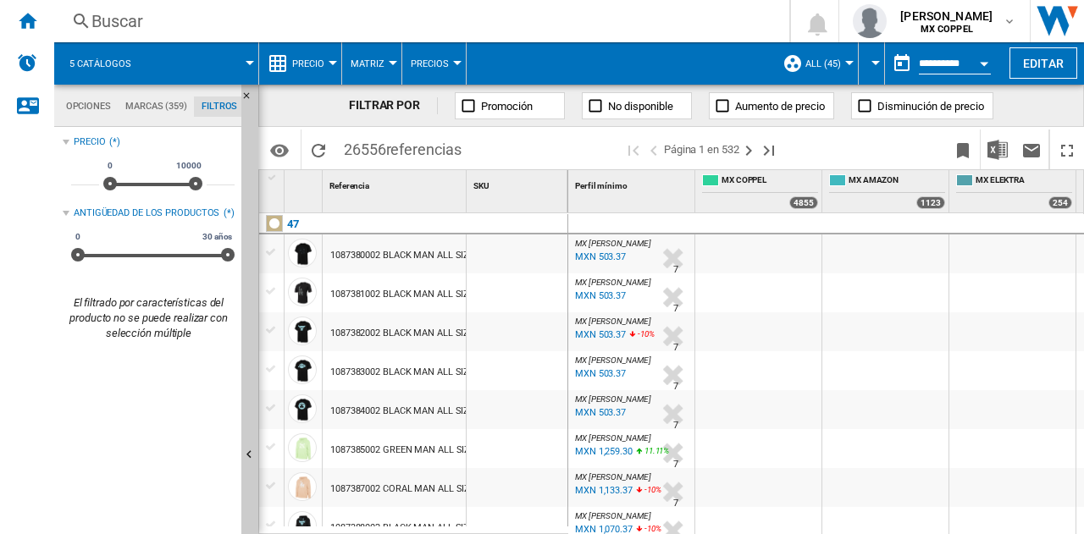
click at [218, 103] on md-tab-item "Filtros" at bounding box center [219, 107] width 51 height 20
click at [153, 104] on md-tab-item "Marcas (359)" at bounding box center [156, 107] width 76 height 20
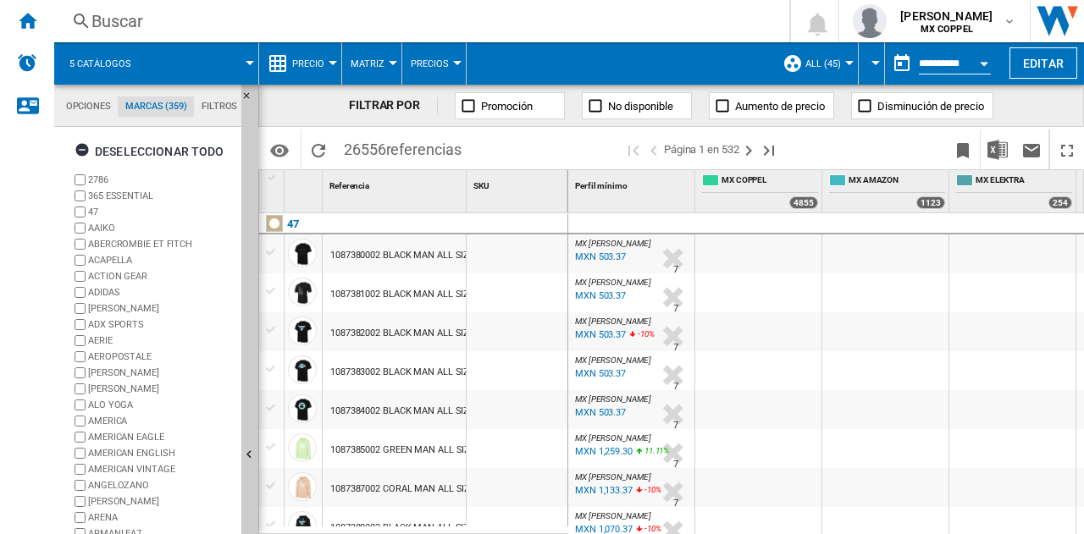
click at [93, 104] on md-tab-item "Opciones" at bounding box center [87, 107] width 59 height 20
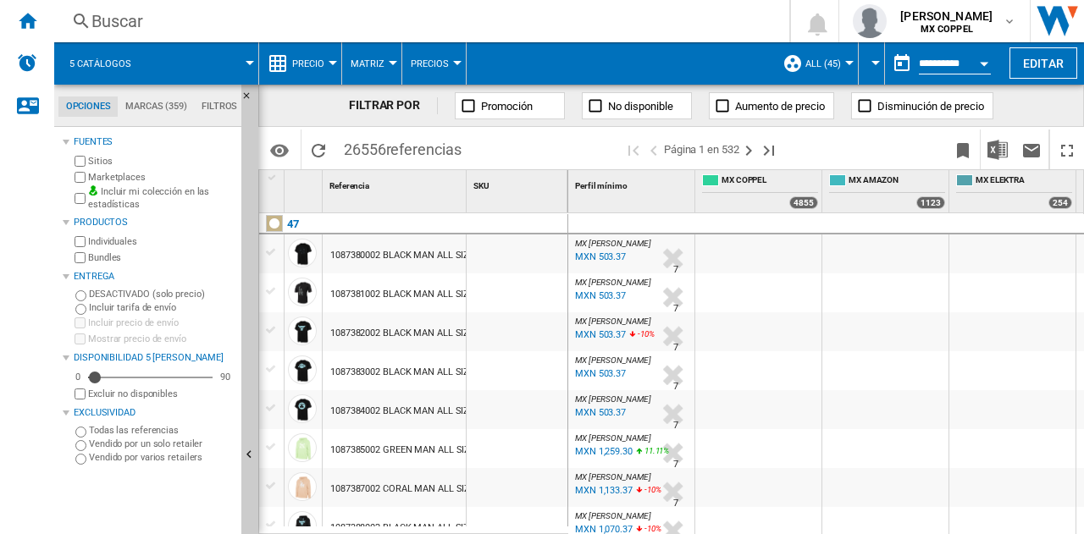
scroll to position [19, 0]
click at [768, 191] on div "MX COPPEL" at bounding box center [760, 182] width 116 height 21
click at [811, 201] on div "4855" at bounding box center [803, 202] width 29 height 13
click at [807, 181] on span "MX COPPEL" at bounding box center [769, 181] width 97 height 14
click at [755, 150] on ng-md-icon "Página siguiente" at bounding box center [748, 151] width 20 height 20
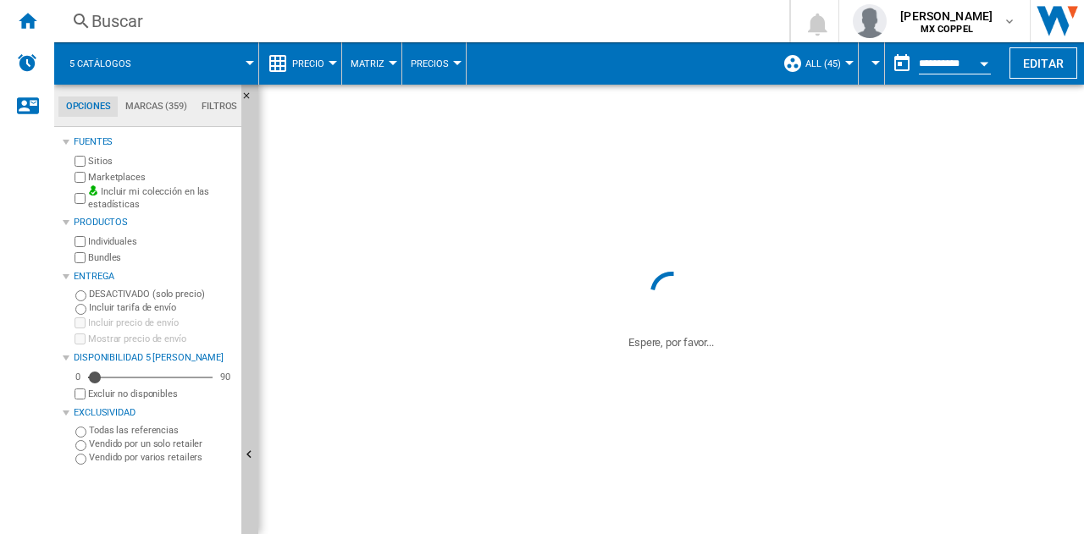
click at [103, 259] on label "Bundles" at bounding box center [161, 257] width 146 height 13
click at [155, 72] on span at bounding box center [202, 63] width 95 height 42
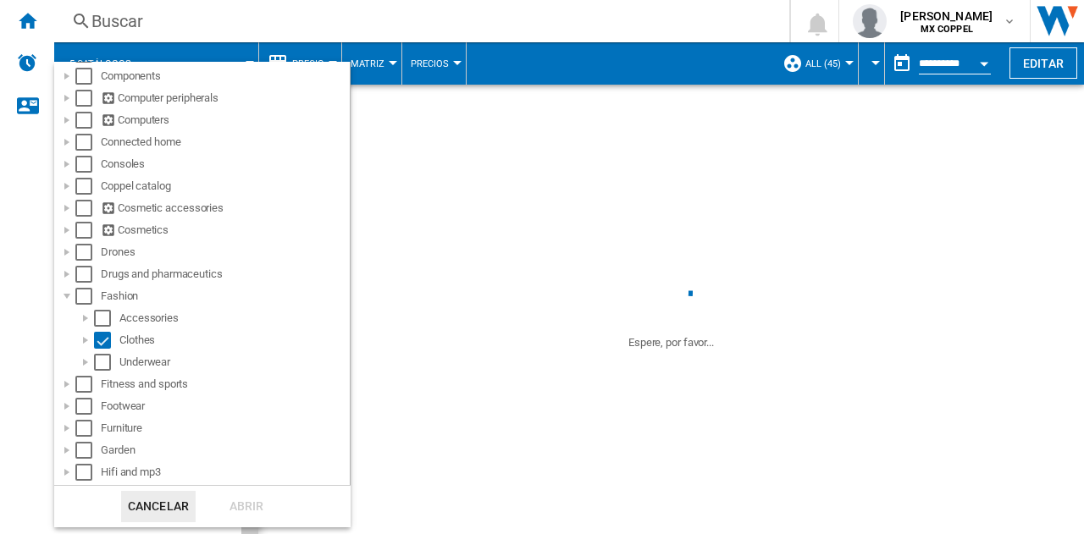
scroll to position [423, 0]
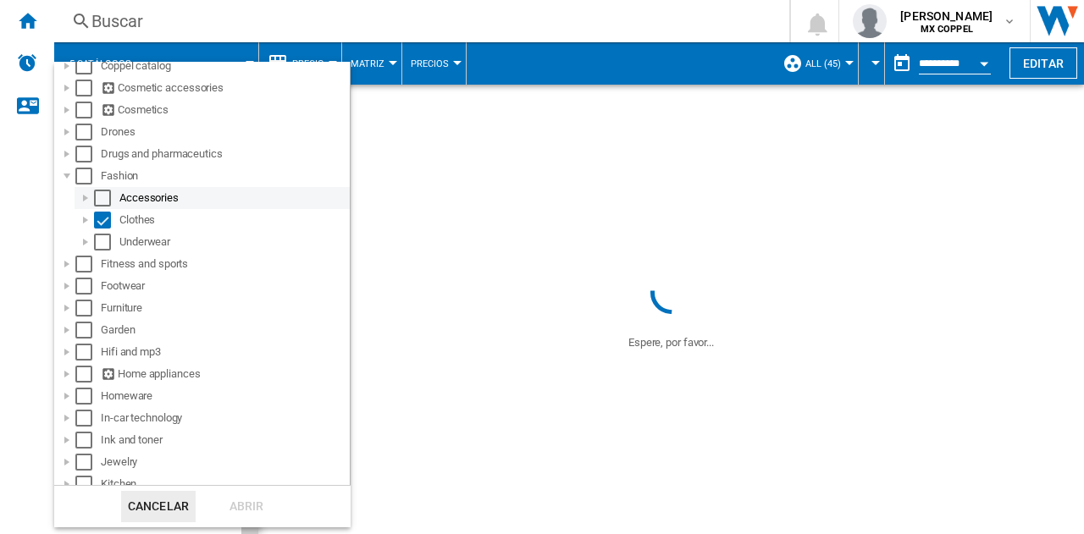
click at [83, 197] on div at bounding box center [85, 198] width 17 height 17
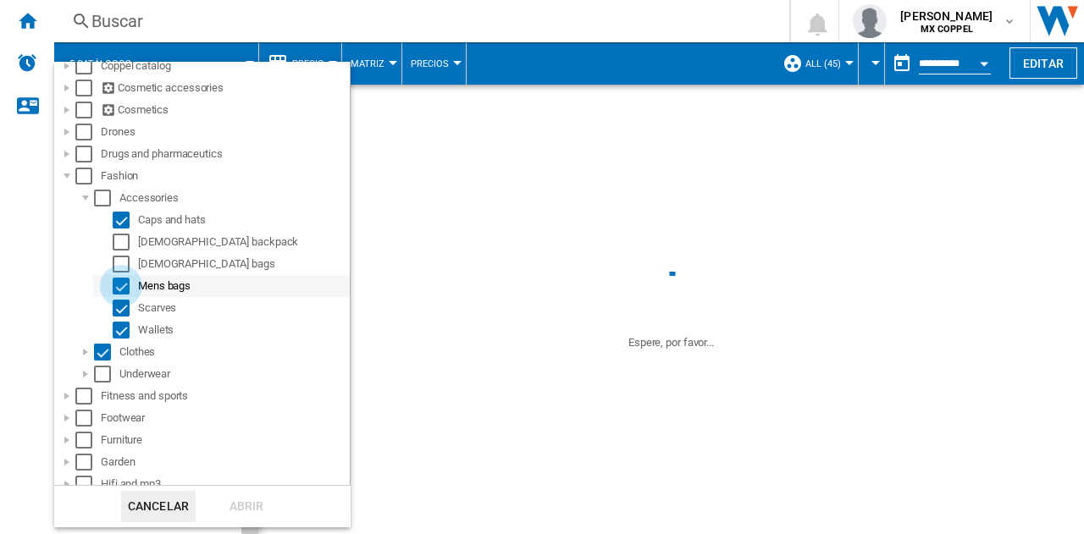
click at [125, 292] on div "Select" at bounding box center [121, 286] width 17 height 17
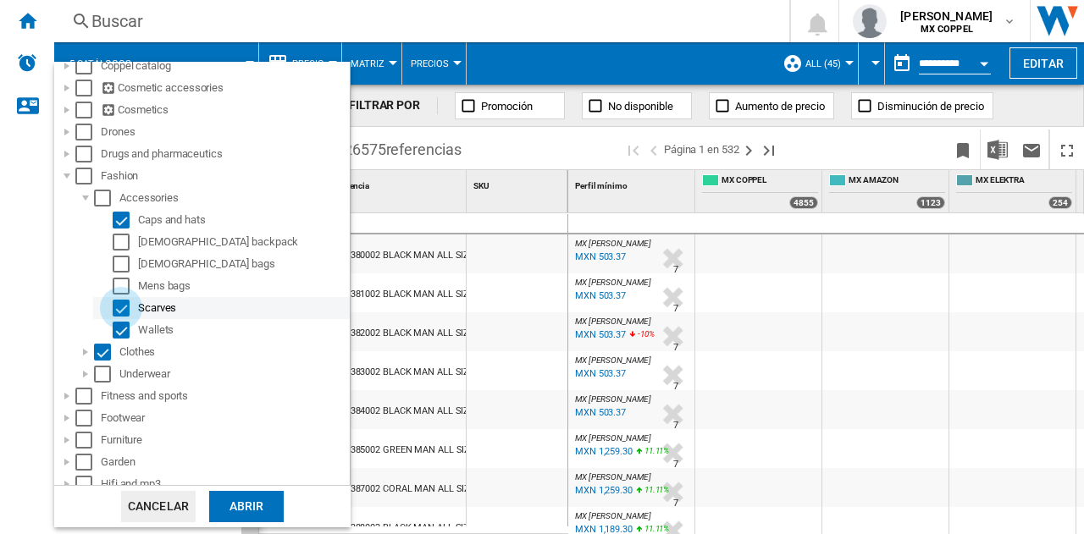
click at [124, 316] on div "Select" at bounding box center [121, 308] width 17 height 17
click at [252, 498] on div "Abrir" at bounding box center [246, 506] width 75 height 31
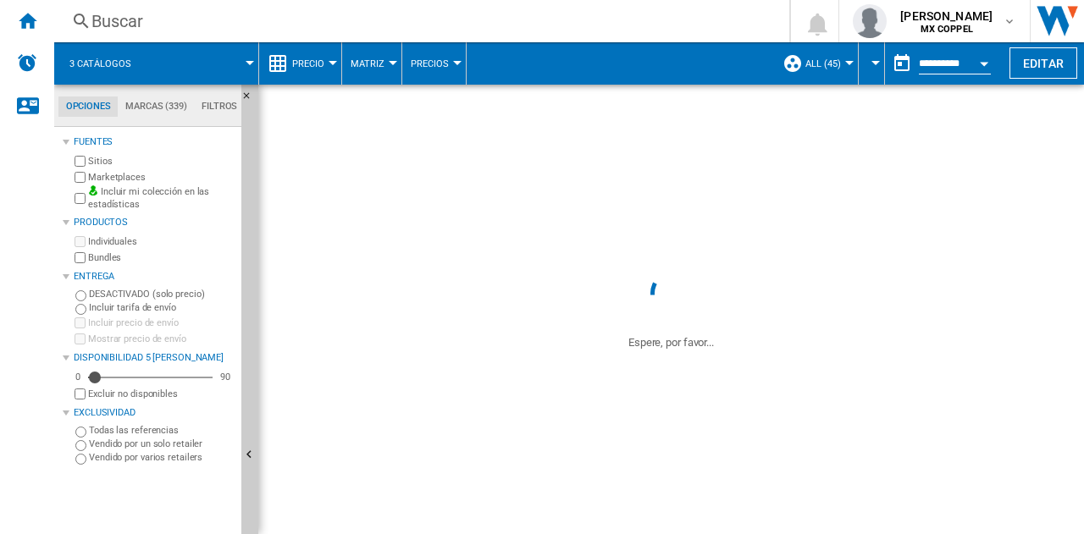
click at [559, 22] on div "Buscar" at bounding box center [418, 21] width 654 height 24
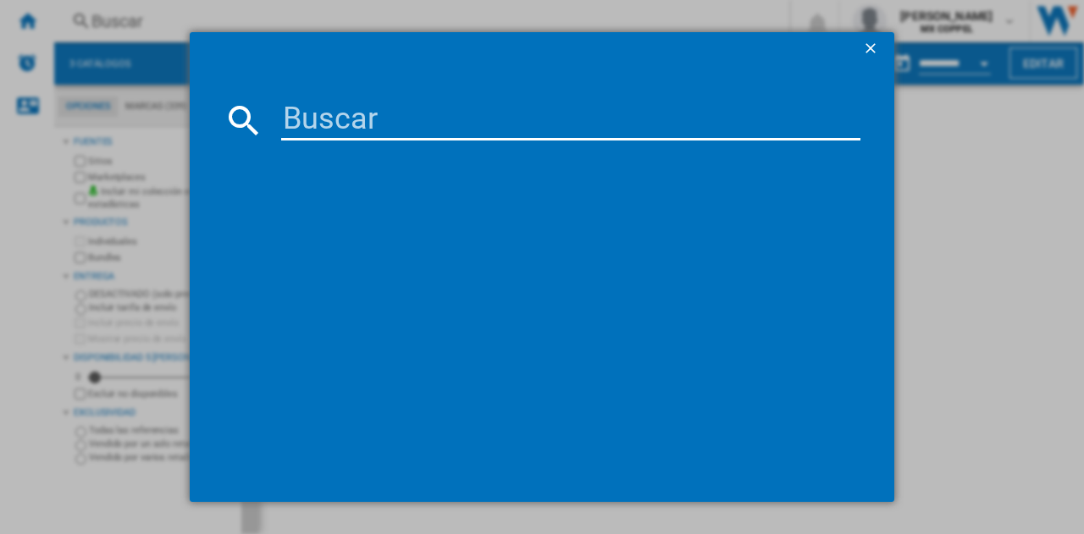
click at [866, 48] on ng-md-icon "getI18NText('BUTTONS.CLOSE_DIALOG')" at bounding box center [872, 50] width 20 height 20
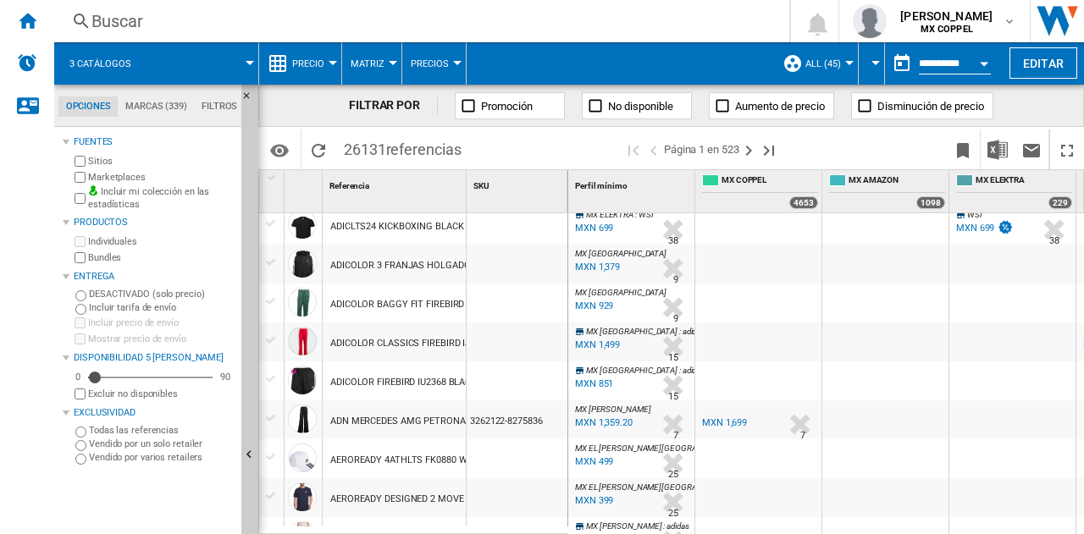
click at [239, 58] on span at bounding box center [202, 63] width 95 height 42
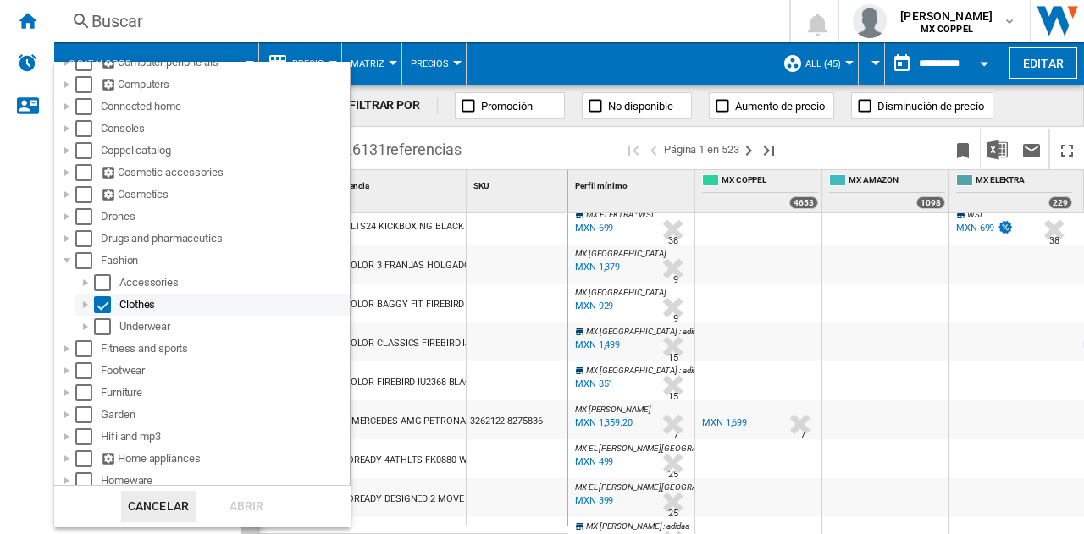
click at [86, 309] on div at bounding box center [85, 304] width 17 height 17
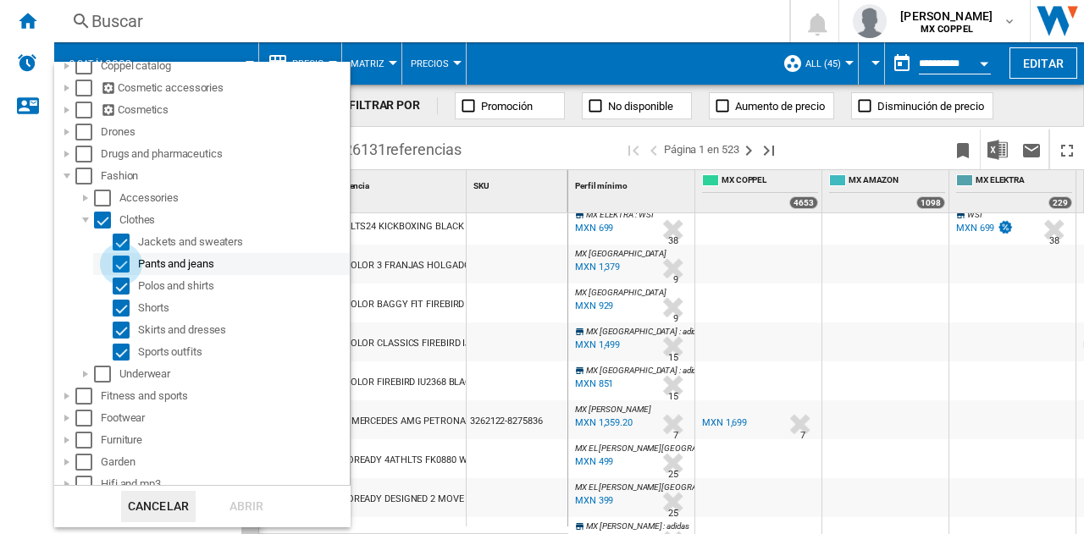
click at [122, 265] on div "Select" at bounding box center [121, 264] width 17 height 17
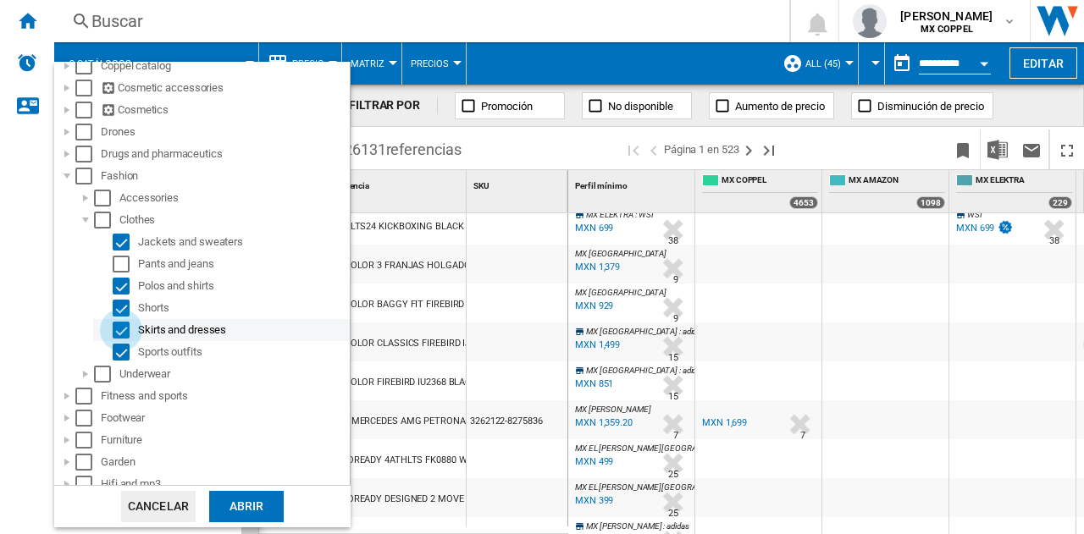
click at [124, 336] on div "Select" at bounding box center [121, 330] width 17 height 17
click at [259, 498] on div "Abrir" at bounding box center [246, 506] width 75 height 31
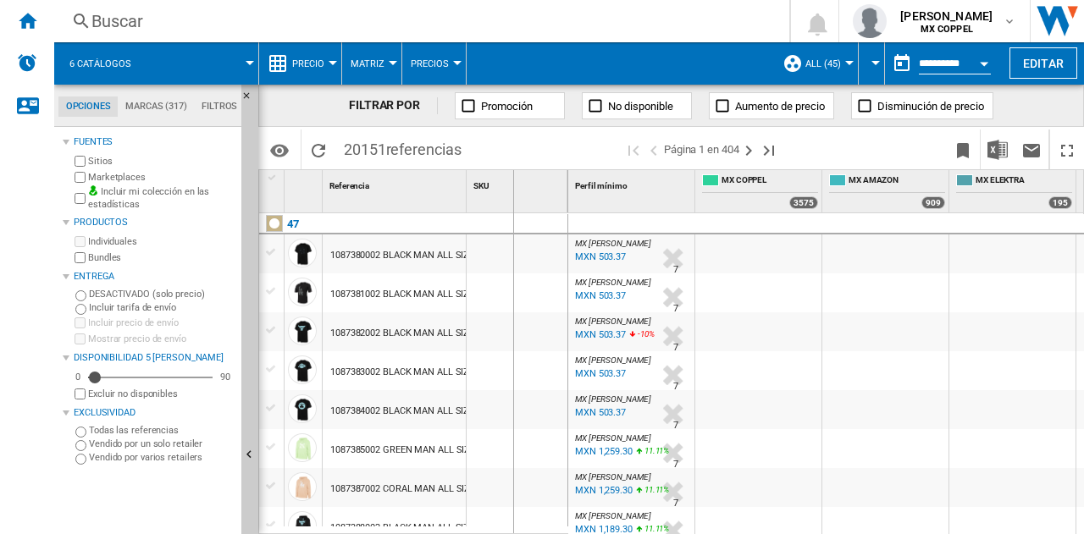
drag, startPoint x: 467, startPoint y: 187, endPoint x: 515, endPoint y: 187, distance: 47.4
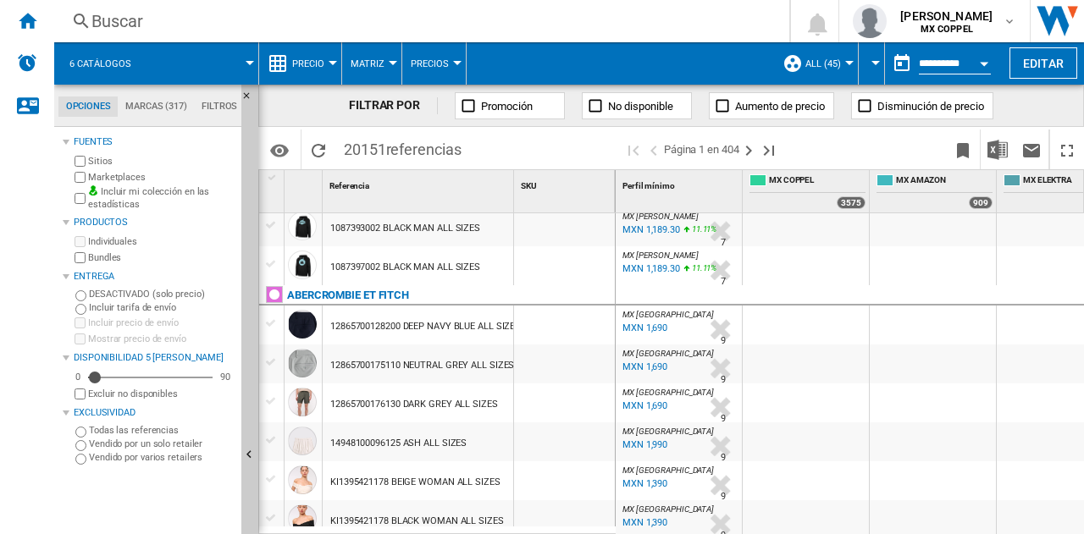
click at [146, 101] on md-tab-item "Marcas (317)" at bounding box center [156, 107] width 76 height 20
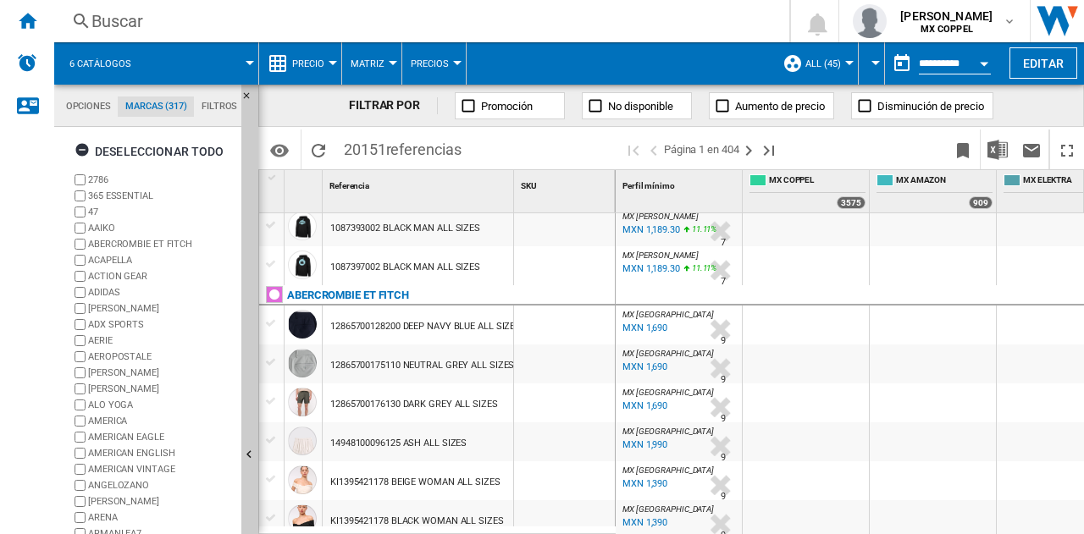
click at [90, 182] on label "2786" at bounding box center [161, 180] width 146 height 13
click at [108, 196] on label "365 ESSENTIAL" at bounding box center [161, 196] width 146 height 13
click at [92, 207] on label "47" at bounding box center [161, 212] width 146 height 13
click at [102, 226] on label "AAIKO" at bounding box center [161, 228] width 146 height 13
click at [109, 241] on label "ABERCROMBIE ET FITCH" at bounding box center [161, 244] width 146 height 13
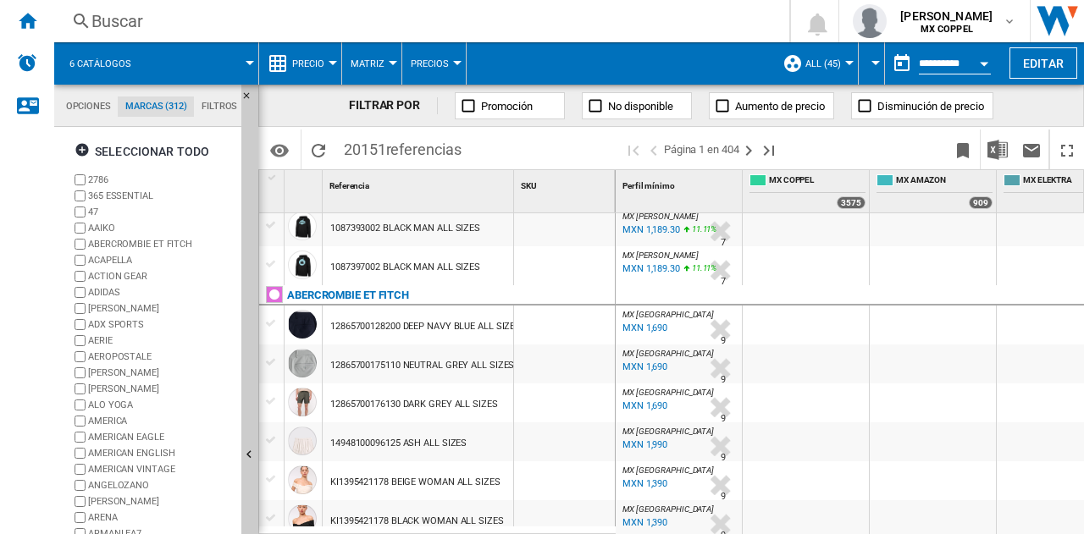
click at [123, 255] on label "ACAPELLA" at bounding box center [161, 260] width 146 height 13
click at [134, 273] on label "ACTION GEAR" at bounding box center [161, 276] width 146 height 13
click at [112, 288] on label "ADIDAS" at bounding box center [161, 292] width 146 height 13
drag, startPoint x: 122, startPoint y: 302, endPoint x: 125, endPoint y: 312, distance: 10.7
click at [122, 302] on label "[PERSON_NAME]" at bounding box center [161, 308] width 146 height 13
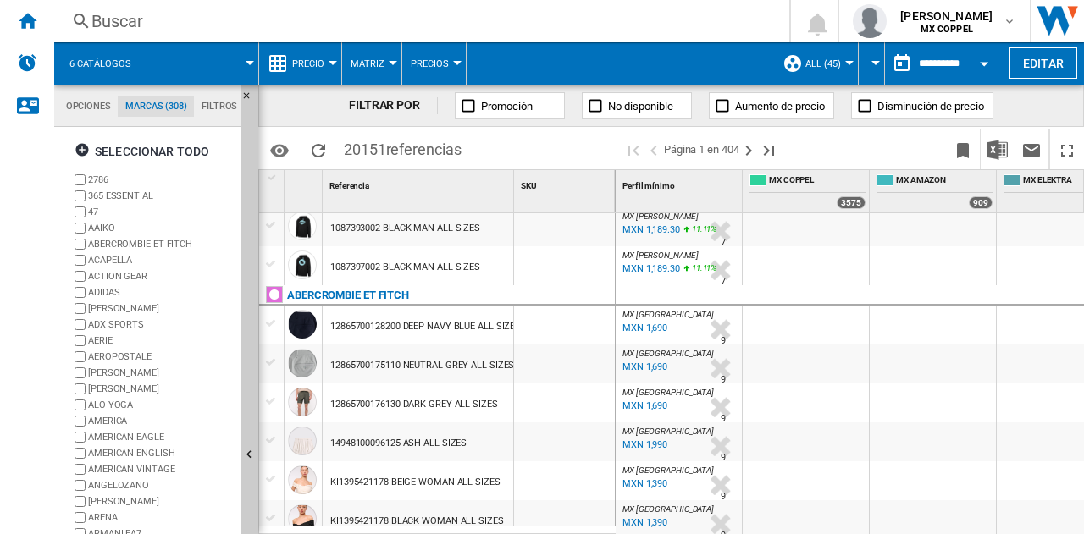
click at [125, 324] on label "ADX SPORTS" at bounding box center [161, 324] width 146 height 13
click at [101, 335] on label "AERIE" at bounding box center [161, 340] width 146 height 13
click at [119, 363] on label "AEROPOSTALE" at bounding box center [161, 357] width 146 height 13
click at [98, 373] on label "[PERSON_NAME]" at bounding box center [161, 373] width 146 height 13
click at [112, 385] on label "[PERSON_NAME]" at bounding box center [161, 389] width 146 height 13
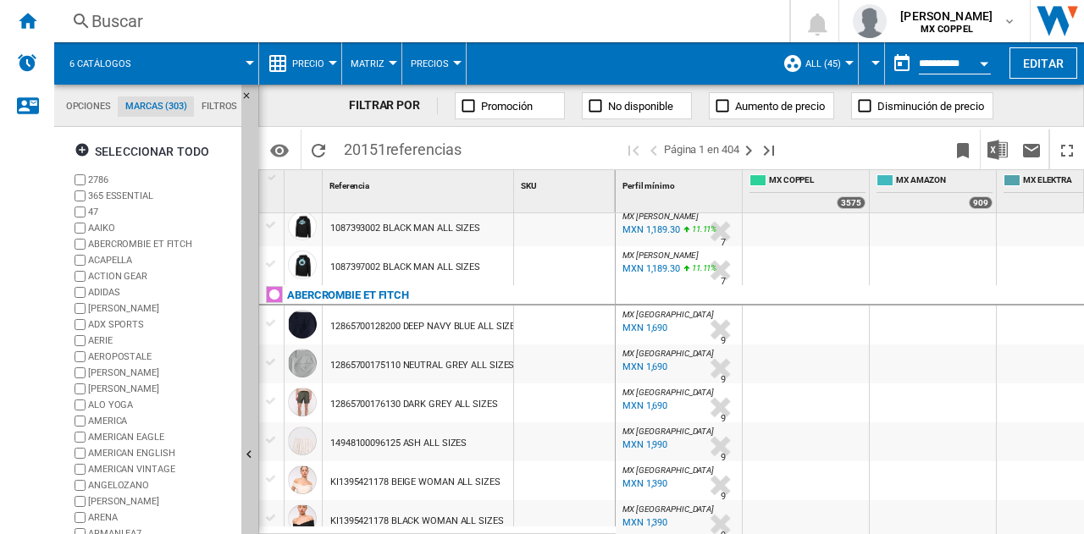
click at [103, 402] on label "ALO YOGA" at bounding box center [161, 405] width 146 height 13
click at [114, 421] on label "AMERICA" at bounding box center [161, 421] width 146 height 13
click at [124, 451] on label "AMERICAN ENGLISH" at bounding box center [161, 453] width 146 height 13
drag, startPoint x: 124, startPoint y: 473, endPoint x: 119, endPoint y: 484, distance: 12.1
click at [124, 475] on label "AMERICAN VINTAGE" at bounding box center [161, 469] width 146 height 13
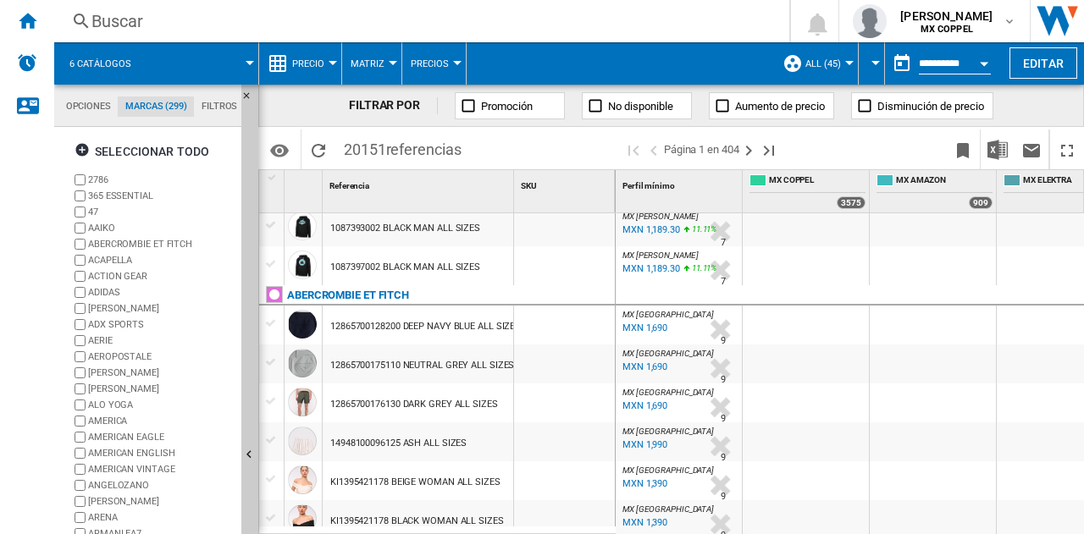
click at [117, 489] on label "ANGELOZANO" at bounding box center [161, 485] width 146 height 13
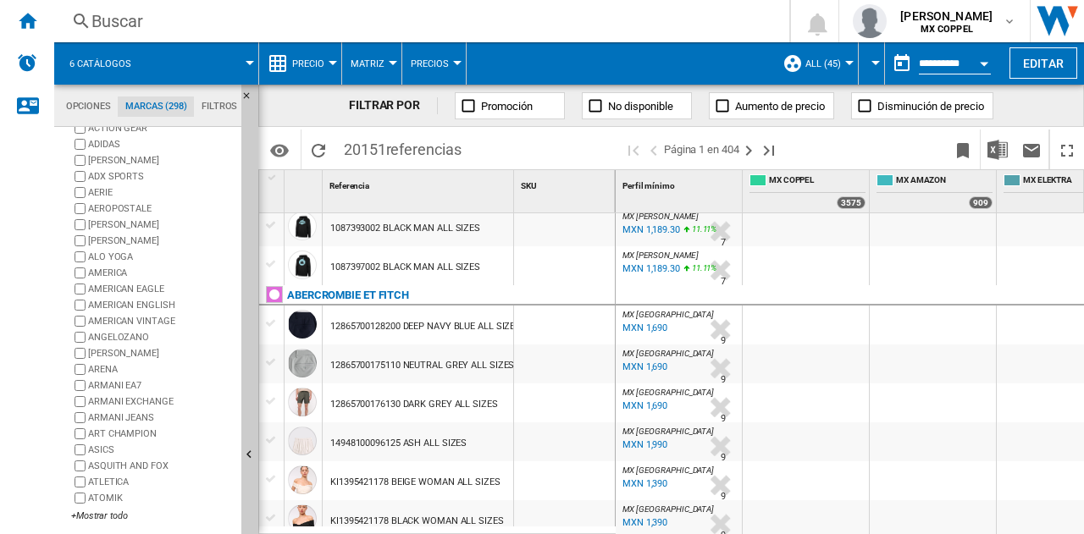
click at [110, 351] on label "[PERSON_NAME]" at bounding box center [161, 353] width 146 height 13
click at [109, 367] on label "ARENA" at bounding box center [161, 369] width 146 height 13
click at [112, 382] on label "ARMANI EA7" at bounding box center [161, 385] width 146 height 13
drag, startPoint x: 110, startPoint y: 399, endPoint x: 109, endPoint y: 411, distance: 11.9
click at [110, 400] on label "ARMANI EXCHANGE" at bounding box center [161, 401] width 146 height 13
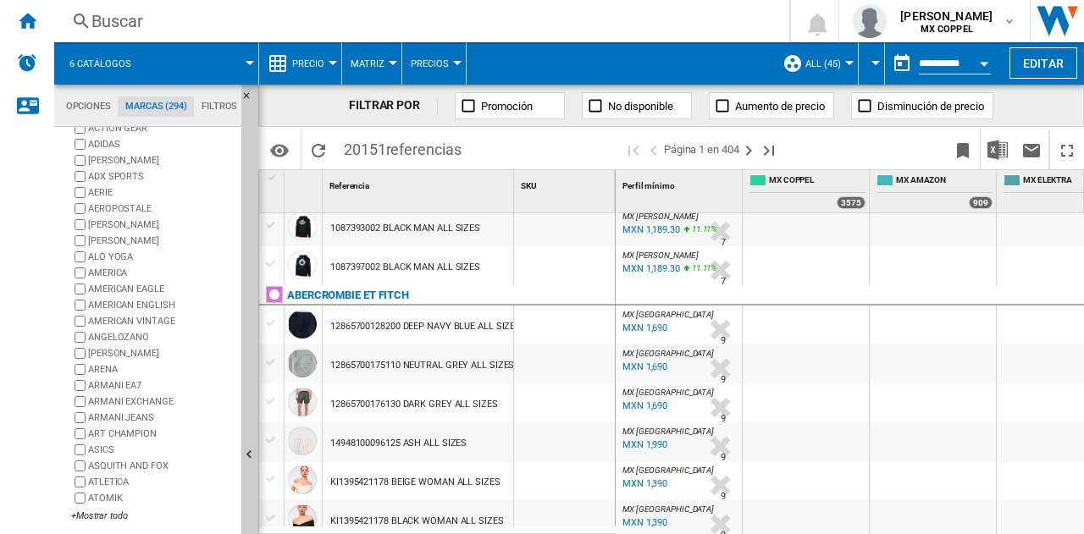
click at [107, 415] on label "ARMANI JEANS" at bounding box center [161, 417] width 146 height 13
click at [108, 436] on label "ART CHAMPION" at bounding box center [161, 434] width 146 height 13
click at [108, 449] on label "ASICS" at bounding box center [161, 450] width 146 height 13
click at [108, 471] on label "ASQUITH AND FOX" at bounding box center [161, 466] width 146 height 13
click at [104, 484] on label "ATLETICA" at bounding box center [161, 482] width 146 height 13
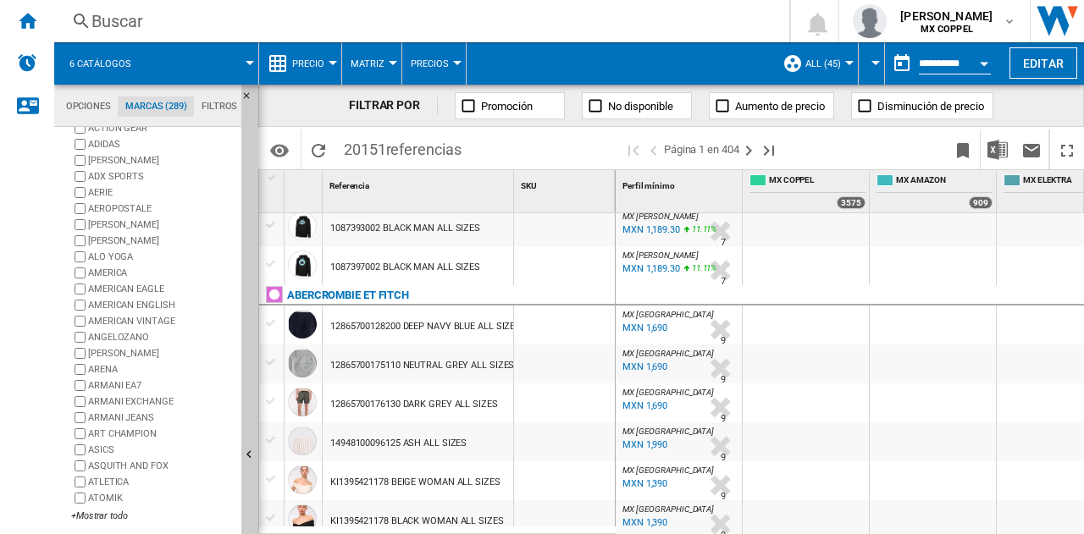
click at [103, 499] on label "ATOMIK" at bounding box center [161, 498] width 146 height 13
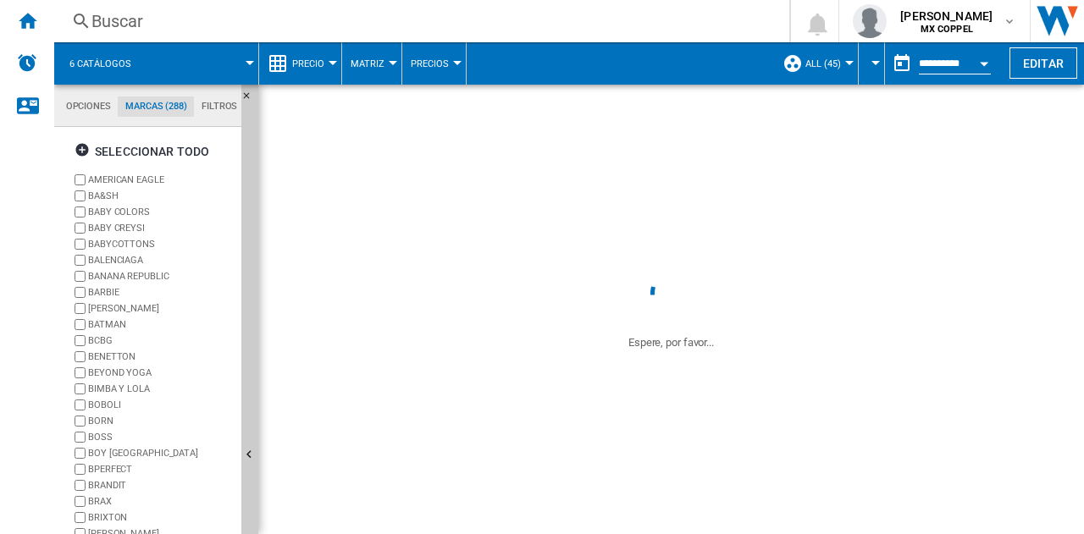
click at [107, 194] on label "BA&SH" at bounding box center [161, 196] width 146 height 13
click at [118, 212] on label "BABY COLORS" at bounding box center [161, 212] width 146 height 13
click at [113, 229] on label "BABY CREYSI" at bounding box center [161, 228] width 146 height 13
click at [112, 239] on label "BABYCOTTONS" at bounding box center [161, 244] width 146 height 13
click at [108, 252] on label "BALENCIAGA" at bounding box center [152, 260] width 163 height 16
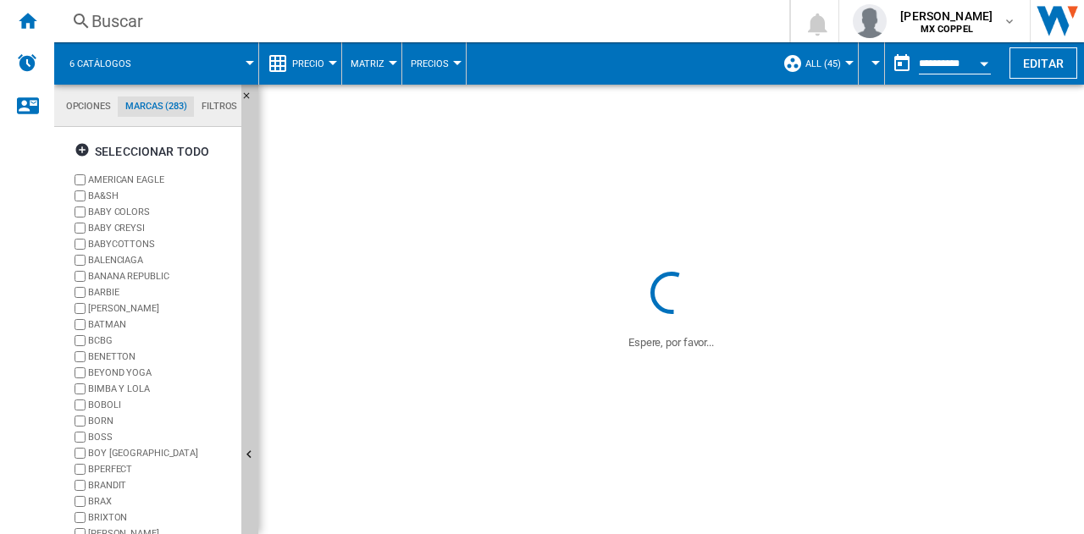
click at [112, 265] on label "BALENCIAGA" at bounding box center [161, 260] width 146 height 13
click at [118, 275] on label "BANANA REPUBLIC" at bounding box center [161, 276] width 146 height 13
click at [117, 256] on label "BALENCIAGA" at bounding box center [161, 260] width 146 height 13
click at [108, 297] on label "BARBIE" at bounding box center [161, 292] width 146 height 13
click at [107, 311] on label "[PERSON_NAME]" at bounding box center [161, 308] width 146 height 13
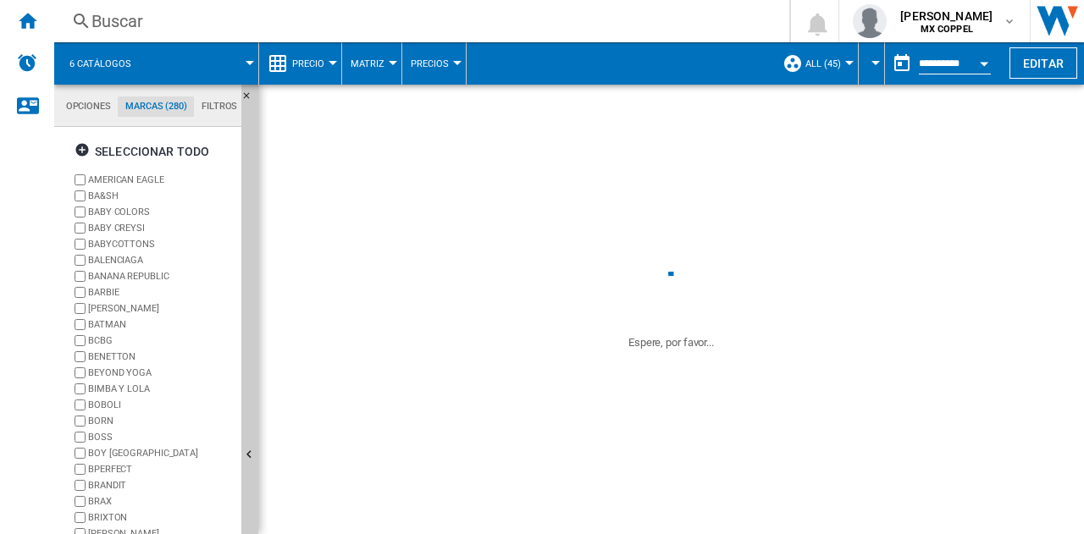
click at [112, 321] on label "BATMAN" at bounding box center [161, 324] width 146 height 13
click at [108, 341] on label "BCBG" at bounding box center [161, 340] width 146 height 13
click at [119, 352] on label "BENETTON" at bounding box center [161, 357] width 146 height 13
